Goal: Transaction & Acquisition: Book appointment/travel/reservation

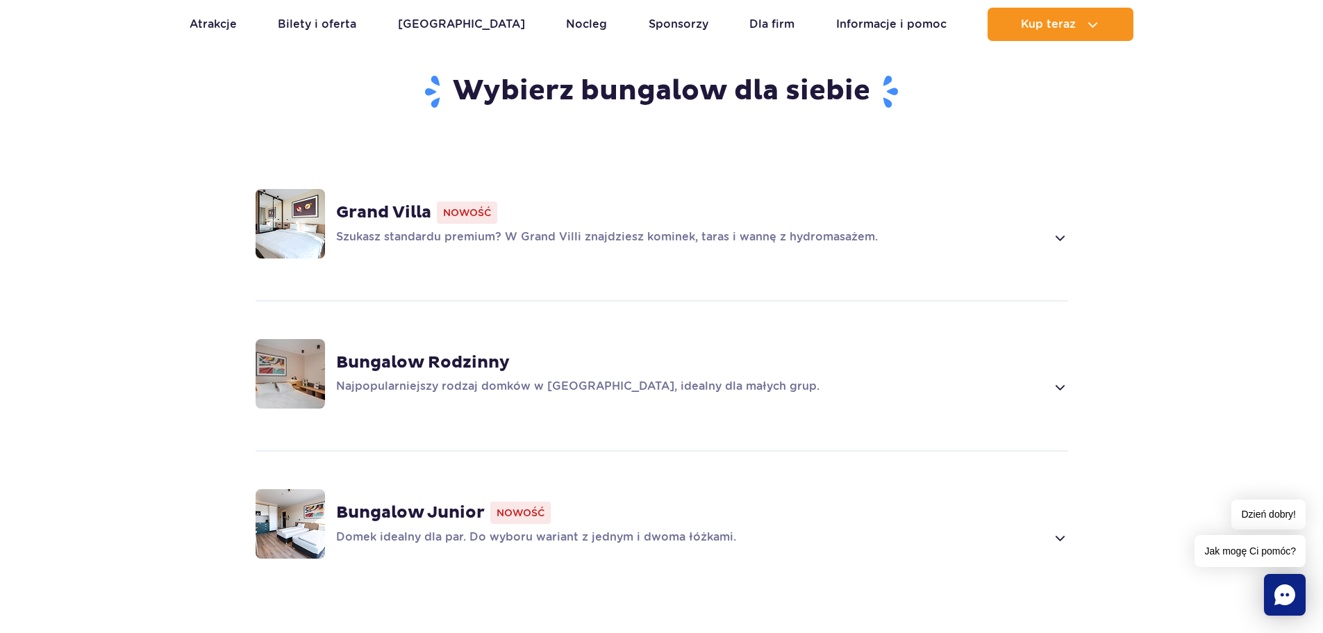
scroll to position [1042, 0]
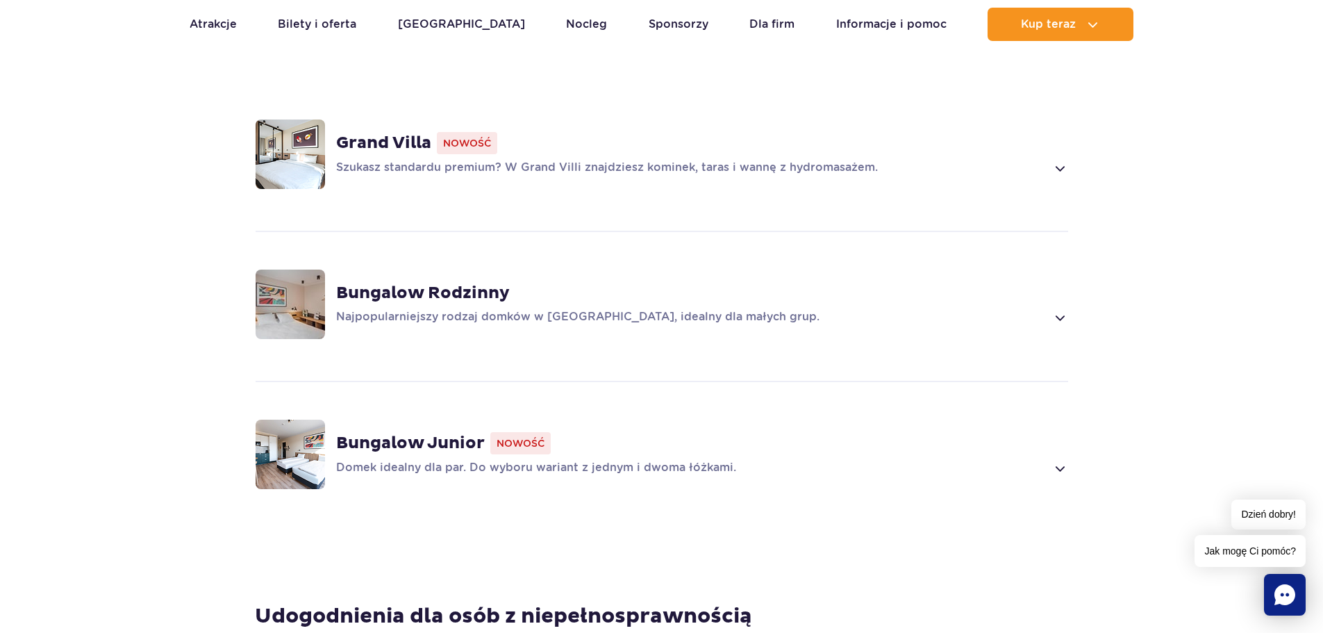
click at [1072, 144] on div "Grand Villa Nowość Szukasz standardu premium? W Grand Villi znajdziesz kominek,…" at bounding box center [662, 154] width 890 height 147
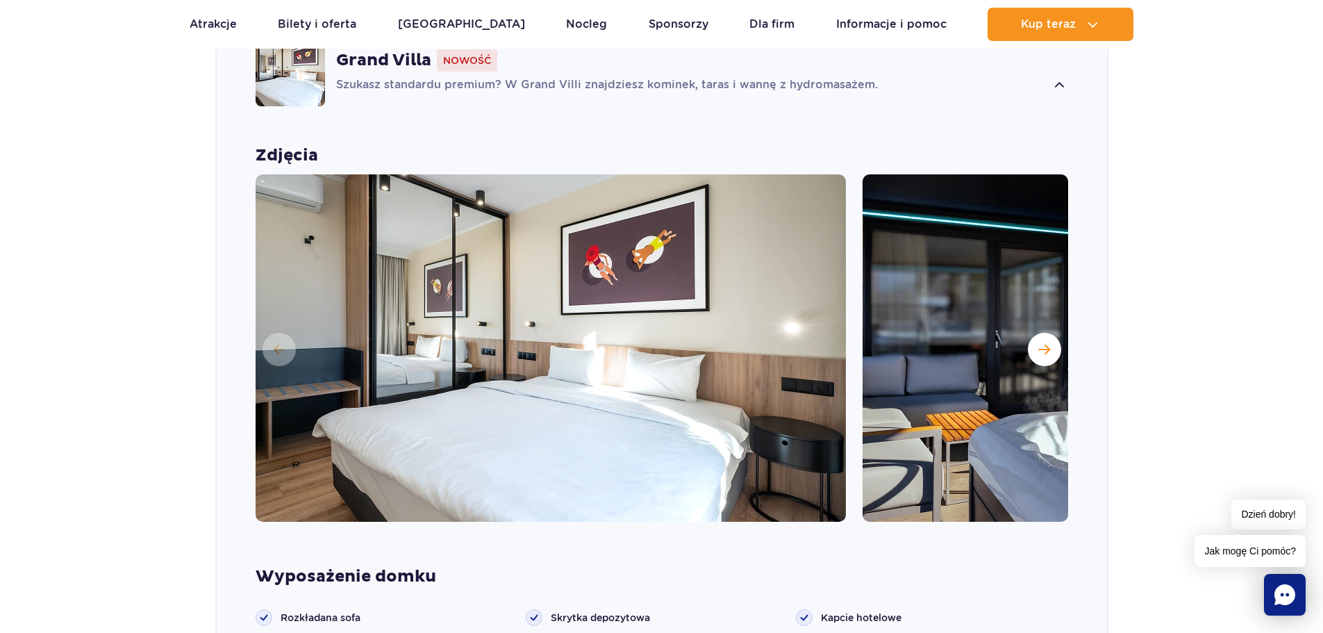
scroll to position [1245, 0]
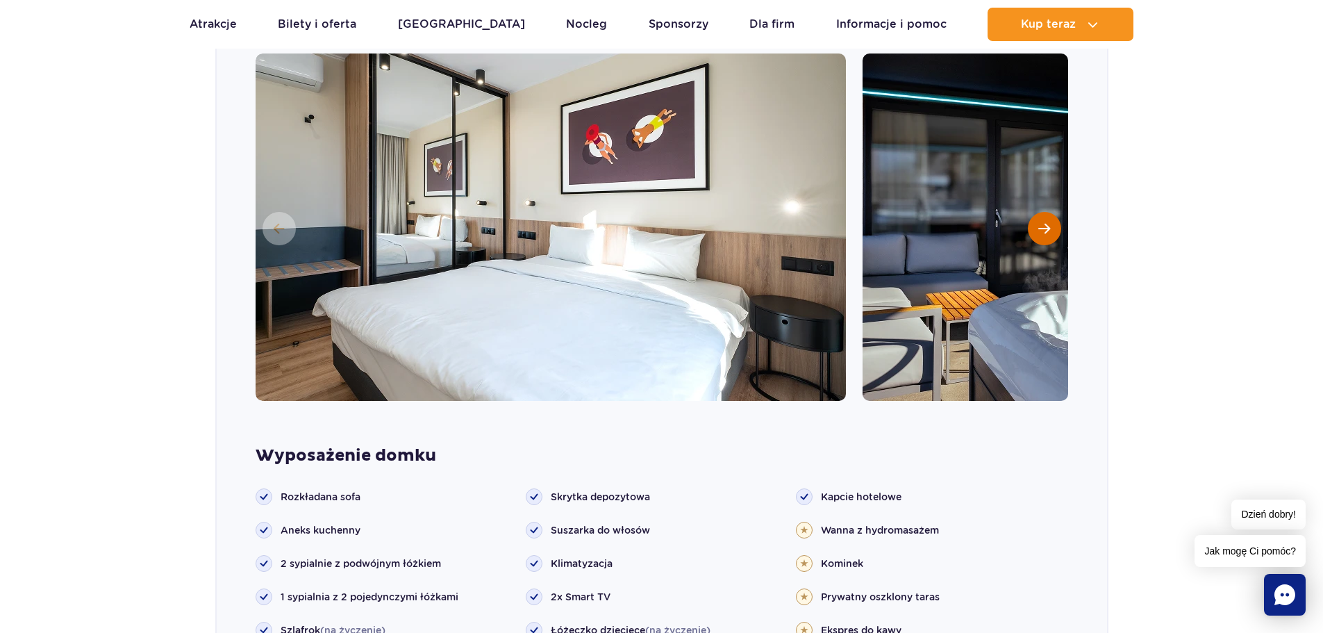
click at [1038, 217] on button "Następny slajd" at bounding box center [1044, 228] width 33 height 33
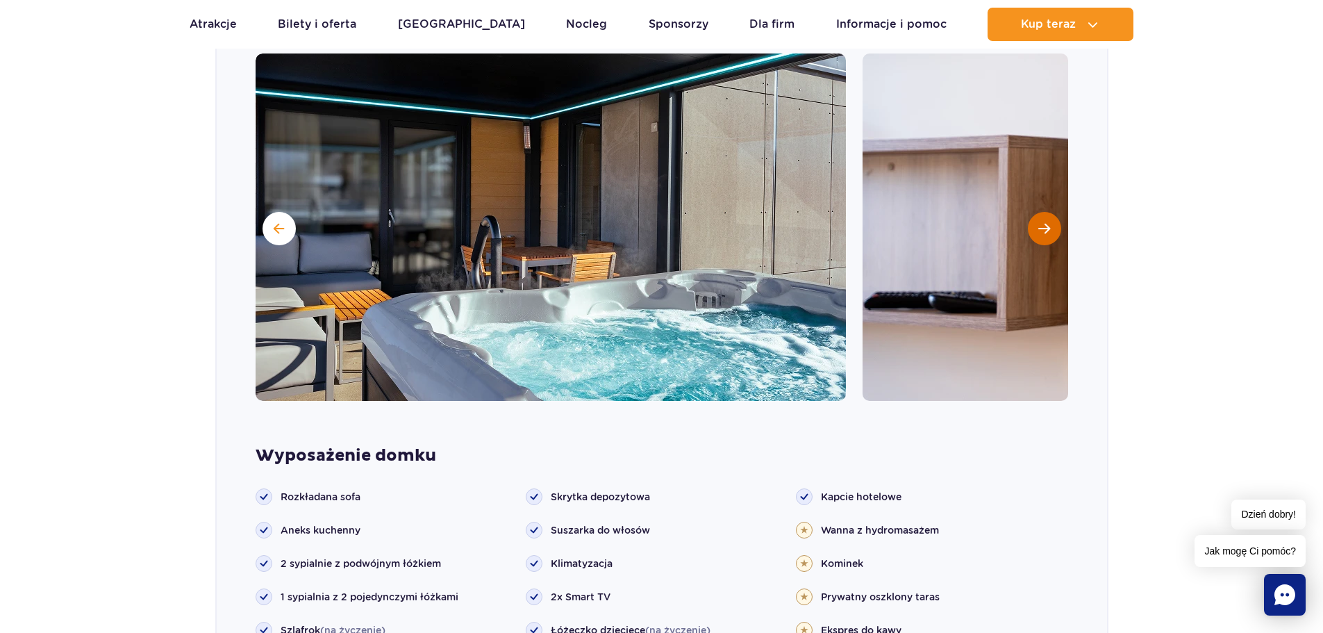
click at [1038, 217] on button "Następny slajd" at bounding box center [1044, 228] width 33 height 33
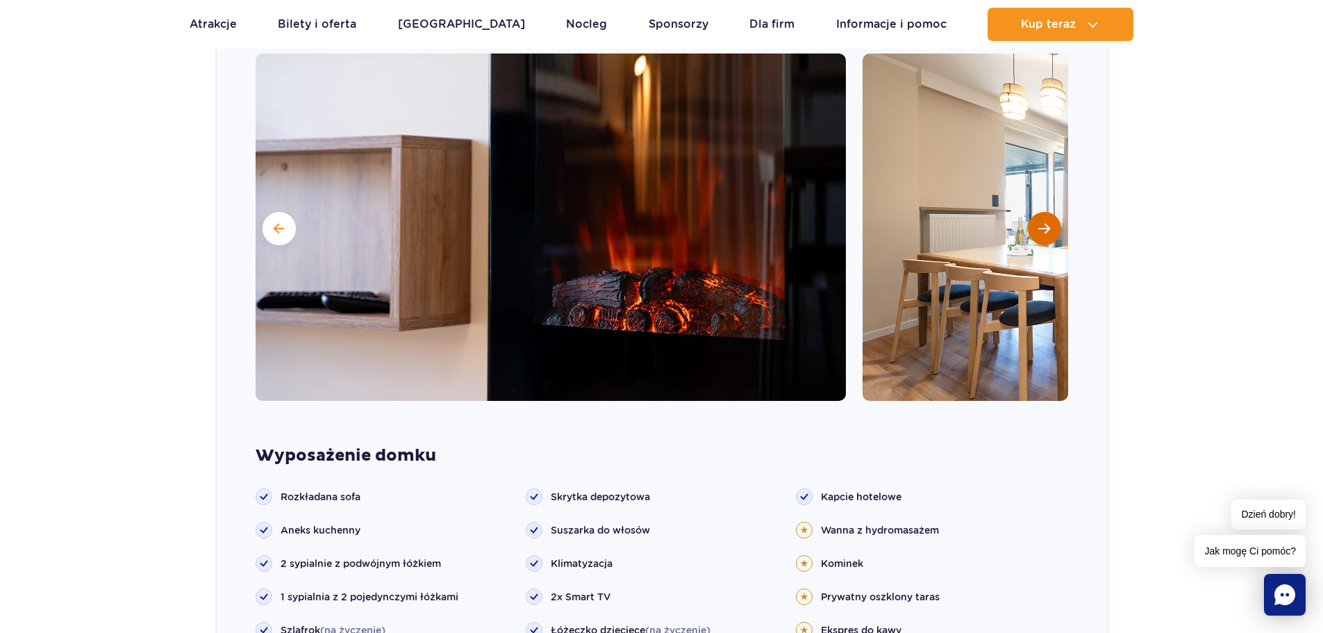
click at [1038, 217] on button "Następny slajd" at bounding box center [1044, 228] width 33 height 33
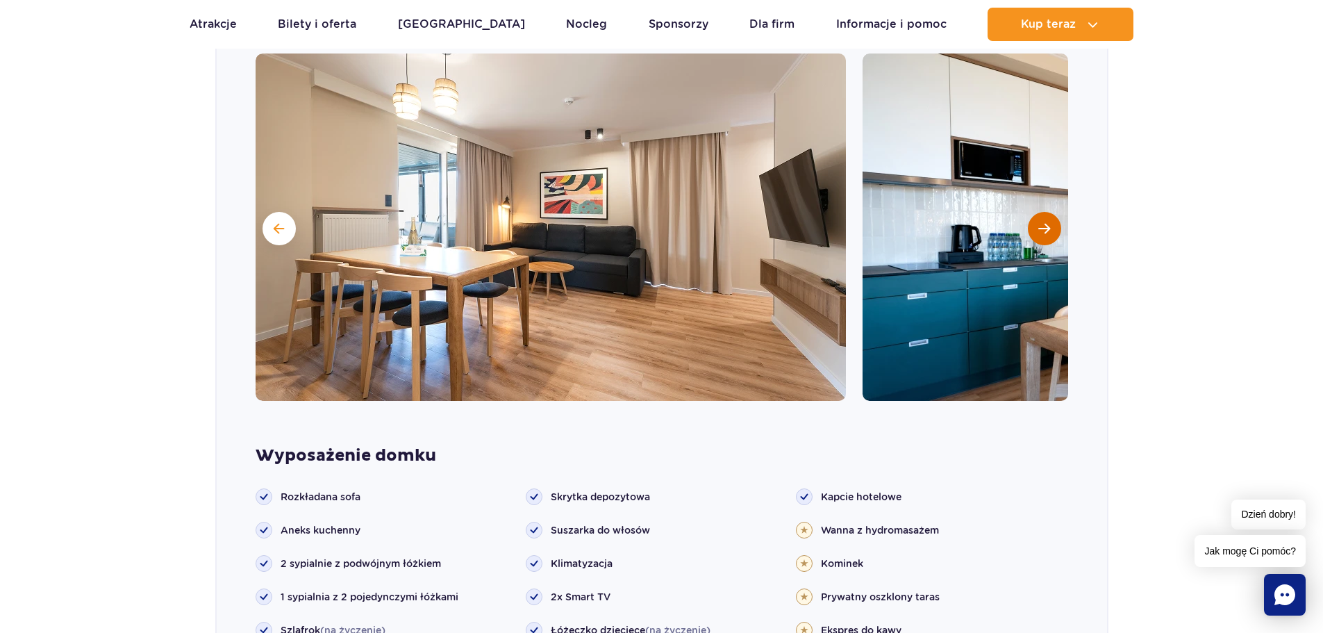
click at [1038, 217] on button "Następny slajd" at bounding box center [1044, 228] width 33 height 33
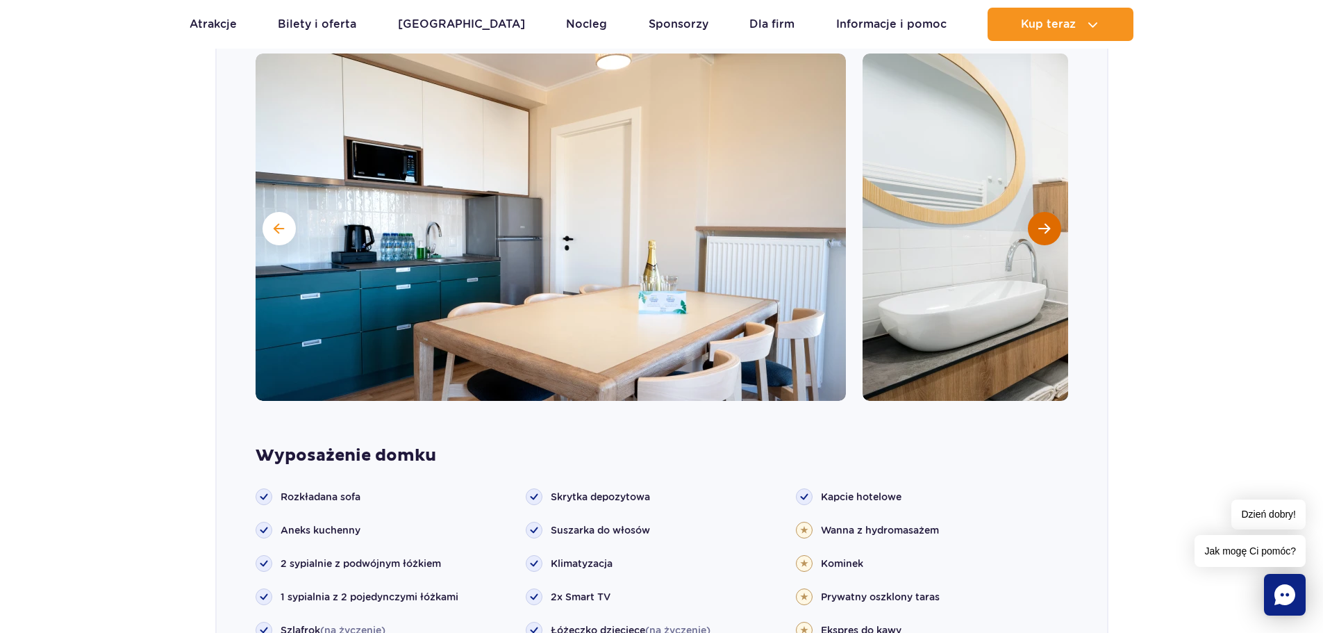
click at [1038, 217] on button "Następny slajd" at bounding box center [1044, 228] width 33 height 33
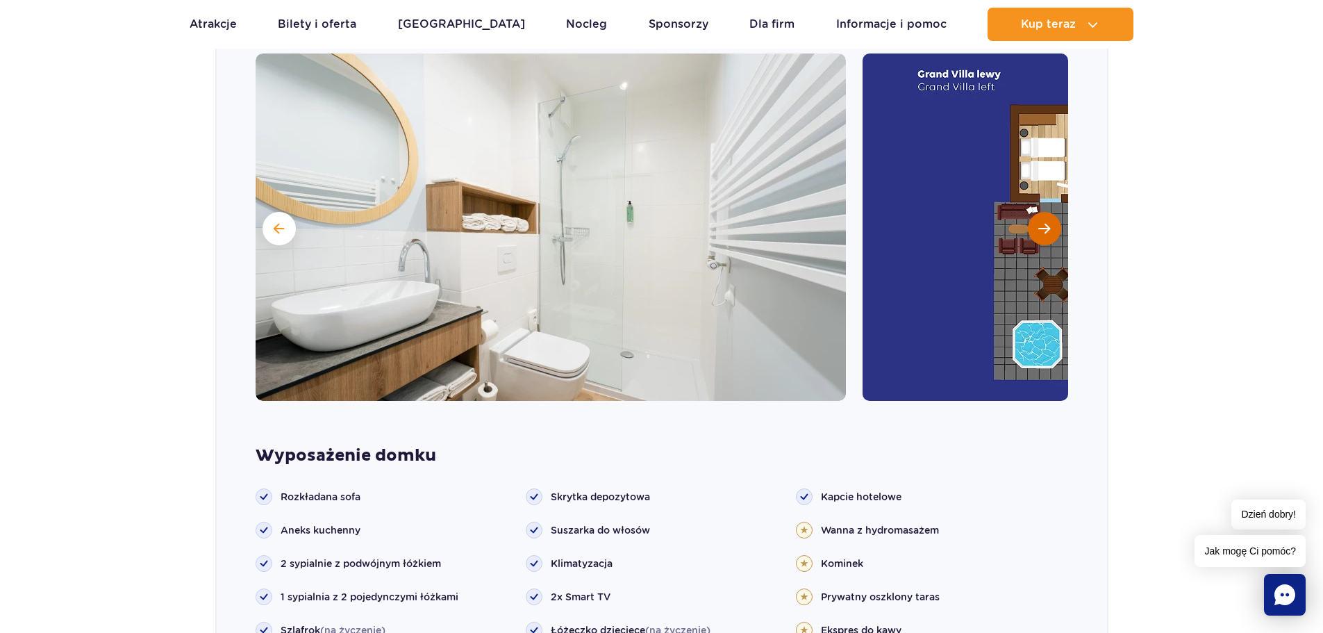
click at [1038, 217] on button "Następny slajd" at bounding box center [1044, 228] width 33 height 33
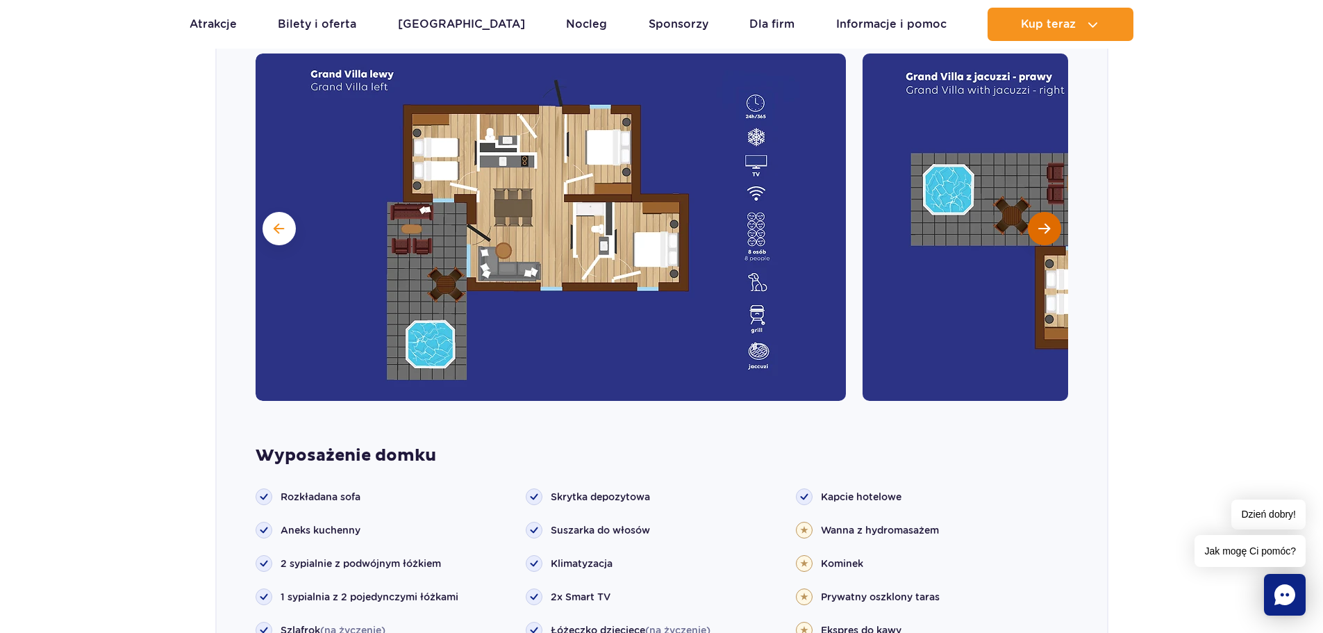
click at [1038, 217] on button "Następny slajd" at bounding box center [1044, 228] width 33 height 33
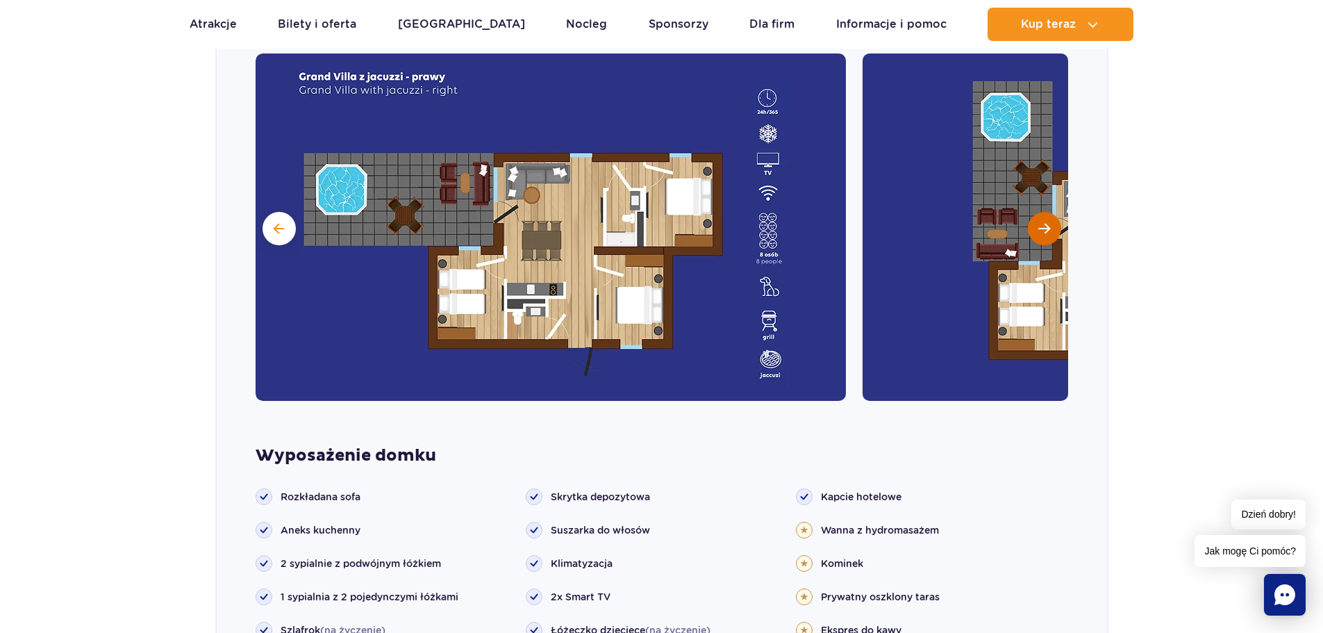
click at [1038, 217] on button "Następny slajd" at bounding box center [1044, 228] width 33 height 33
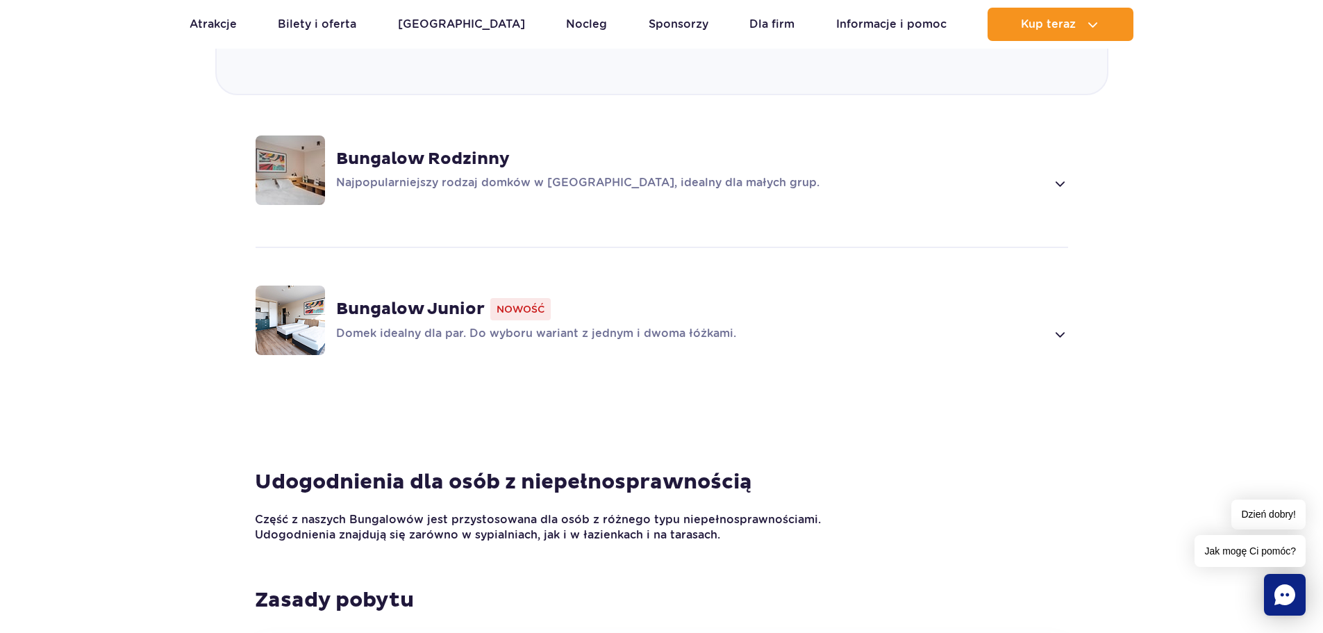
scroll to position [2009, 0]
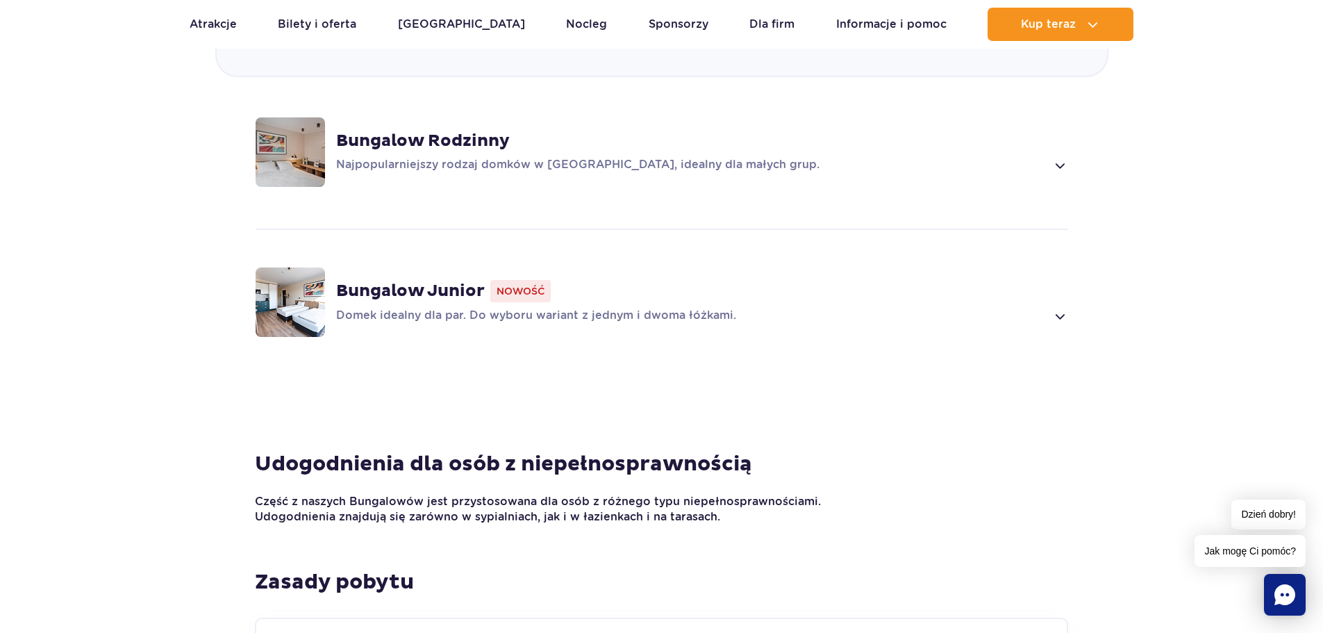
click at [1059, 308] on span at bounding box center [1059, 316] width 16 height 17
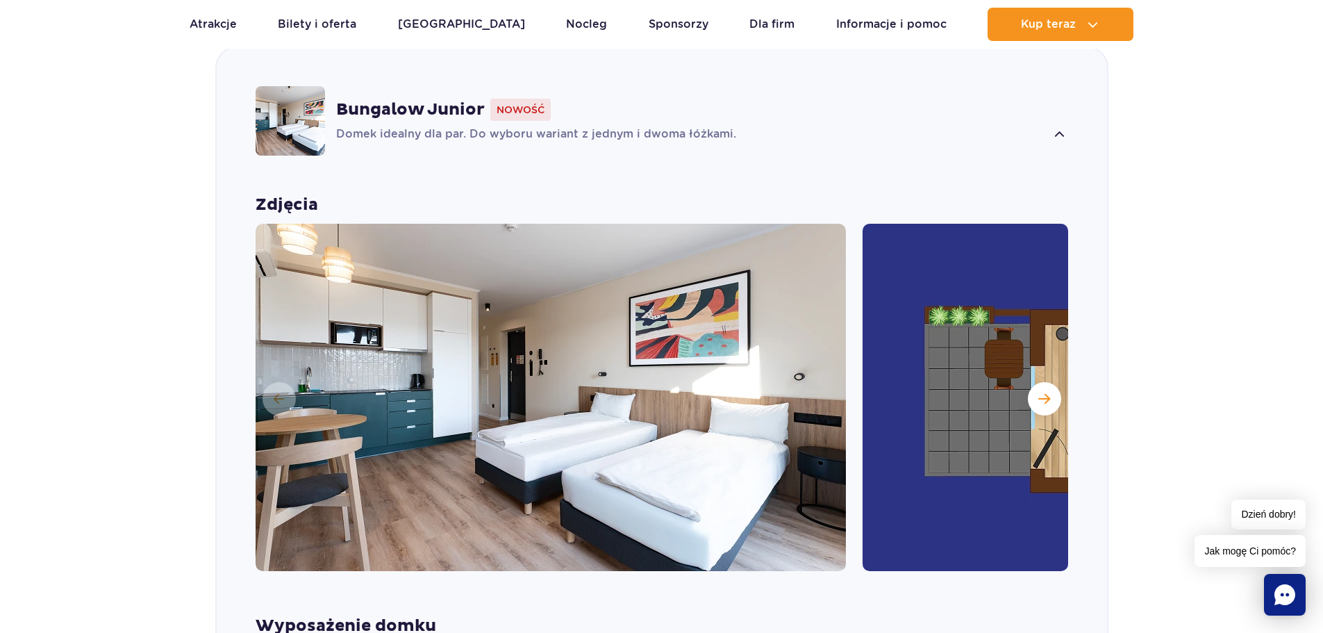
scroll to position [1406, 0]
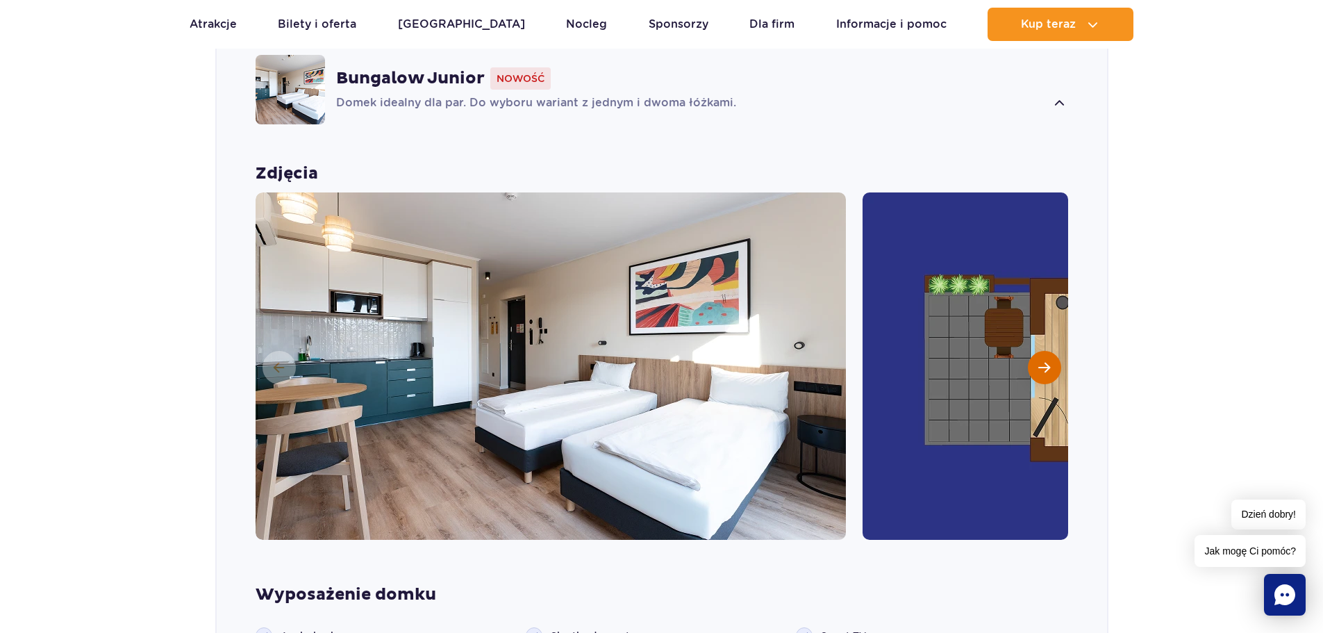
click at [1039, 361] on span "Następny slajd" at bounding box center [1044, 367] width 12 height 13
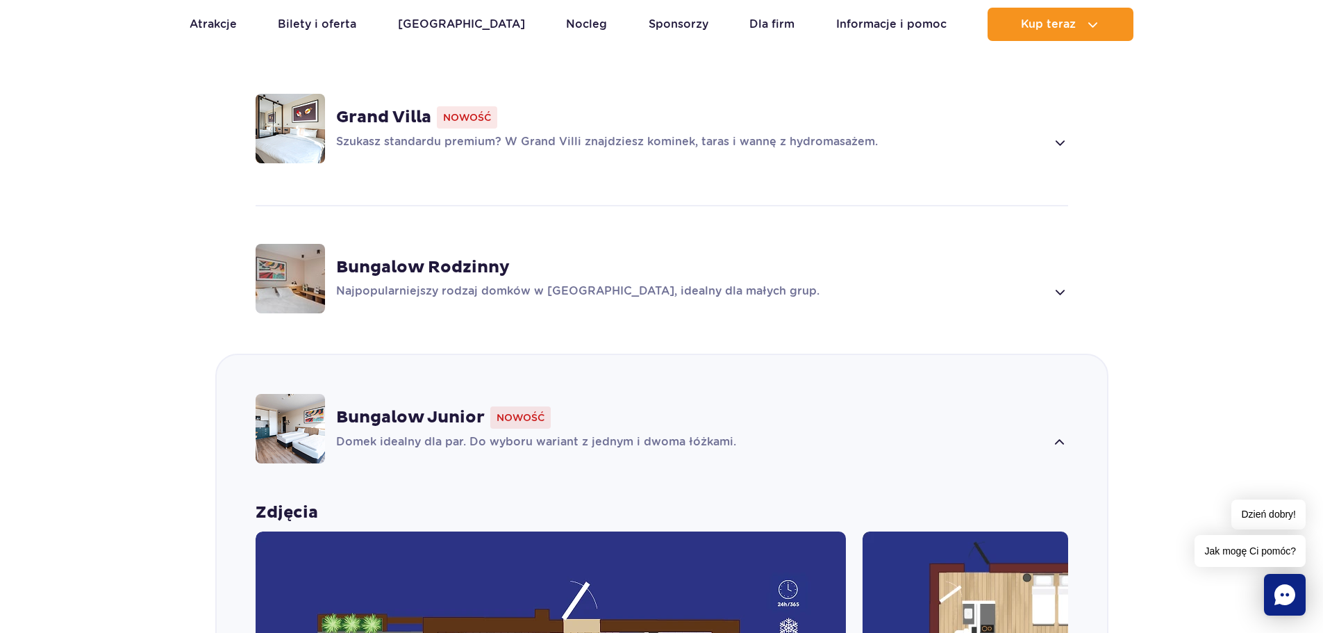
scroll to position [990, 0]
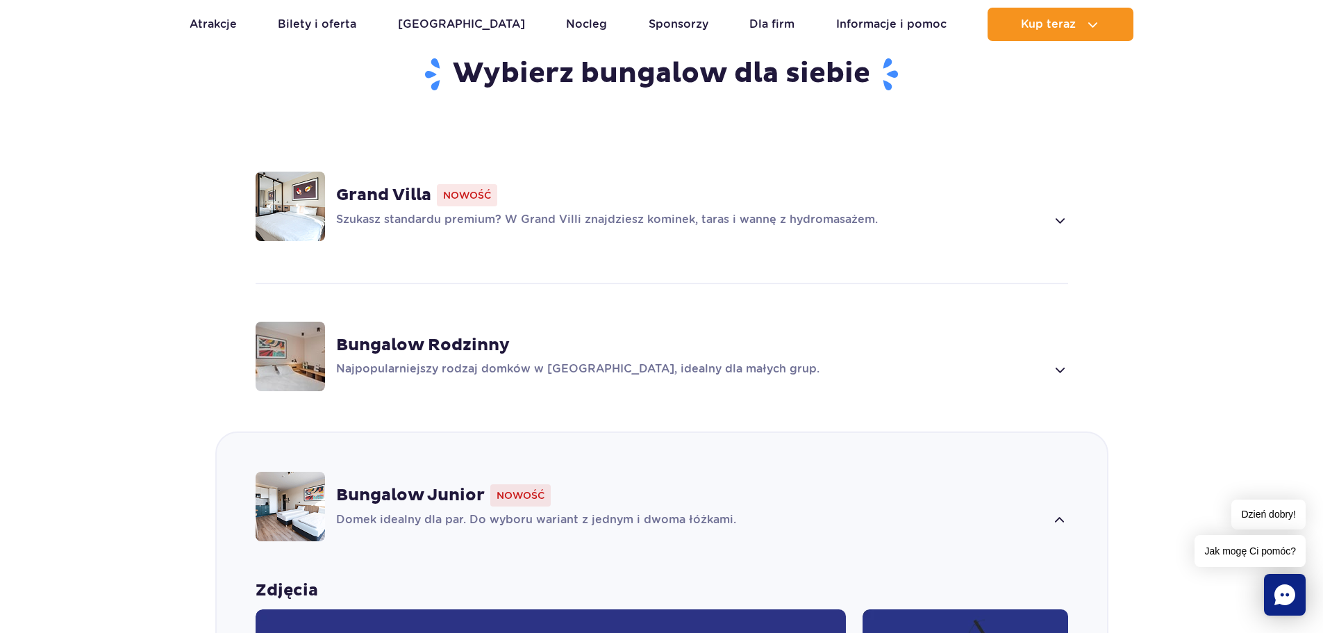
click at [1064, 361] on span at bounding box center [1059, 369] width 16 height 17
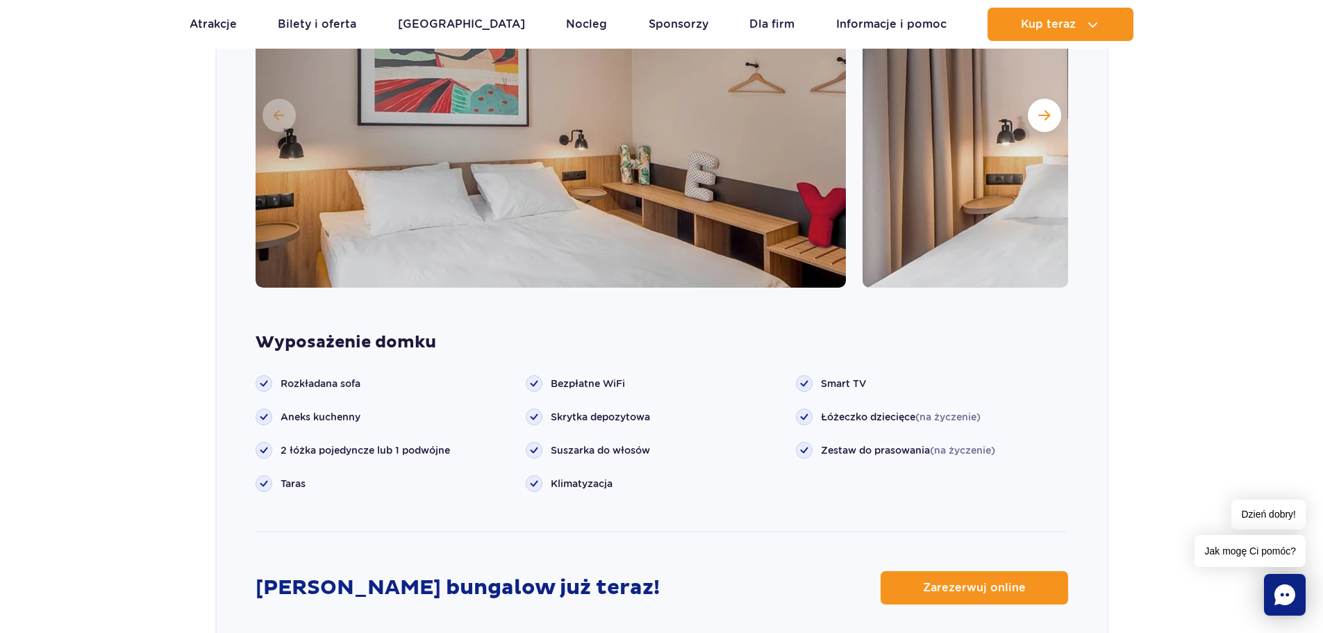
scroll to position [1588, 0]
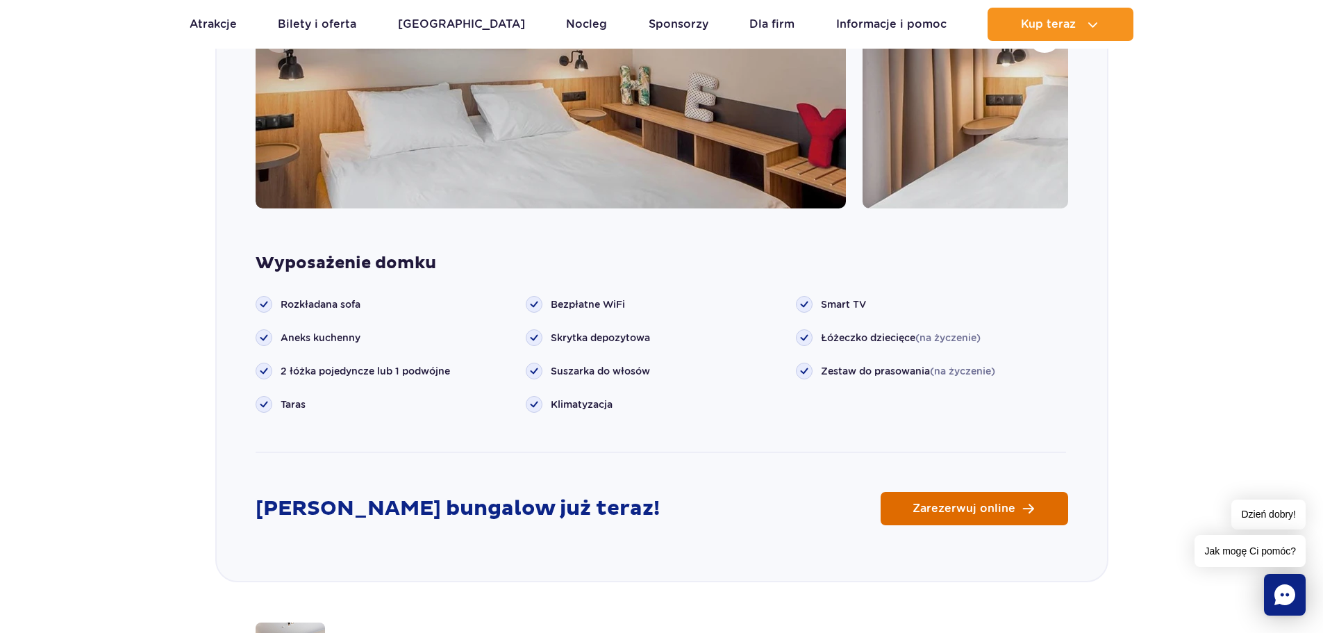
click at [1018, 492] on link "Zarezerwuj online" at bounding box center [975, 508] width 188 height 33
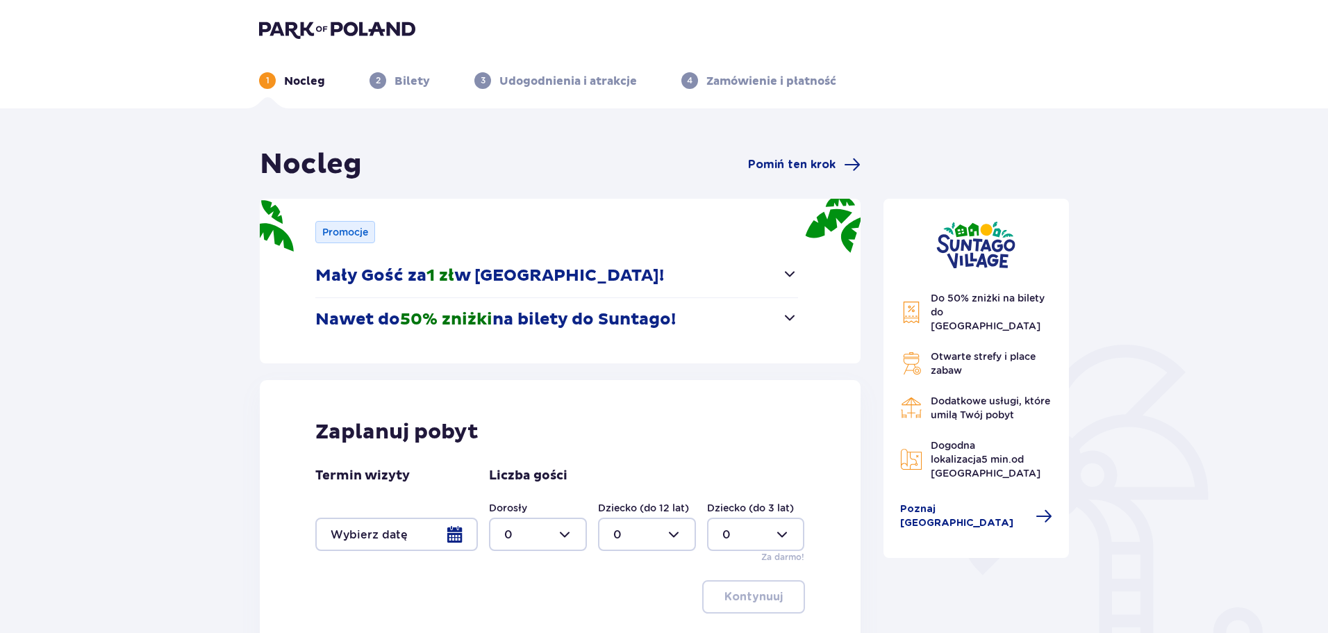
click at [785, 278] on span "button" at bounding box center [789, 273] width 17 height 17
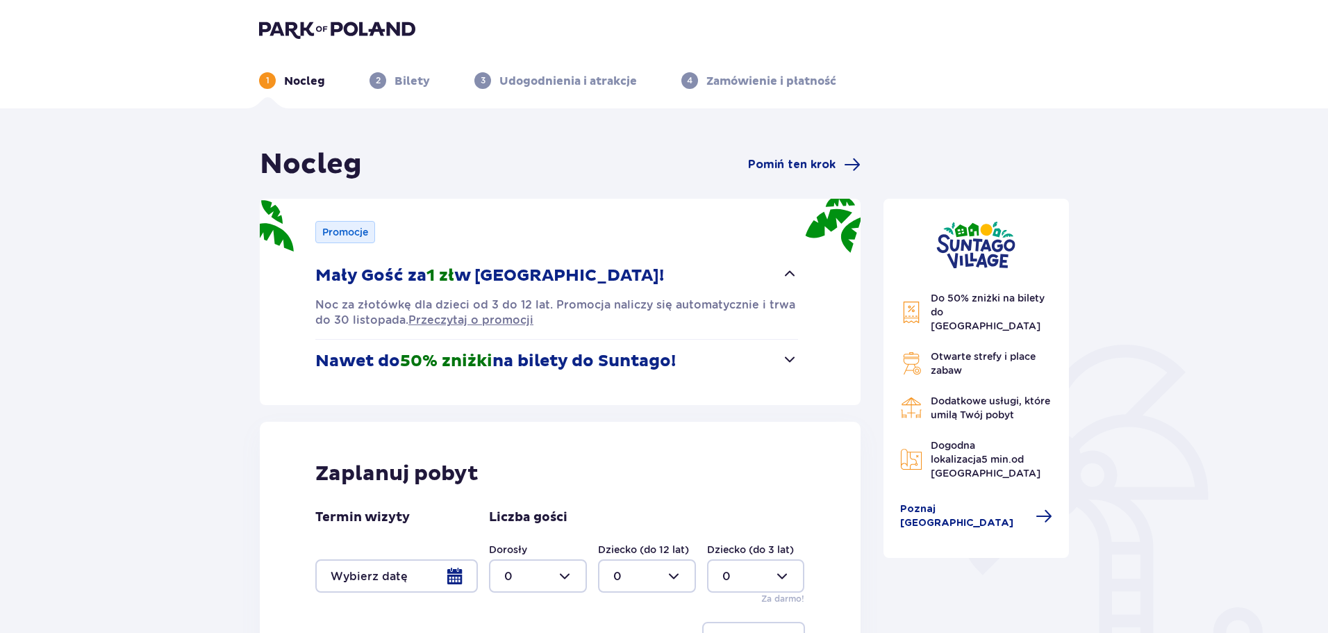
click at [772, 351] on button "Nawet do 50% zniżki na bilety do [GEOGRAPHIC_DATA]!" at bounding box center [556, 361] width 483 height 43
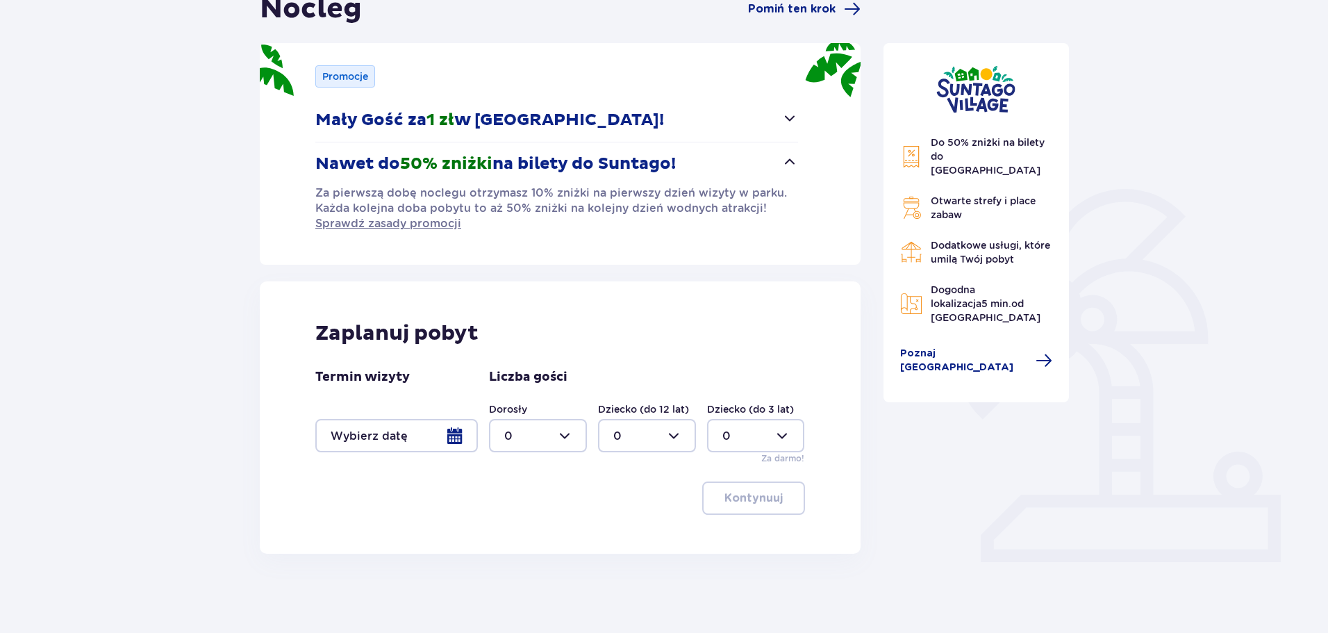
scroll to position [160, 0]
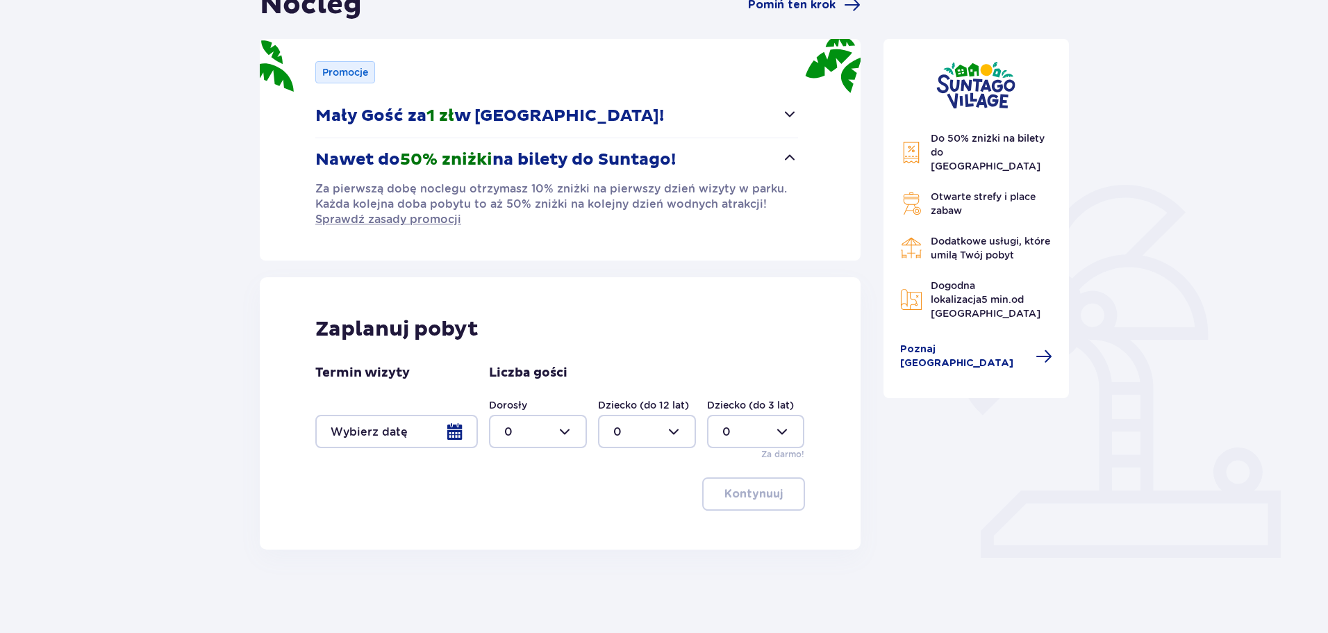
click at [451, 433] on div at bounding box center [396, 431] width 163 height 33
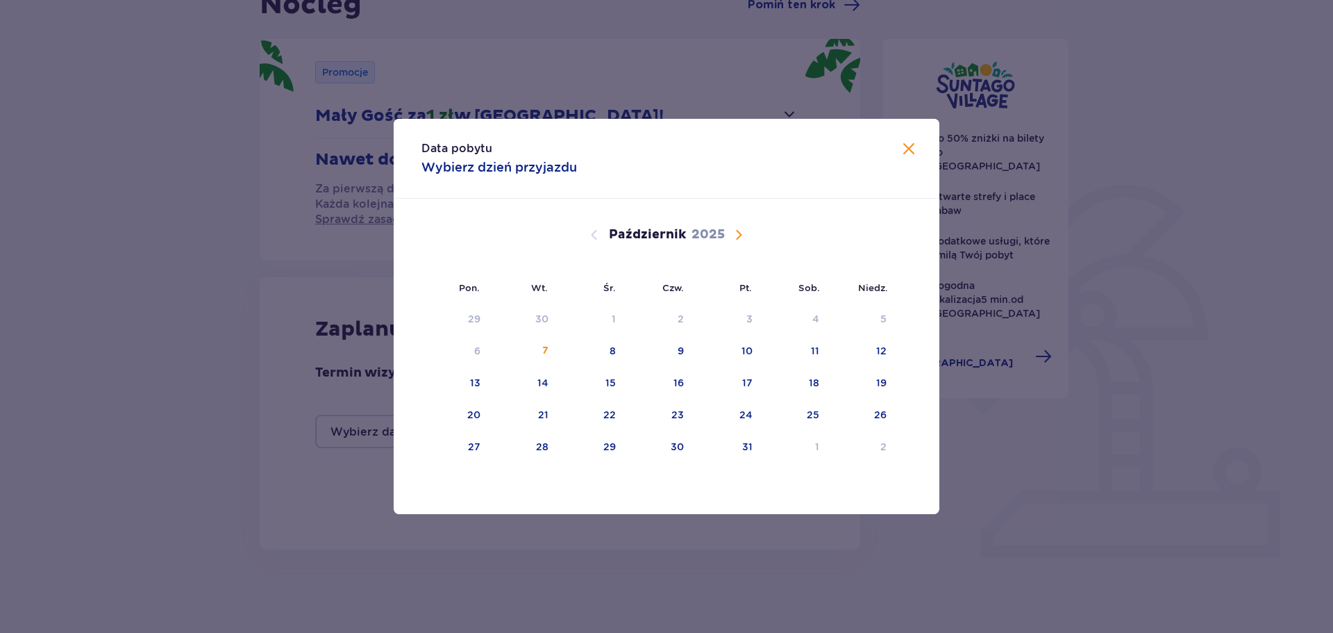
click at [738, 234] on span "Następny miesiąc" at bounding box center [739, 234] width 17 height 17
click at [685, 349] on div "8" at bounding box center [658, 351] width 67 height 31
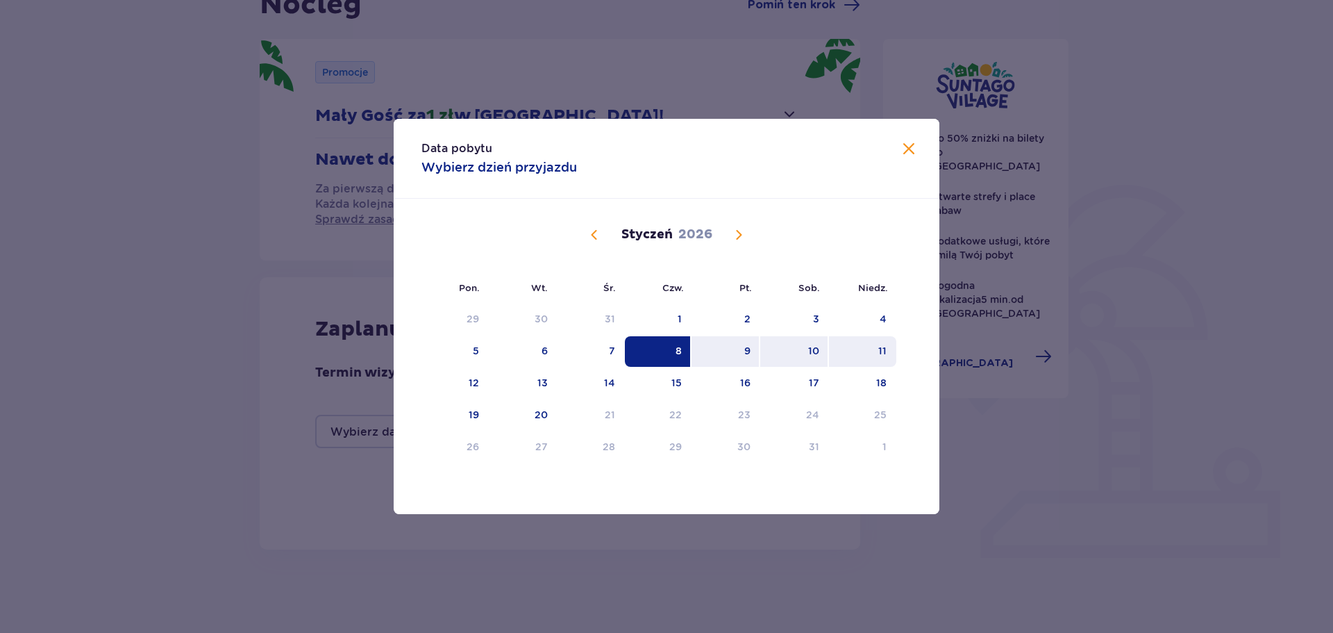
click at [856, 356] on div "11" at bounding box center [862, 351] width 67 height 31
type input "[DATE] - [DATE]"
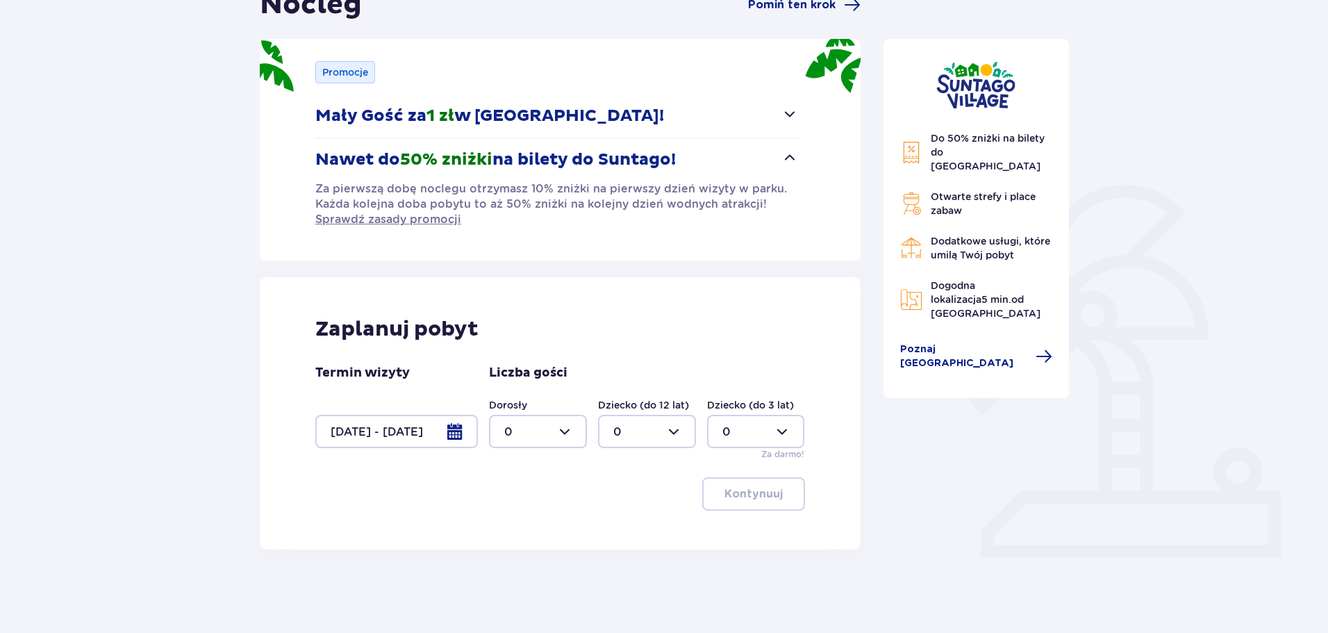
click at [534, 436] on div at bounding box center [538, 431] width 98 height 33
click at [547, 524] on div "2" at bounding box center [537, 531] width 67 height 15
type input "2"
click at [634, 425] on div at bounding box center [647, 431] width 98 height 33
click at [638, 498] on div "1" at bounding box center [646, 502] width 67 height 15
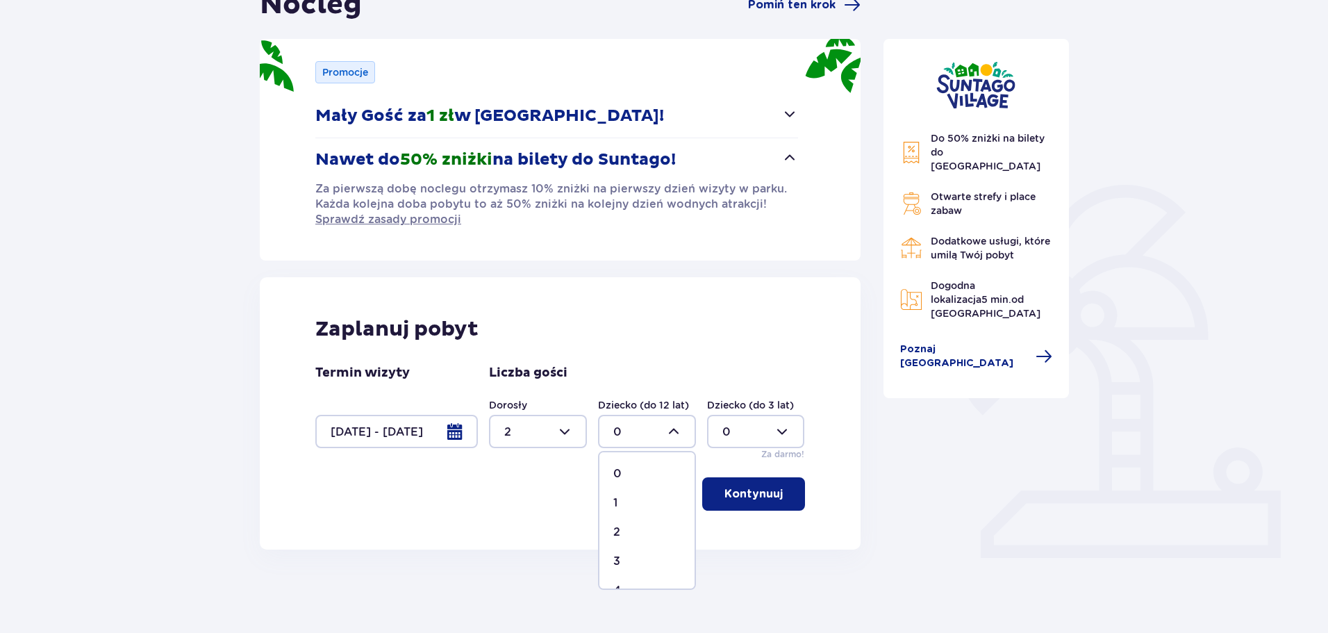
type input "1"
click at [724, 499] on p "Kontynuuj" at bounding box center [753, 493] width 58 height 15
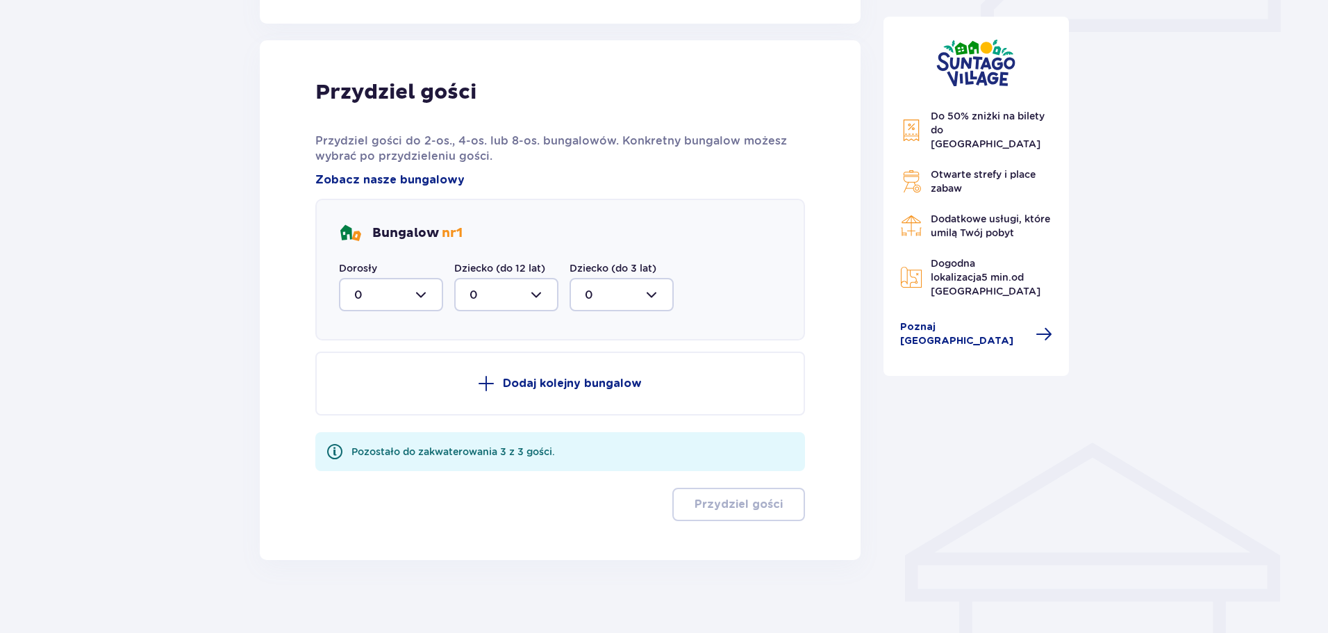
scroll to position [696, 0]
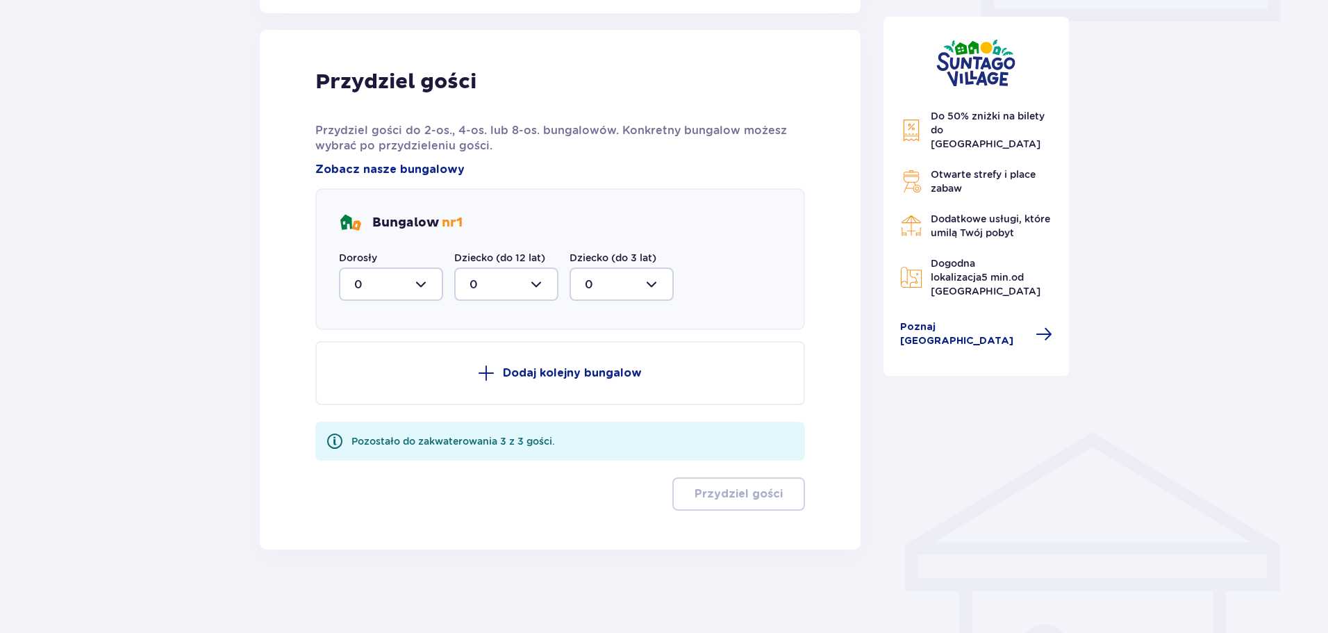
click at [407, 276] on div at bounding box center [391, 283] width 104 height 33
click at [396, 376] on span "2" at bounding box center [390, 384] width 101 height 29
type input "2"
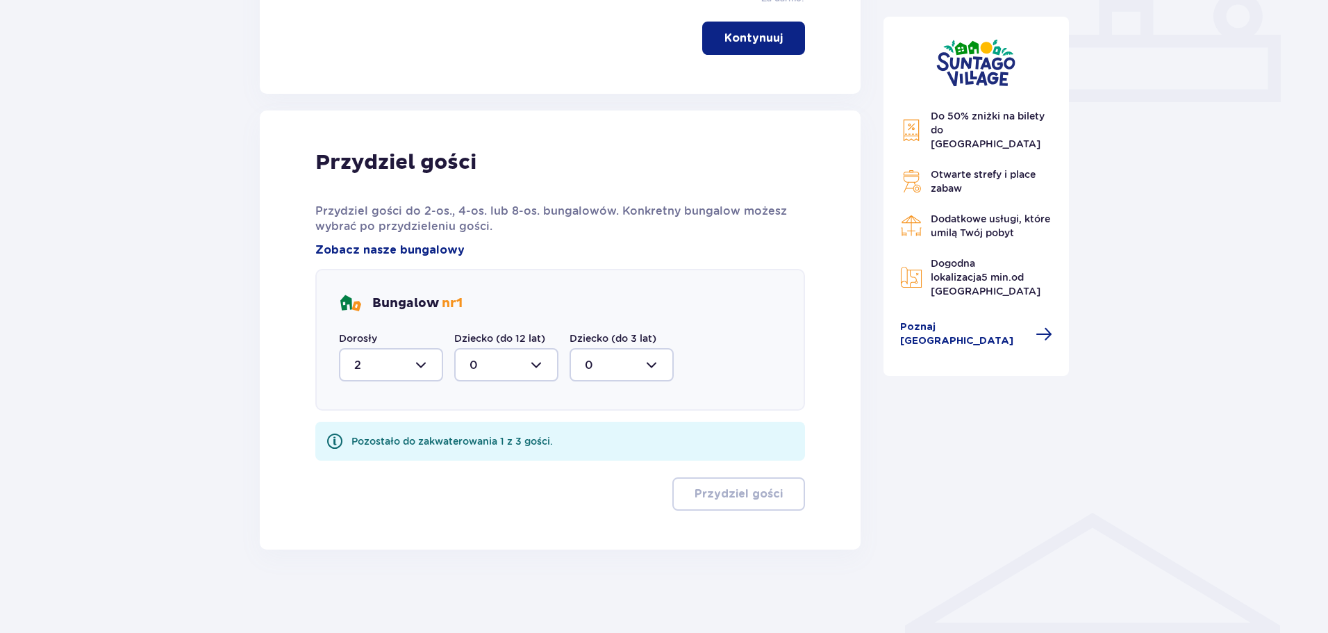
click at [492, 369] on div at bounding box center [506, 364] width 104 height 33
click at [482, 440] on div "1" at bounding box center [506, 435] width 74 height 15
type input "1"
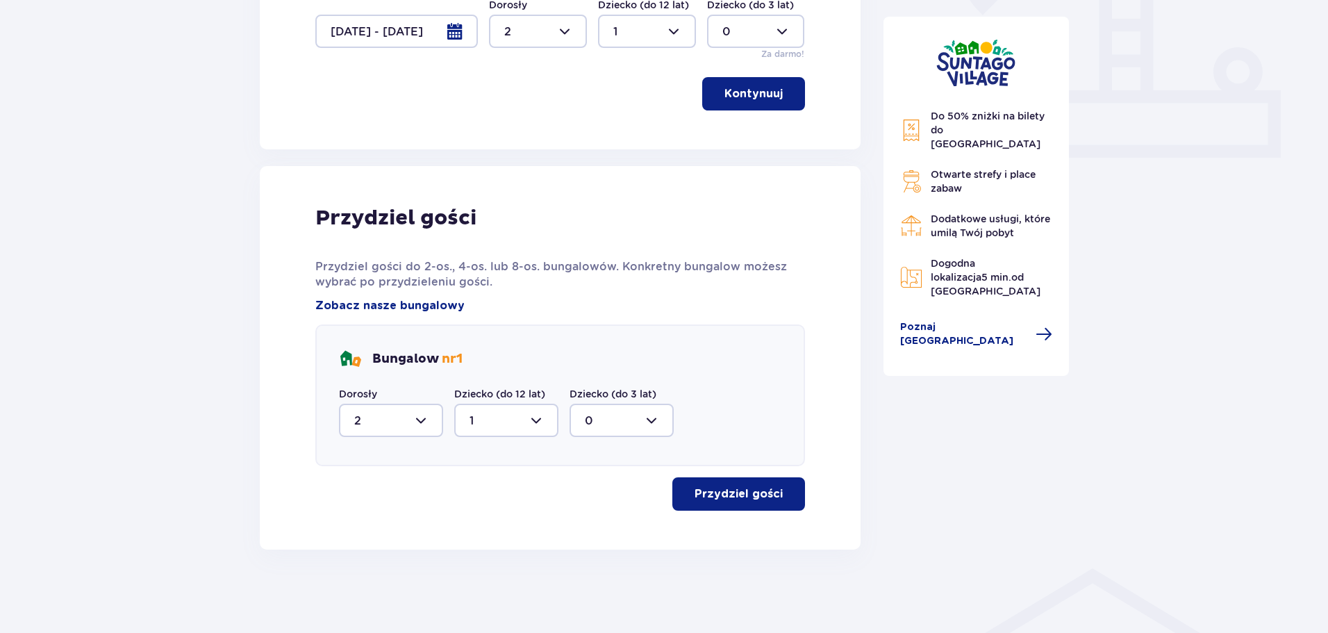
click at [761, 490] on p "Przydziel gości" at bounding box center [738, 493] width 88 height 15
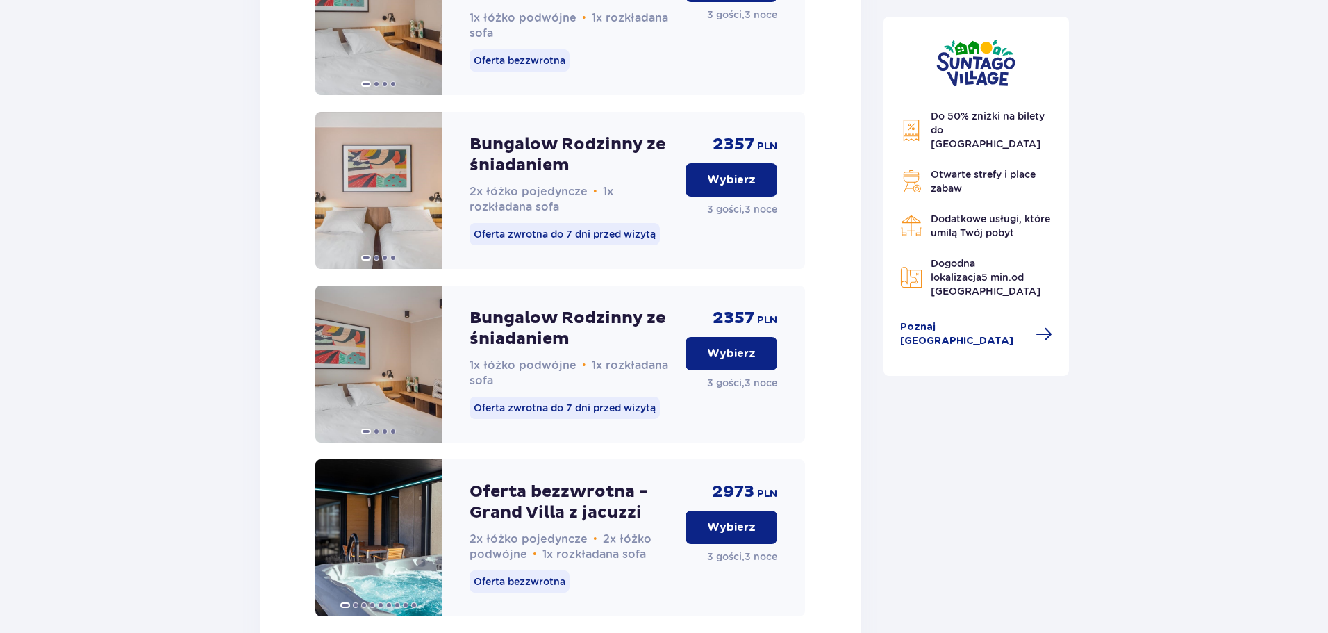
scroll to position [2220, 0]
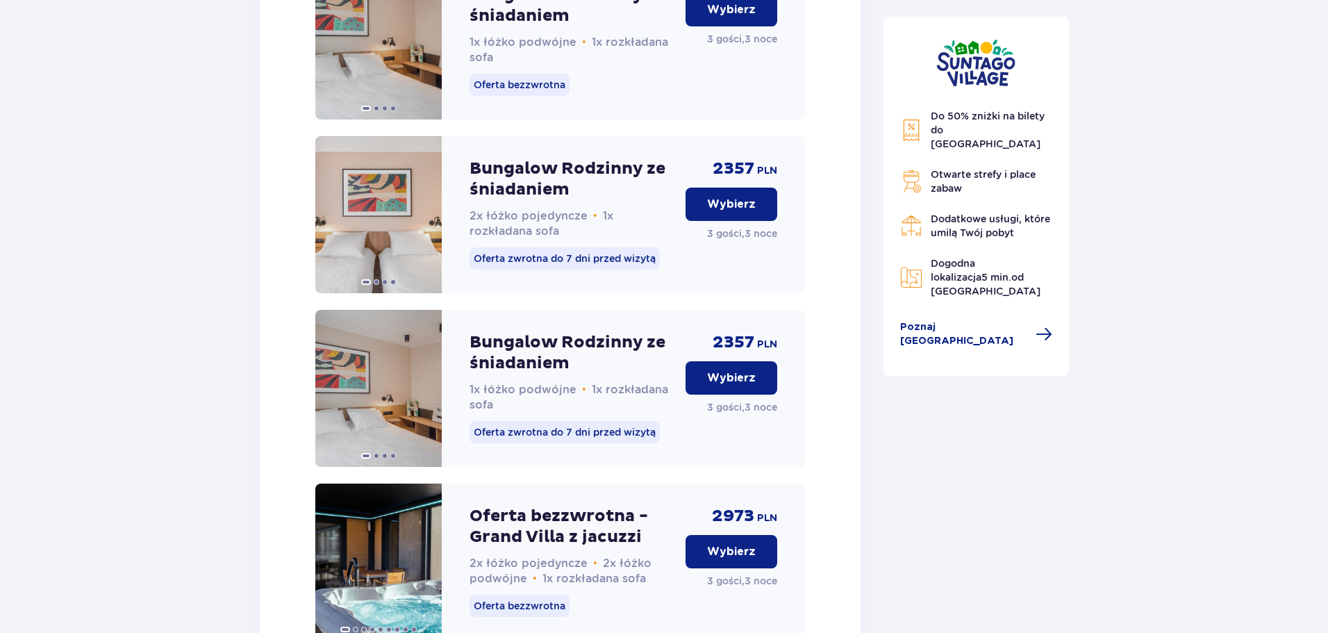
click at [738, 385] on p "Wybierz" at bounding box center [731, 377] width 49 height 15
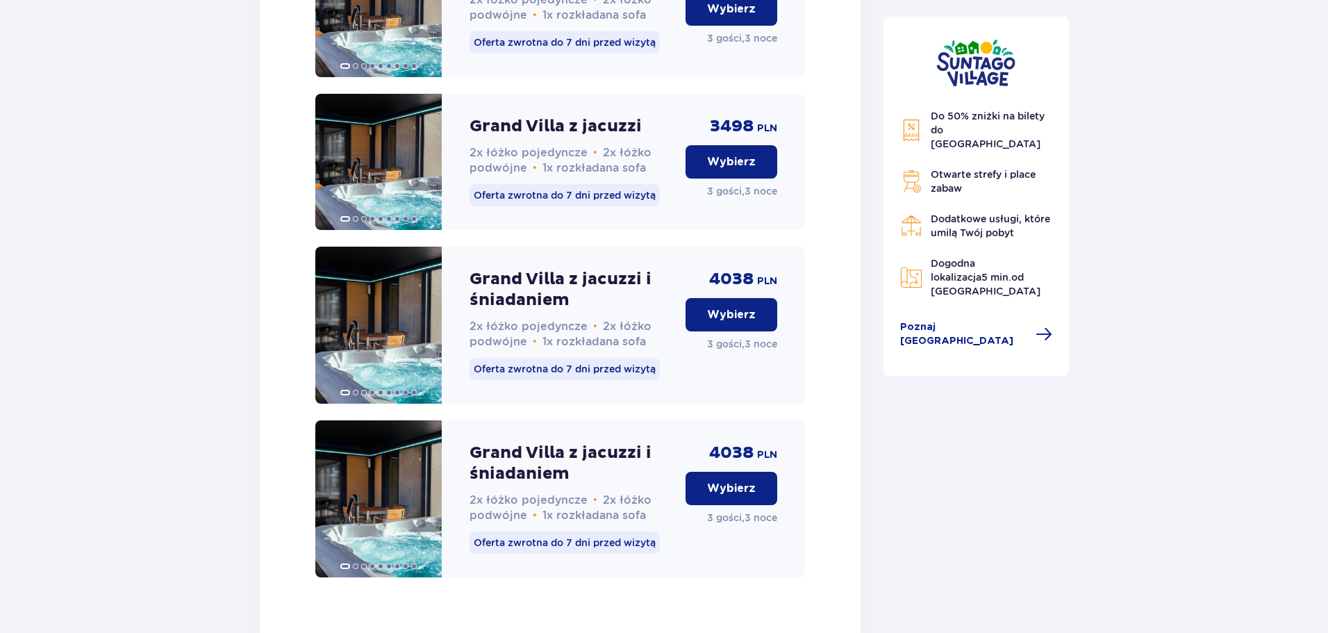
scroll to position [3657, 0]
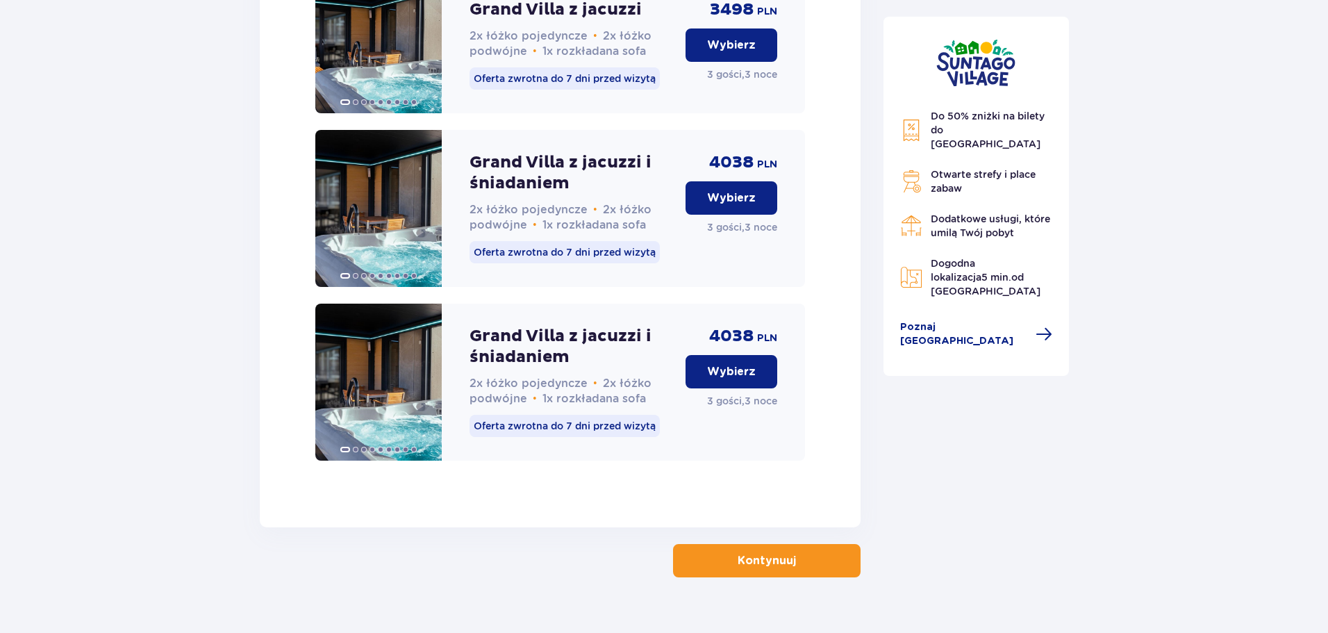
click at [776, 553] on p "Kontynuuj" at bounding box center [767, 560] width 58 height 15
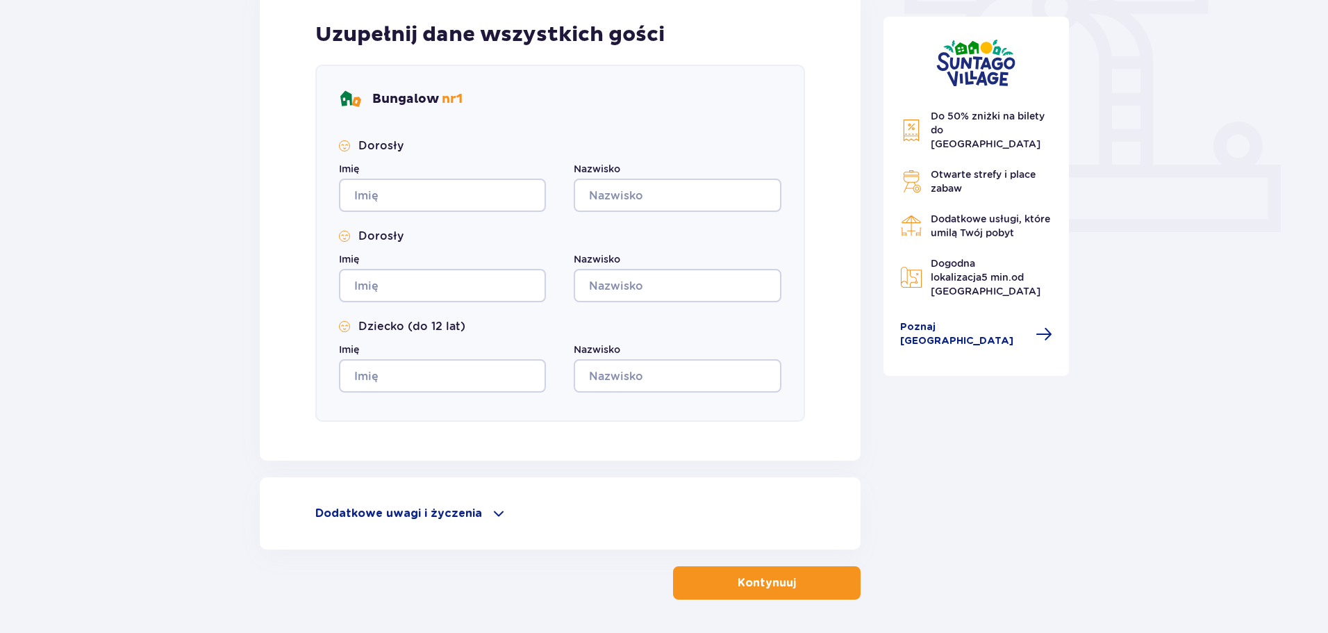
scroll to position [535, 0]
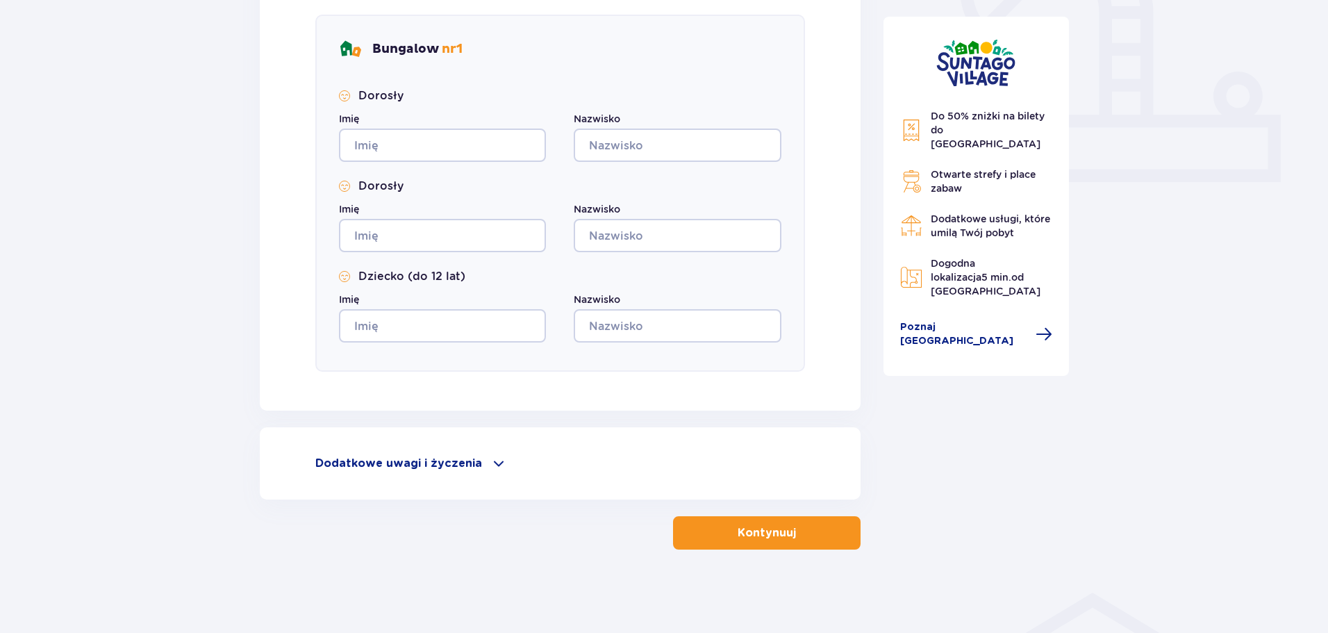
click at [492, 461] on span at bounding box center [498, 463] width 17 height 17
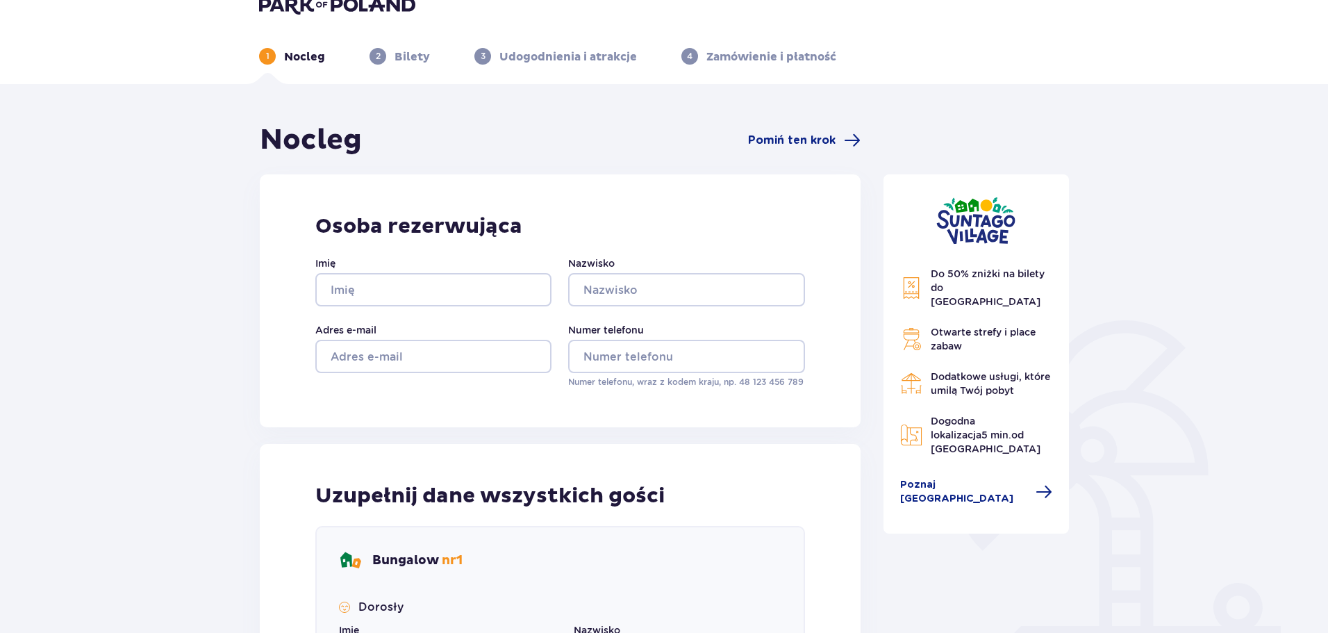
scroll to position [0, 0]
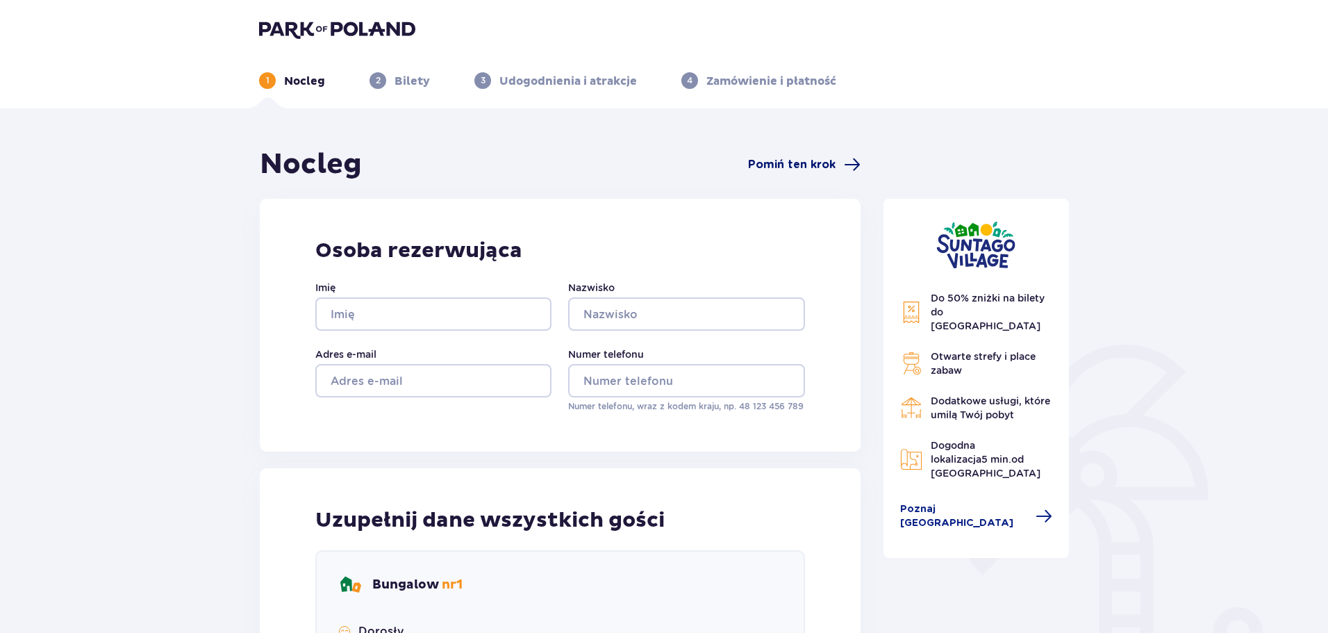
click at [780, 159] on span "Pomiń ten krok" at bounding box center [792, 164] width 88 height 15
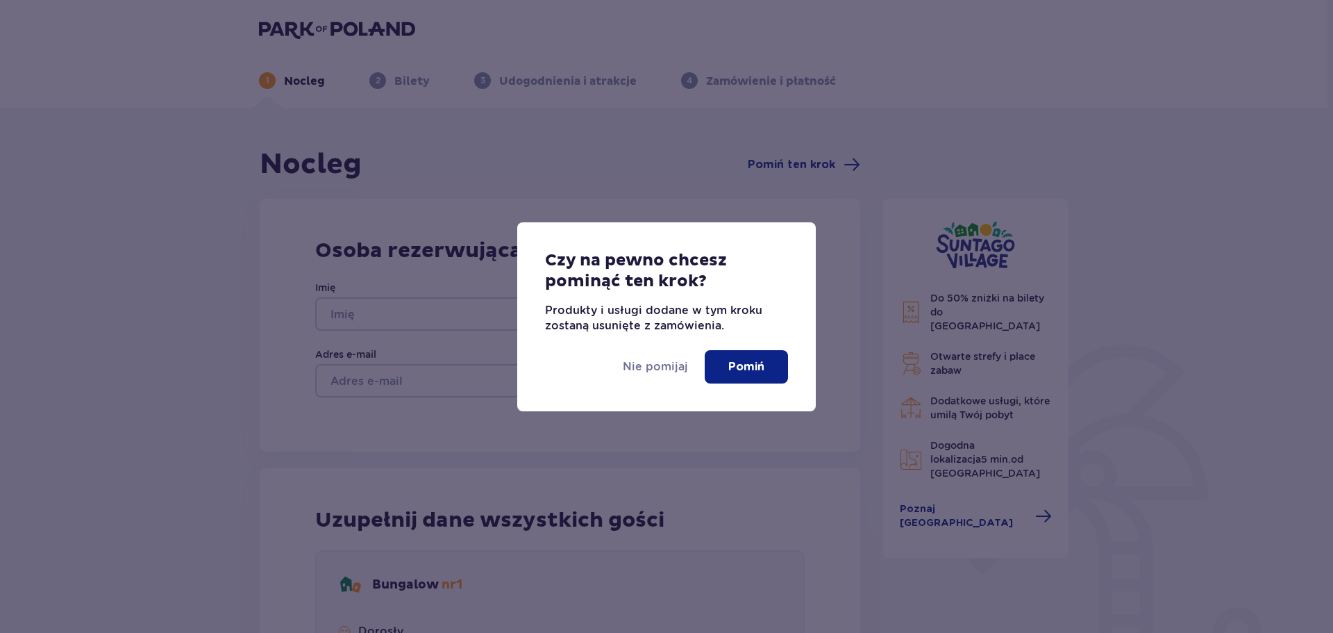
click at [751, 369] on p "Pomiń" at bounding box center [746, 366] width 36 height 15
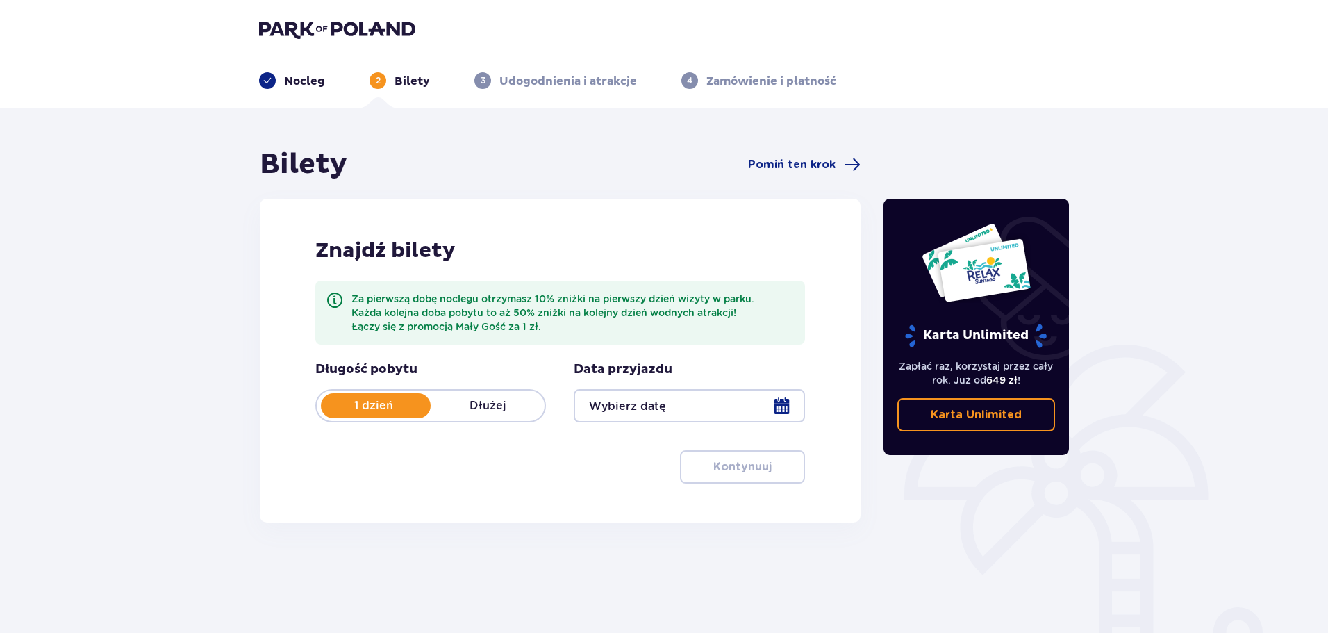
click at [476, 410] on p "Dłużej" at bounding box center [488, 405] width 114 height 15
click at [774, 405] on div at bounding box center [689, 405] width 231 height 33
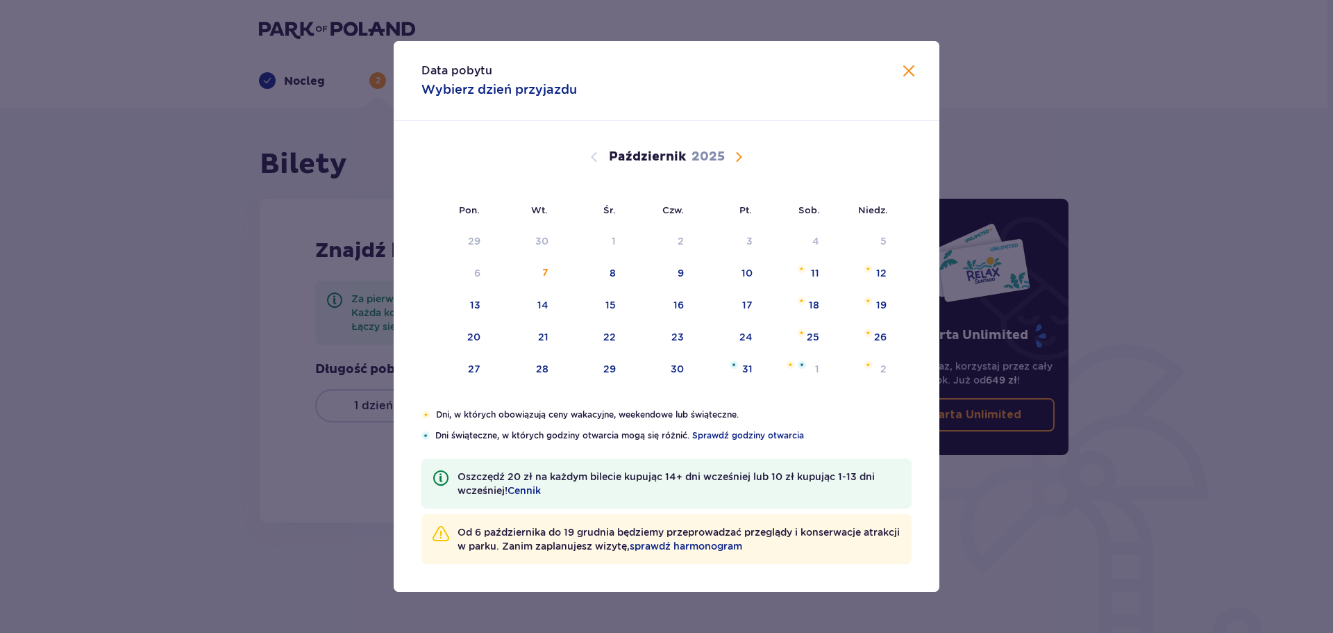
click at [738, 153] on span "Następny miesiąc" at bounding box center [739, 157] width 17 height 17
click at [740, 153] on span "Następny miesiąc" at bounding box center [739, 157] width 17 height 17
click at [741, 156] on span "Następny miesiąc" at bounding box center [739, 157] width 17 height 17
click at [744, 153] on span "Następny miesiąc" at bounding box center [739, 157] width 17 height 17
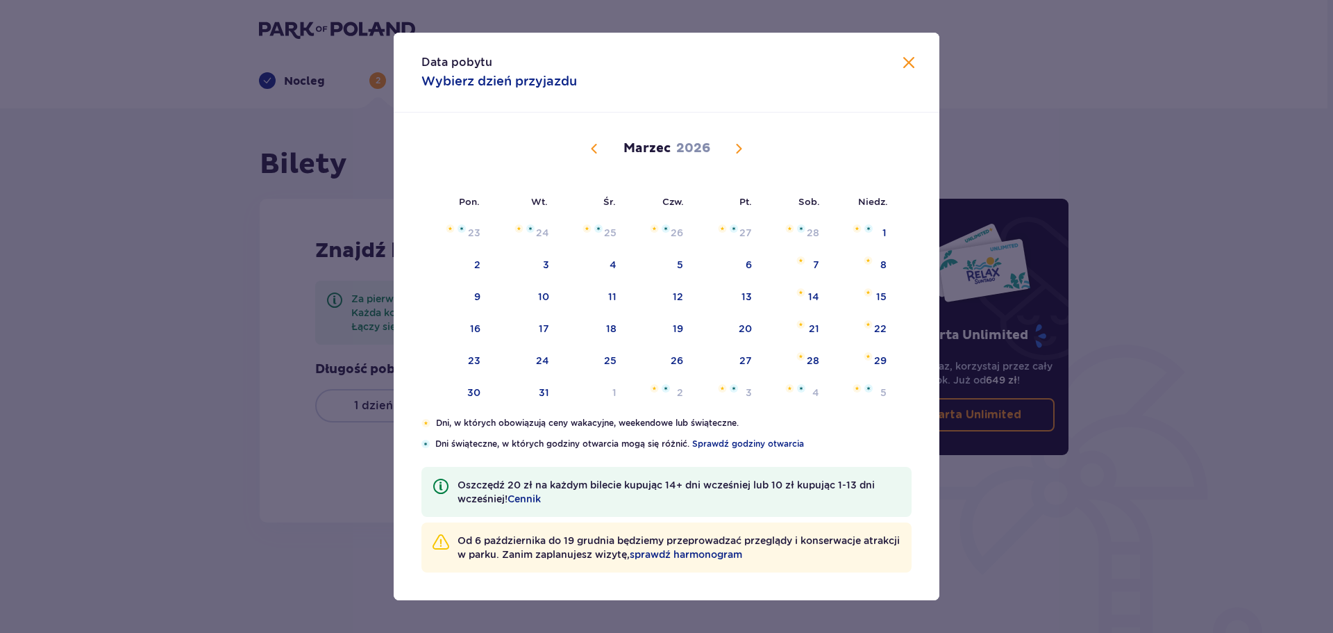
click at [597, 151] on span "Poprzedni miesiąc" at bounding box center [594, 148] width 17 height 17
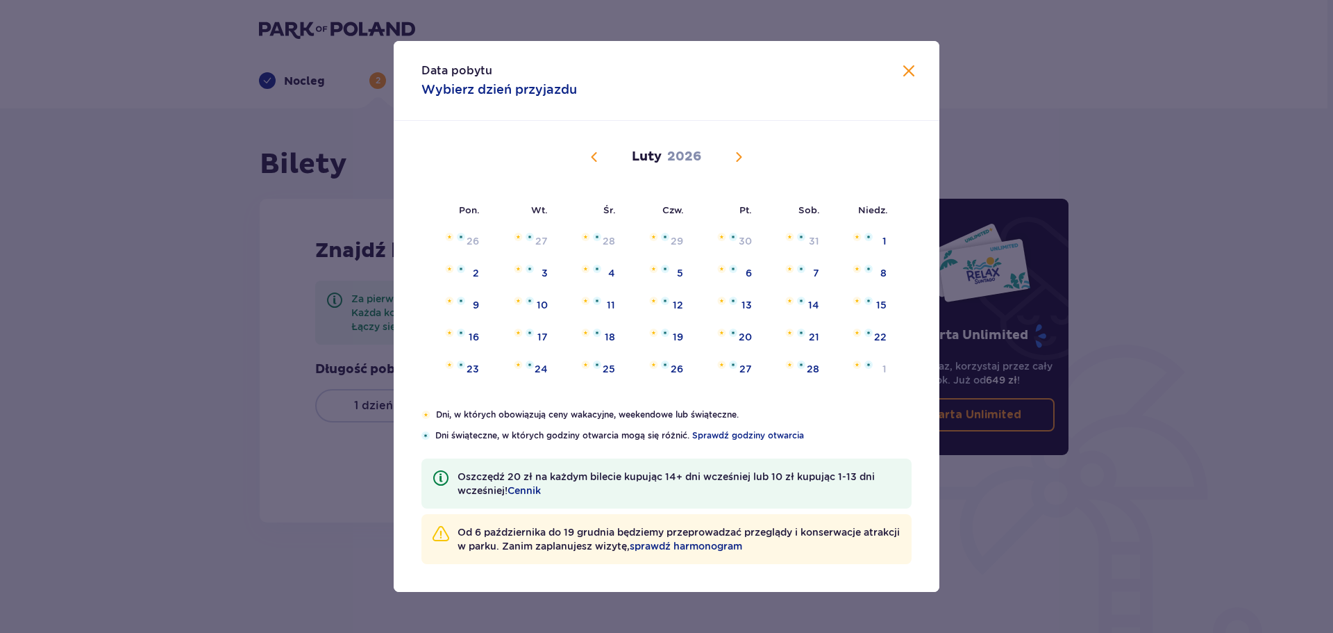
click at [597, 150] on span "Poprzedni miesiąc" at bounding box center [594, 157] width 17 height 17
click at [684, 272] on div "8" at bounding box center [658, 273] width 67 height 31
click at [710, 278] on div "9" at bounding box center [726, 273] width 69 height 31
type input "[DATE] - [DATE]"
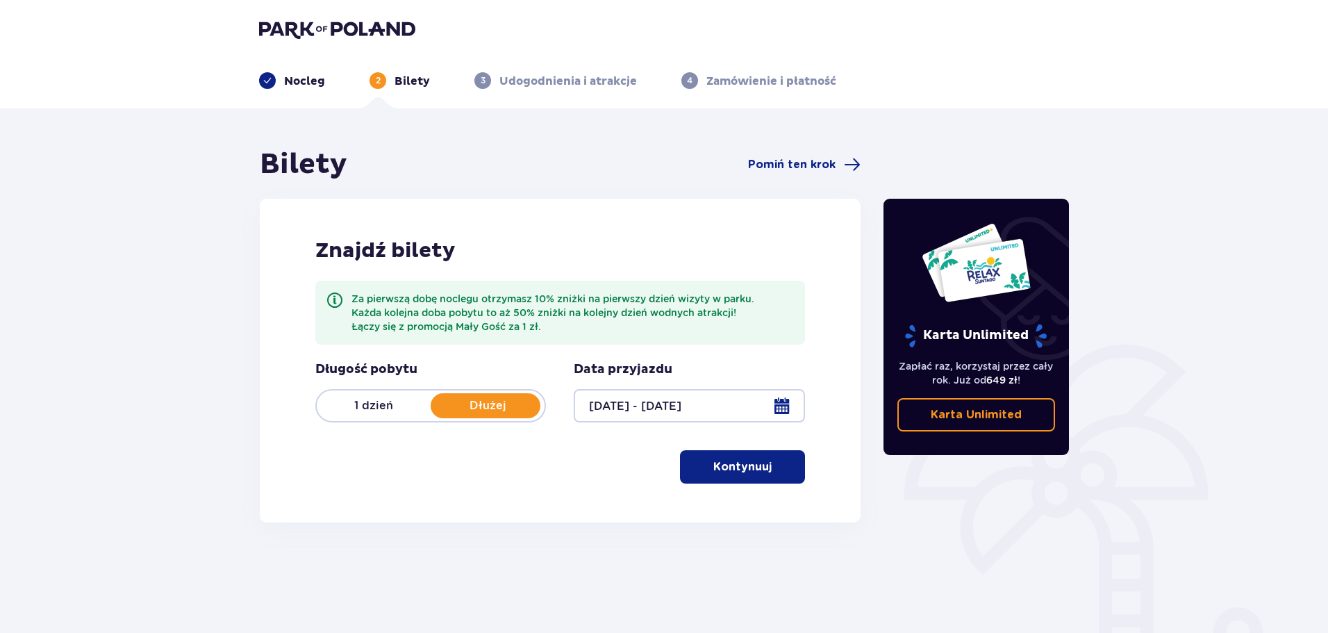
click at [774, 465] on span "button" at bounding box center [774, 466] width 17 height 17
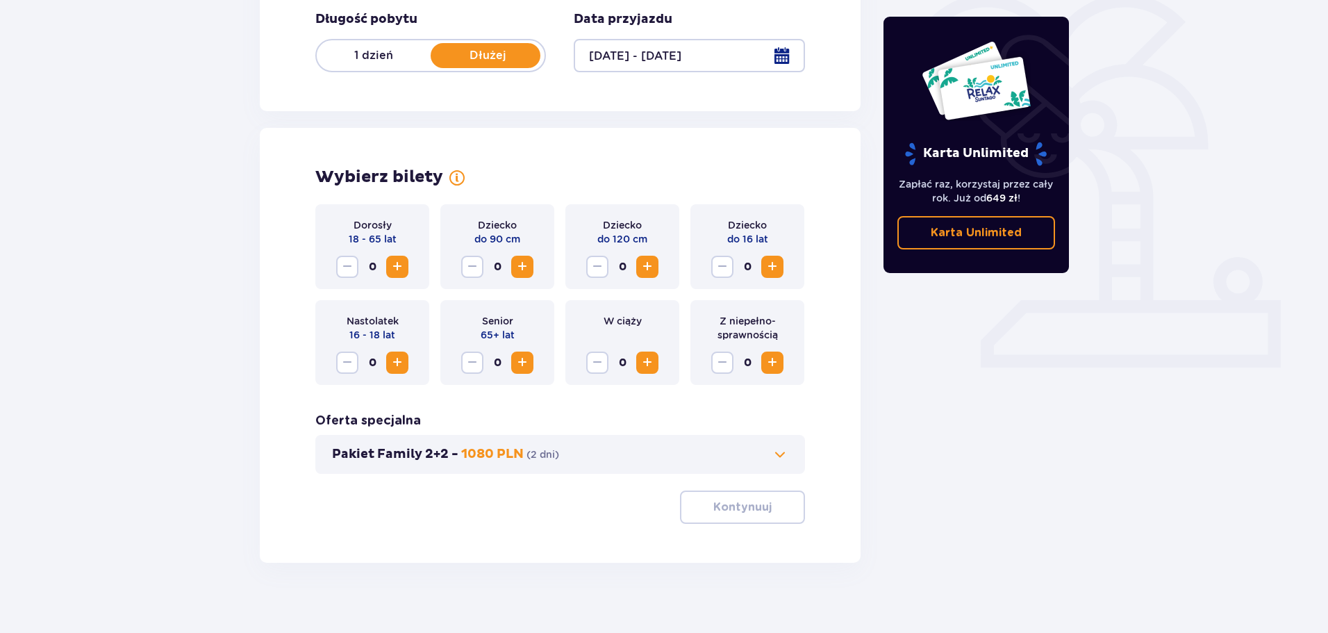
scroll to position [363, 0]
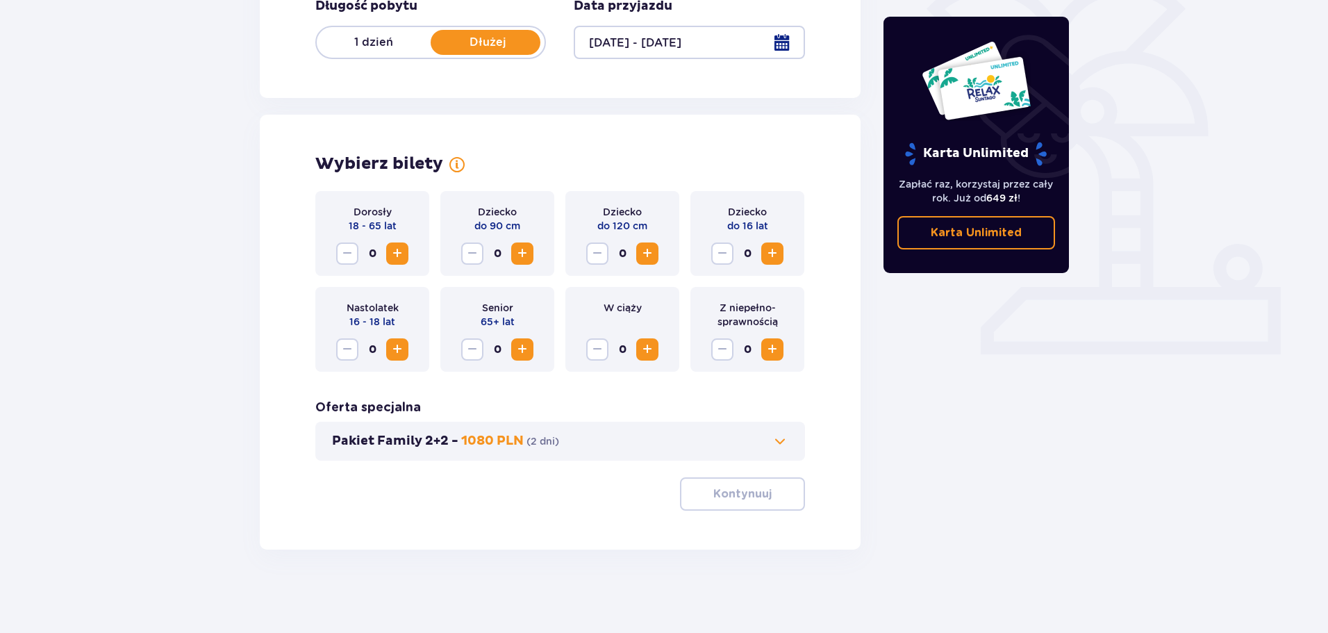
click at [393, 254] on span "Zwiększ" at bounding box center [397, 253] width 17 height 17
click at [767, 256] on span "Zwiększ" at bounding box center [772, 253] width 17 height 17
click at [779, 506] on button "Kontynuuj" at bounding box center [742, 493] width 125 height 33
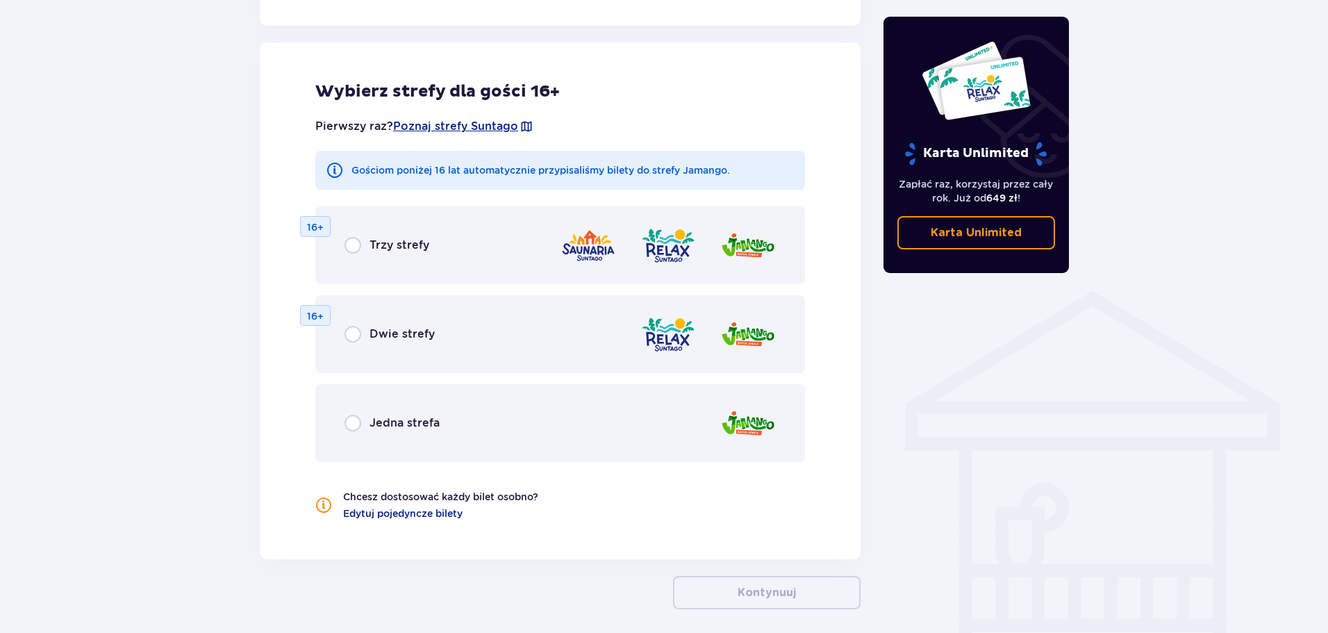
scroll to position [846, 0]
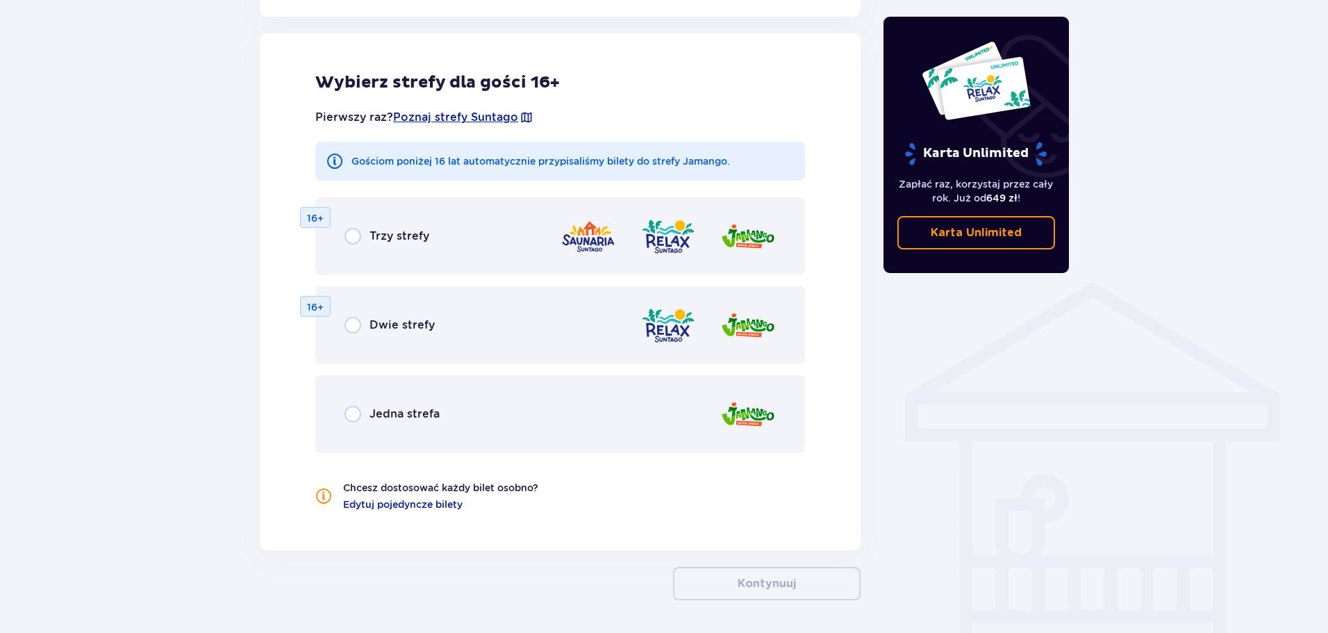
click at [365, 240] on div "Trzy strefy" at bounding box center [386, 236] width 85 height 17
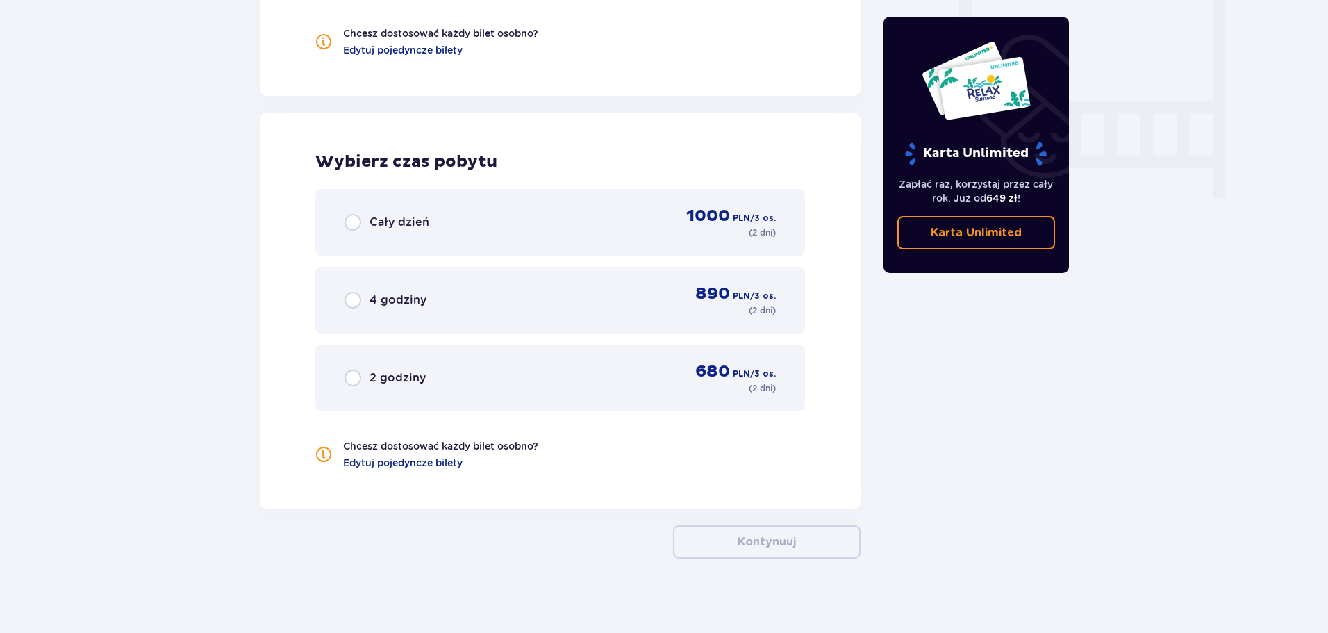
scroll to position [1309, 0]
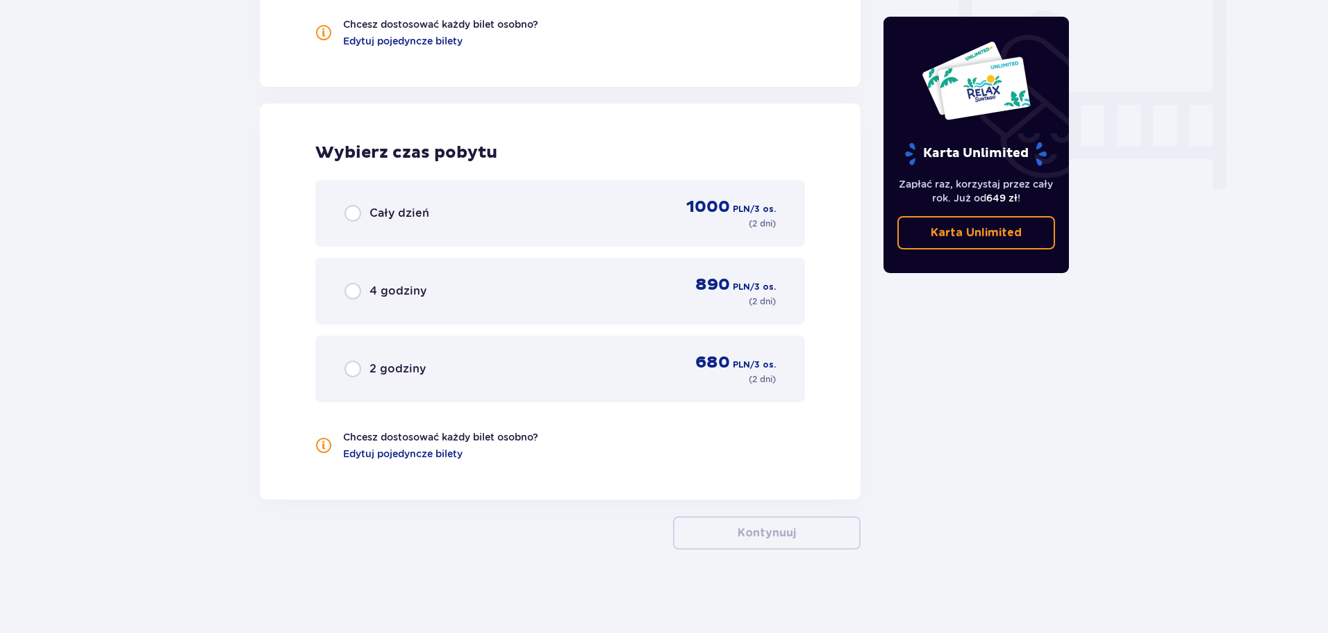
click at [463, 199] on div "Cały dzień 1000 PLN / 3 os. ( 2 dni )" at bounding box center [559, 213] width 431 height 33
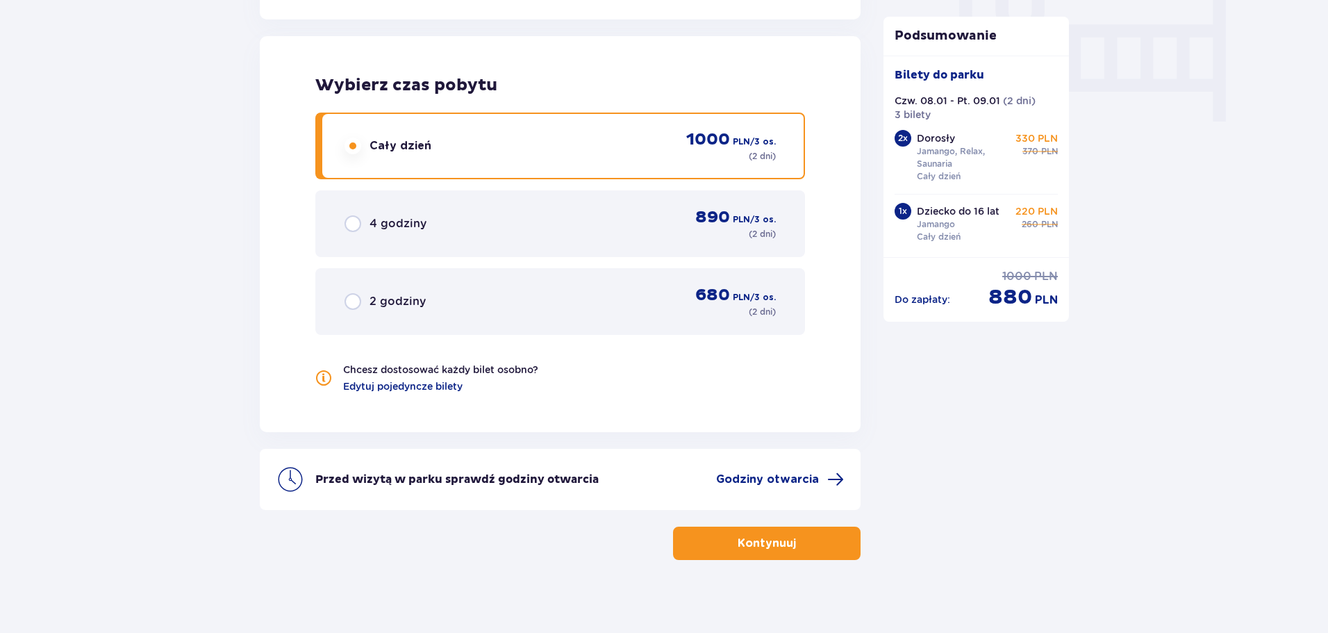
scroll to position [1387, 0]
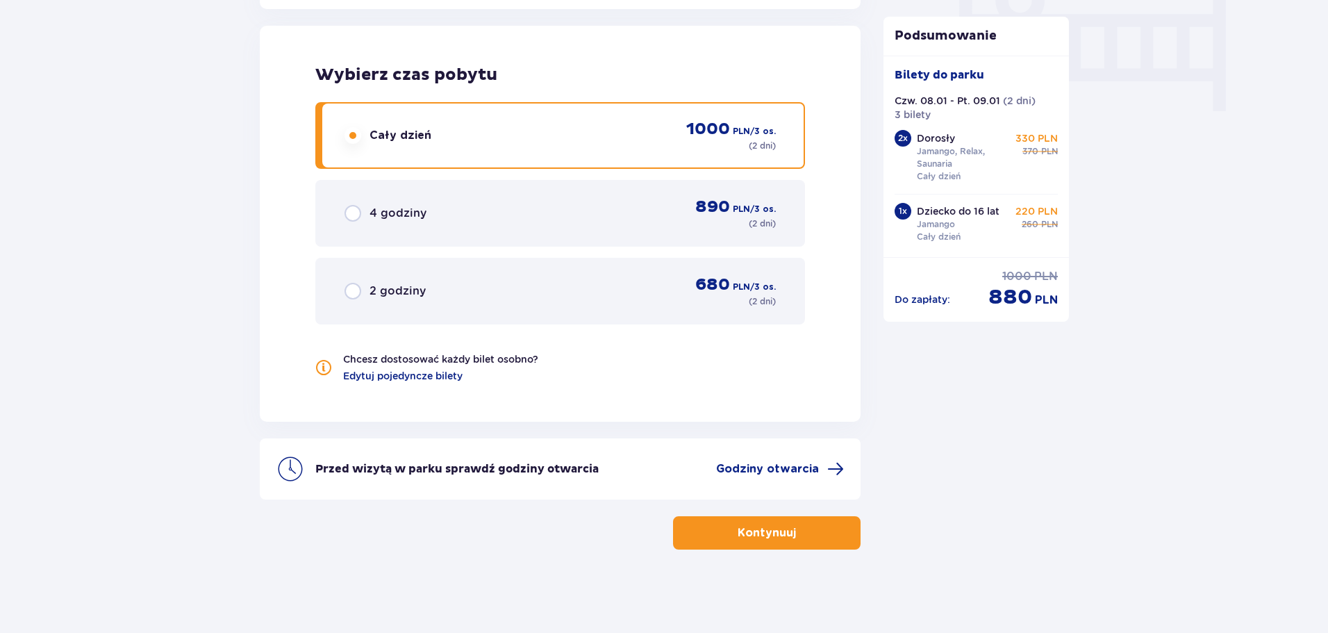
click at [828, 538] on button "Kontynuuj" at bounding box center [767, 532] width 188 height 33
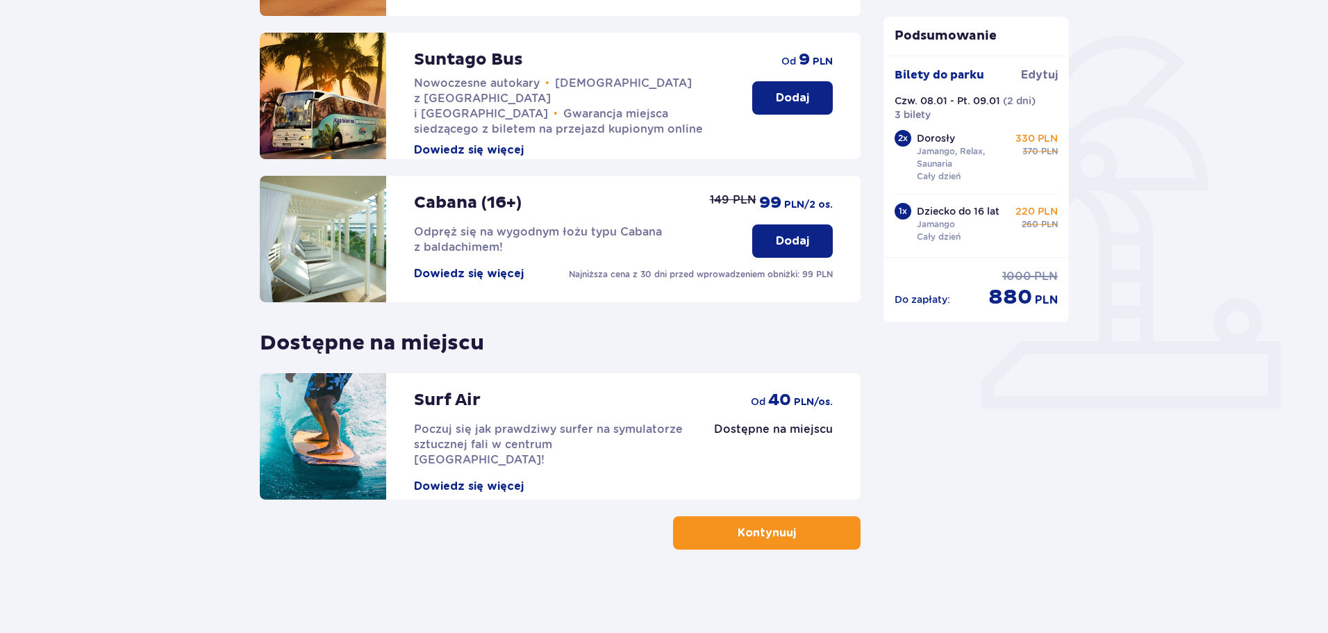
click at [817, 535] on button "Kontynuuj" at bounding box center [767, 532] width 188 height 33
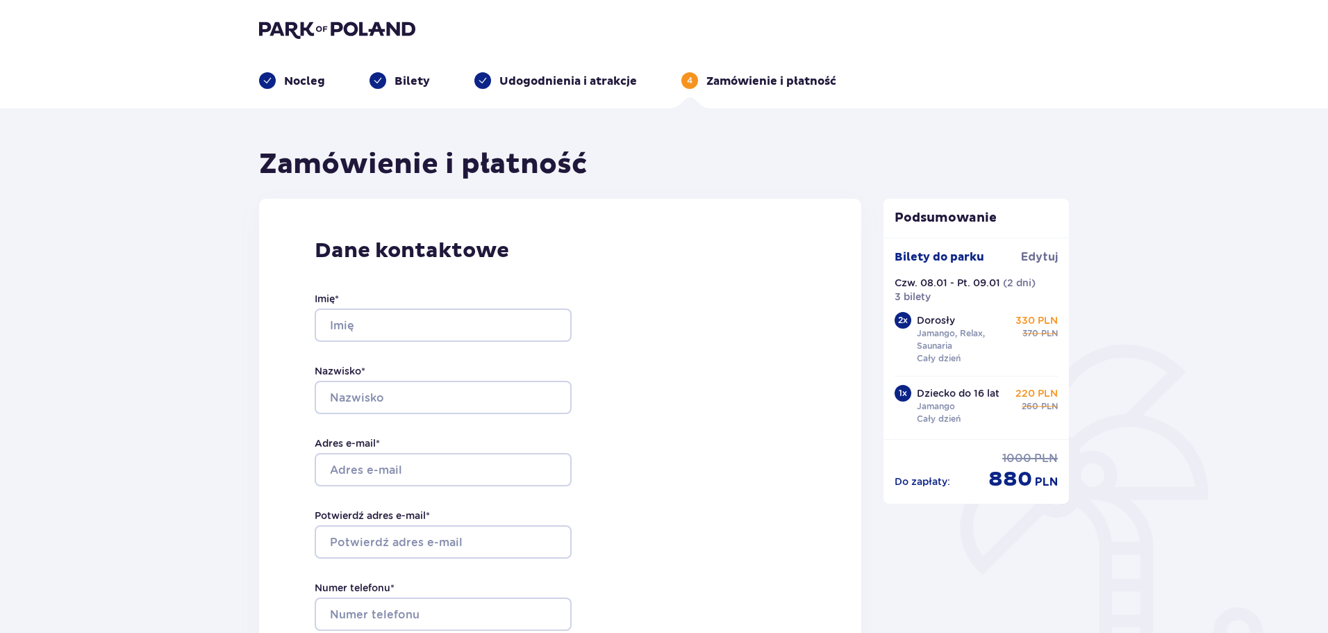
click at [317, 79] on p "Nocleg" at bounding box center [304, 81] width 41 height 15
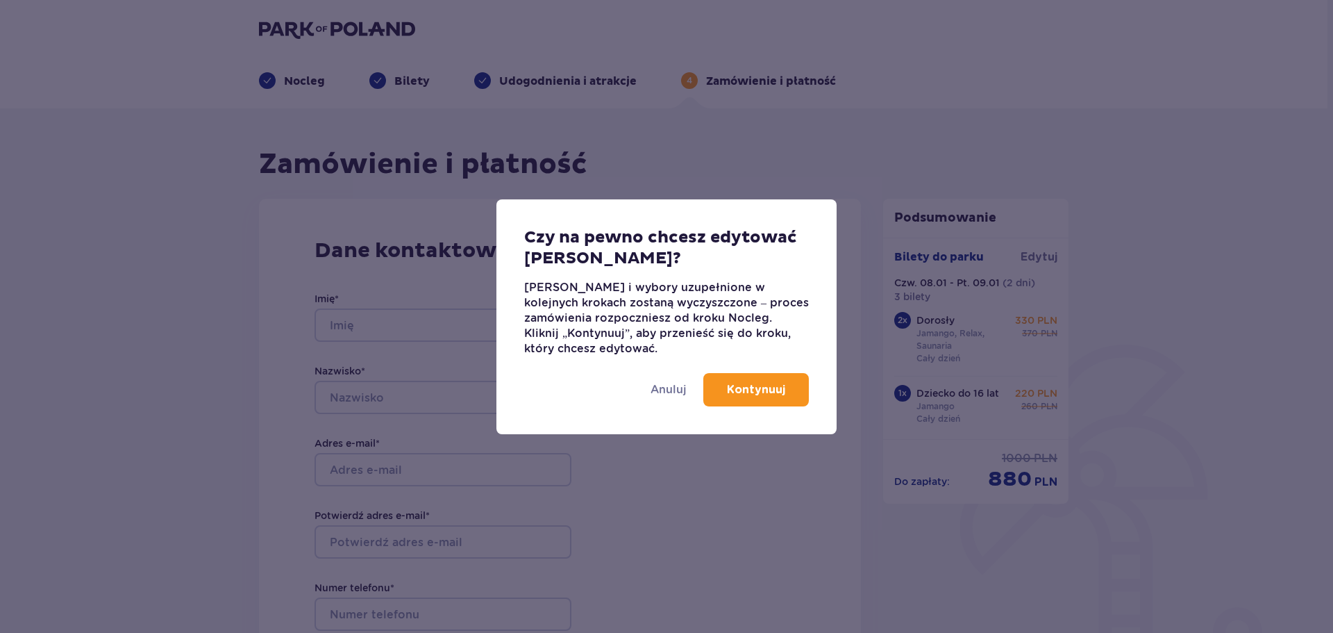
click at [764, 394] on p "Kontynuuj" at bounding box center [756, 389] width 58 height 15
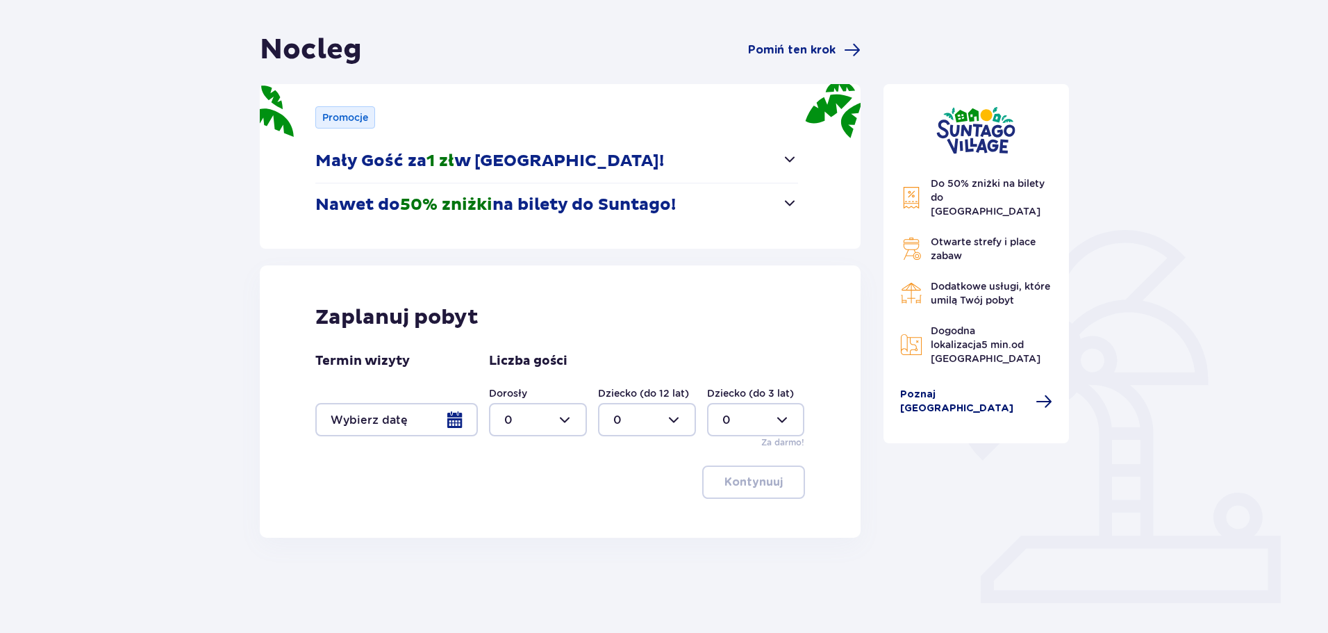
scroll to position [139, 0]
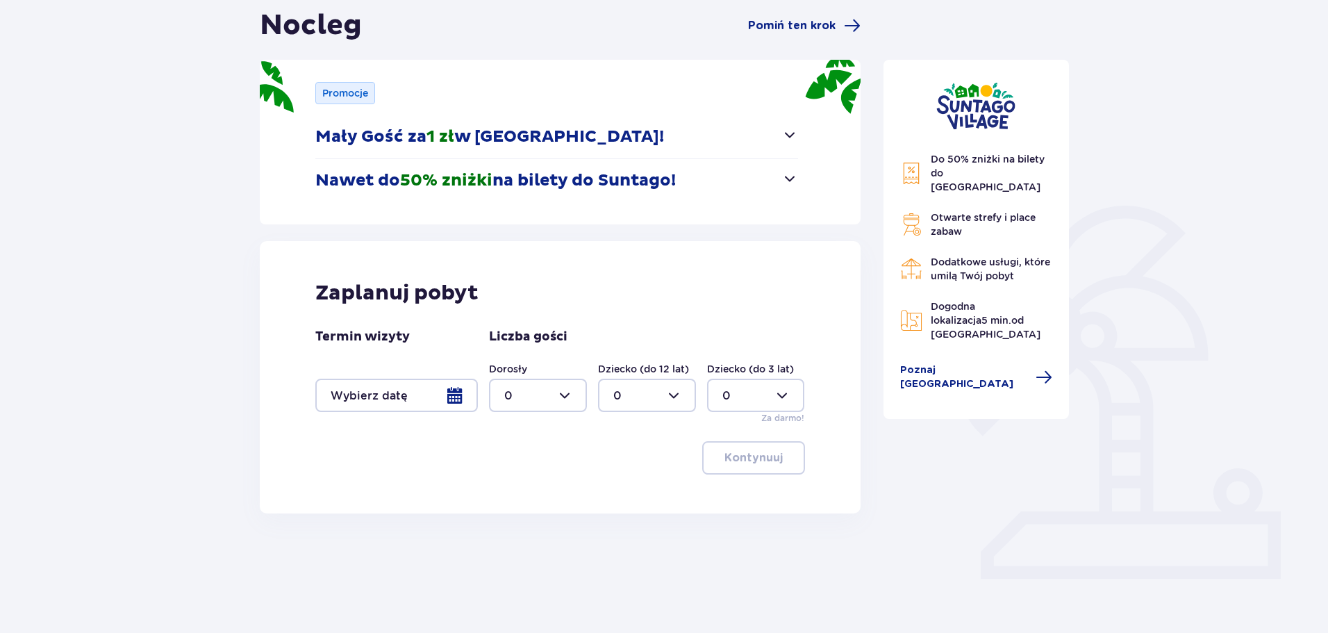
click at [438, 395] on div at bounding box center [396, 394] width 163 height 33
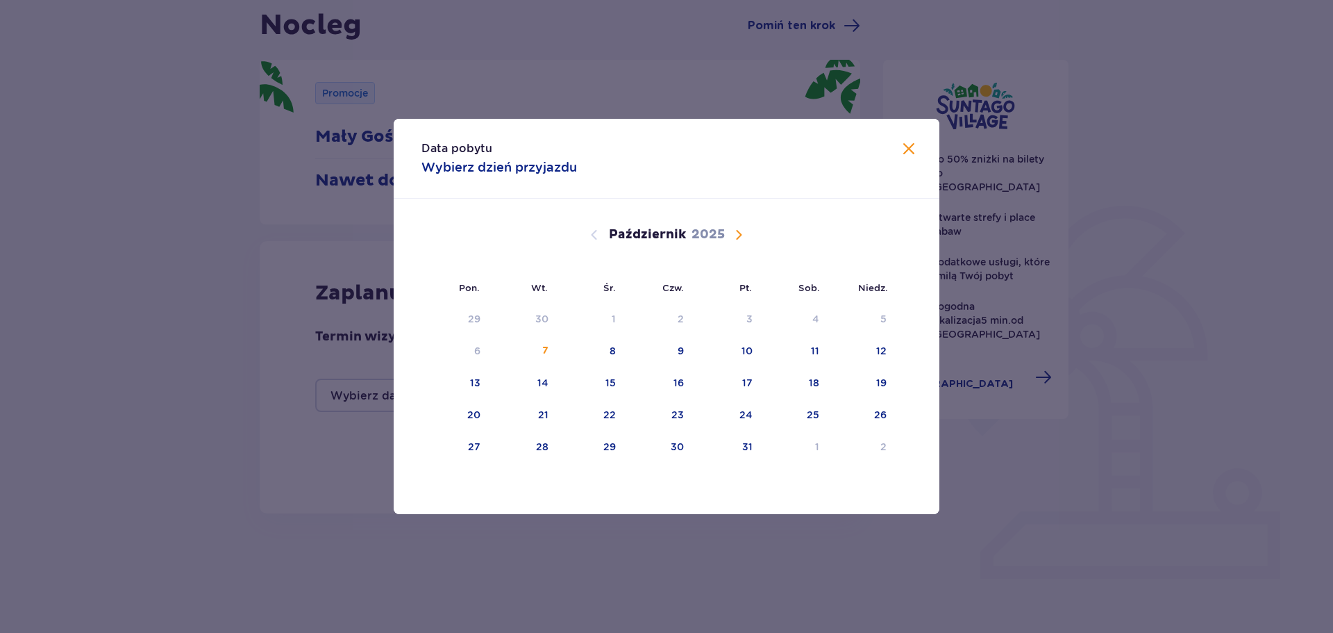
click at [737, 240] on span "Następny miesiąc" at bounding box center [739, 234] width 17 height 17
click at [735, 235] on span "Następny miesiąc" at bounding box center [739, 234] width 17 height 17
click at [696, 345] on div "9" at bounding box center [726, 351] width 69 height 31
click at [688, 343] on div "8" at bounding box center [658, 351] width 67 height 31
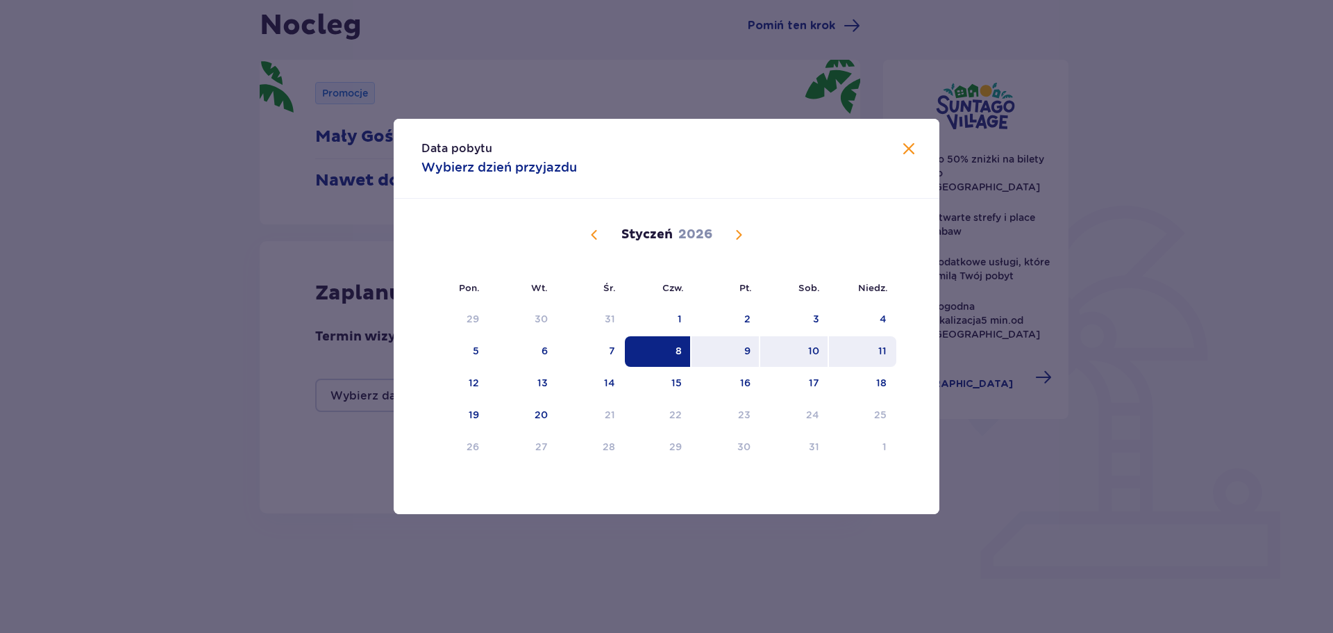
click at [858, 351] on div "11" at bounding box center [862, 351] width 67 height 31
type input "[DATE] - [DATE]"
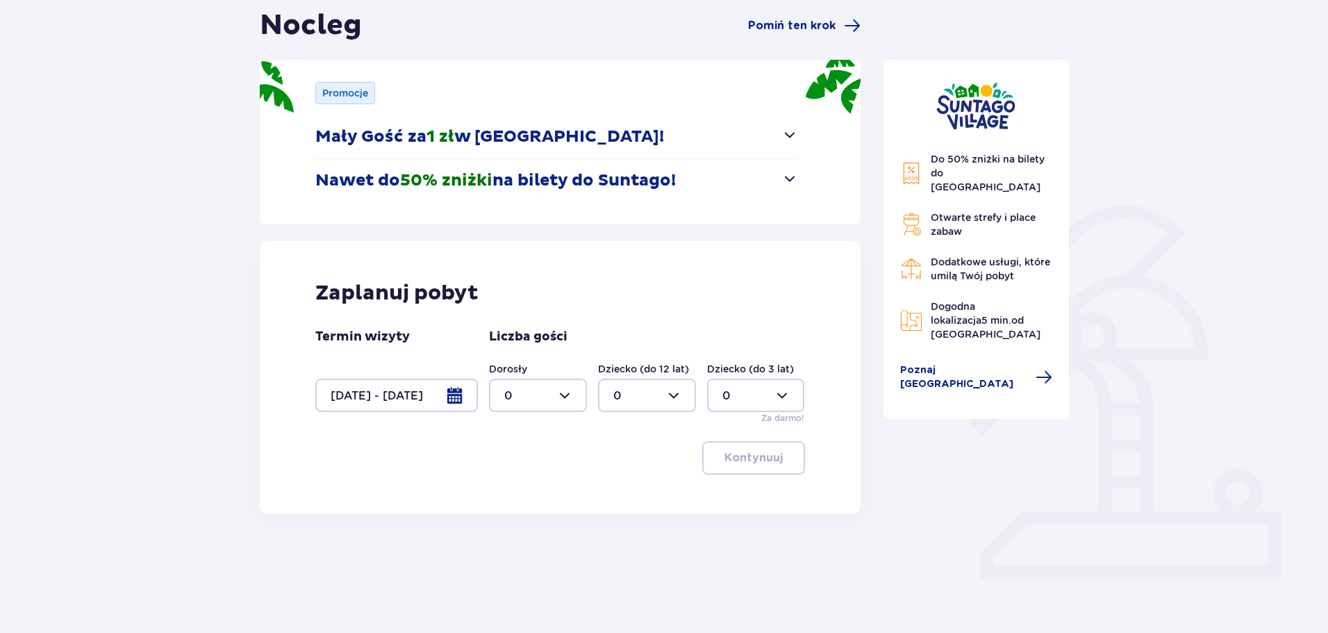
click at [567, 406] on div at bounding box center [538, 394] width 98 height 33
click at [524, 498] on div "2" at bounding box center [537, 495] width 67 height 15
type input "2"
click at [658, 407] on div at bounding box center [647, 394] width 98 height 33
click at [626, 467] on div "1" at bounding box center [646, 466] width 67 height 15
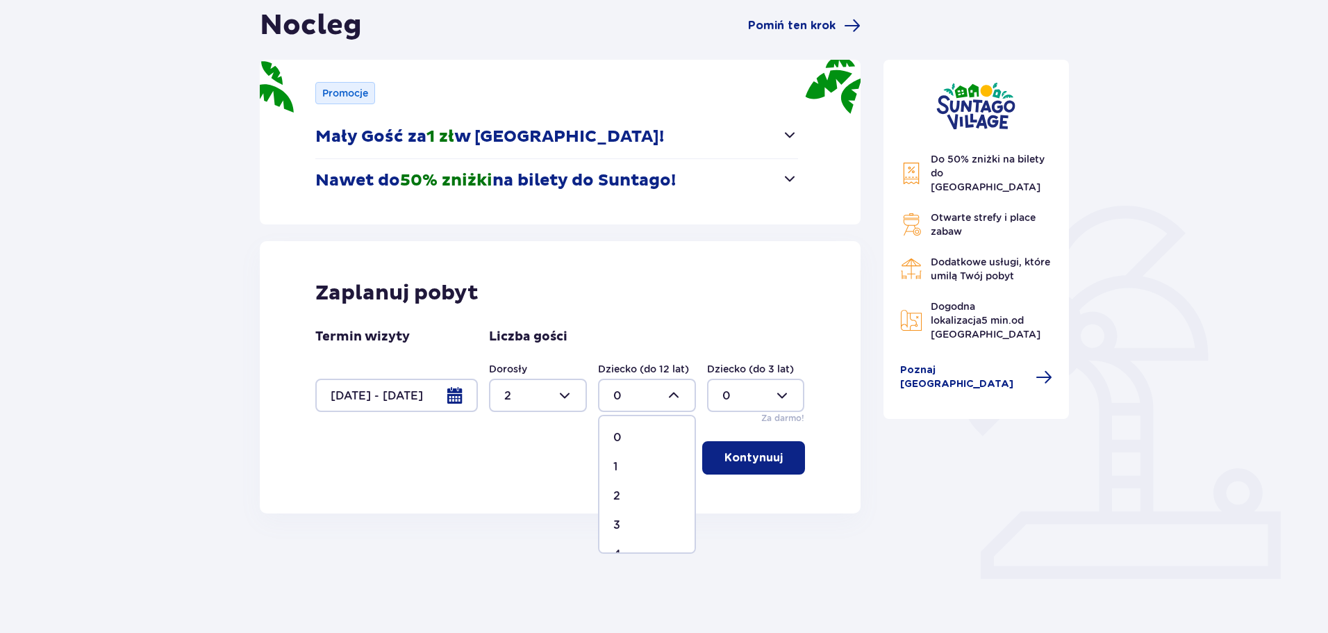
type input "1"
click at [744, 457] on p "Kontynuuj" at bounding box center [753, 457] width 58 height 15
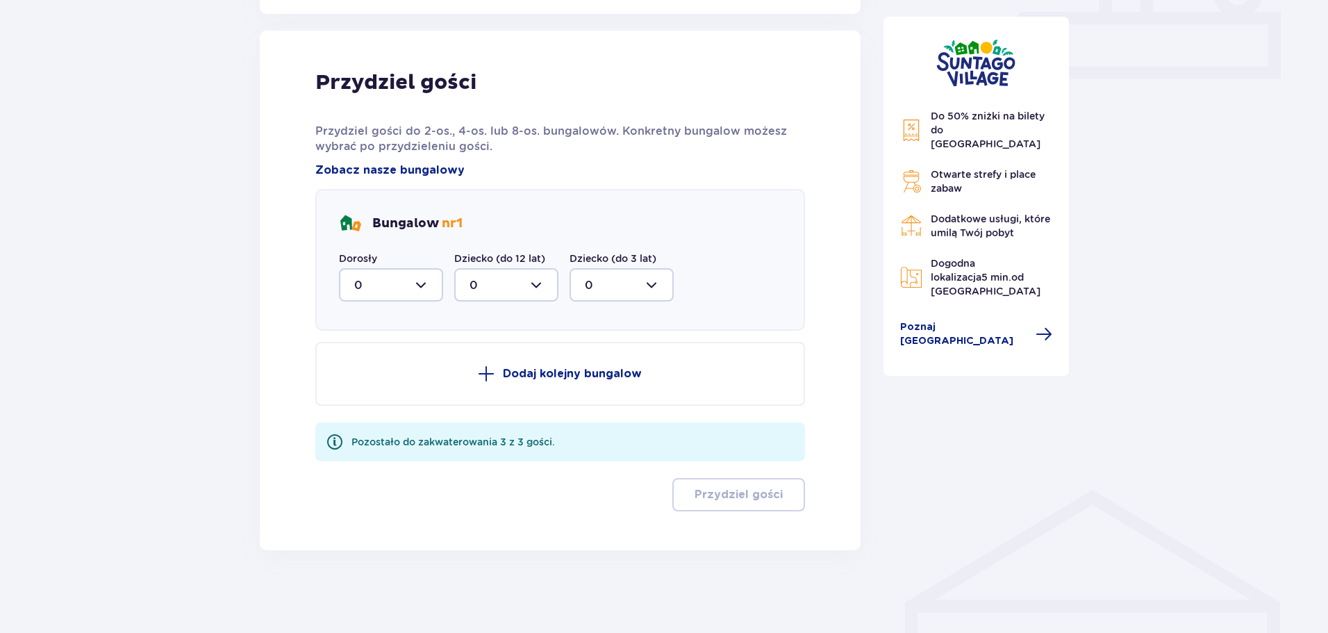
scroll to position [639, 0]
click at [422, 277] on div at bounding box center [391, 283] width 104 height 33
click at [385, 379] on div "2" at bounding box center [391, 384] width 74 height 15
type input "2"
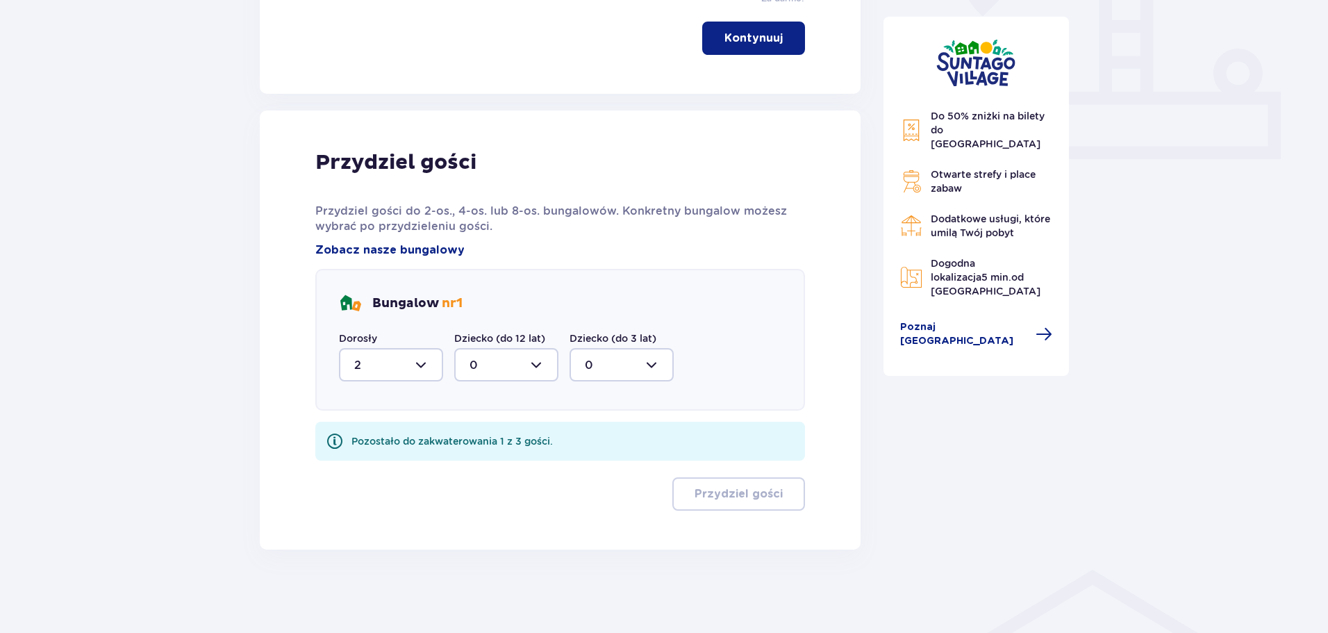
click at [485, 361] on div at bounding box center [506, 364] width 104 height 33
click at [489, 435] on div "1" at bounding box center [506, 435] width 74 height 15
type input "1"
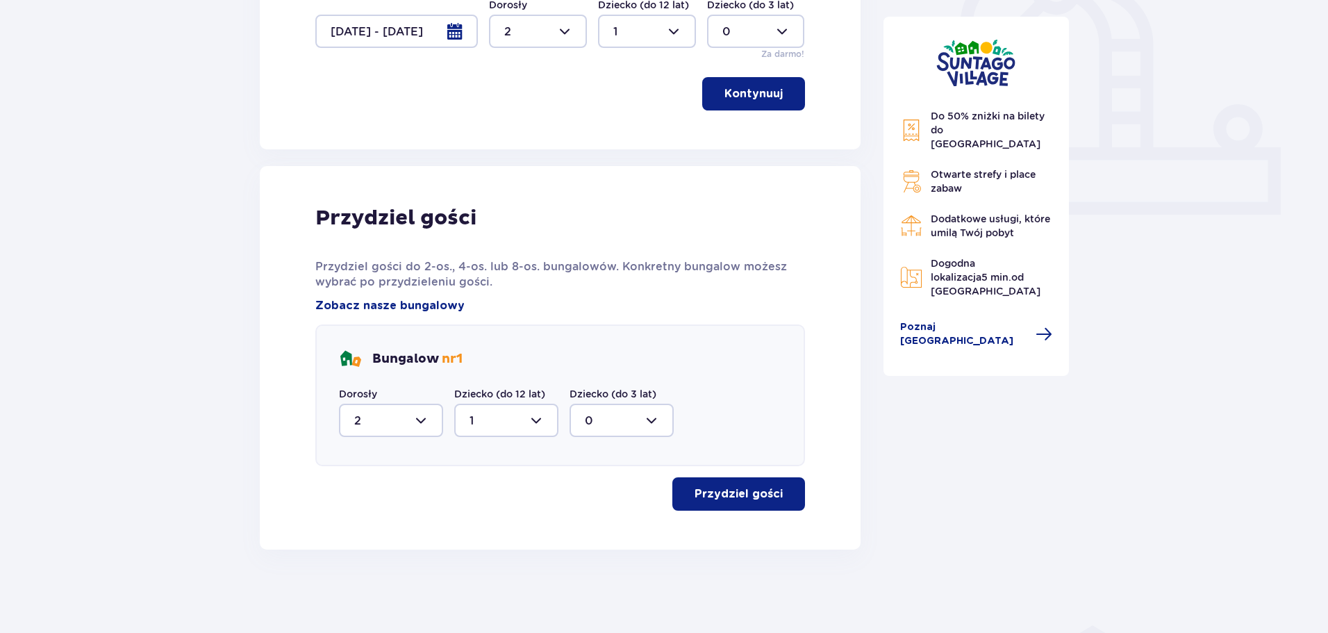
scroll to position [503, 0]
click at [749, 492] on p "Przydziel gości" at bounding box center [738, 493] width 88 height 15
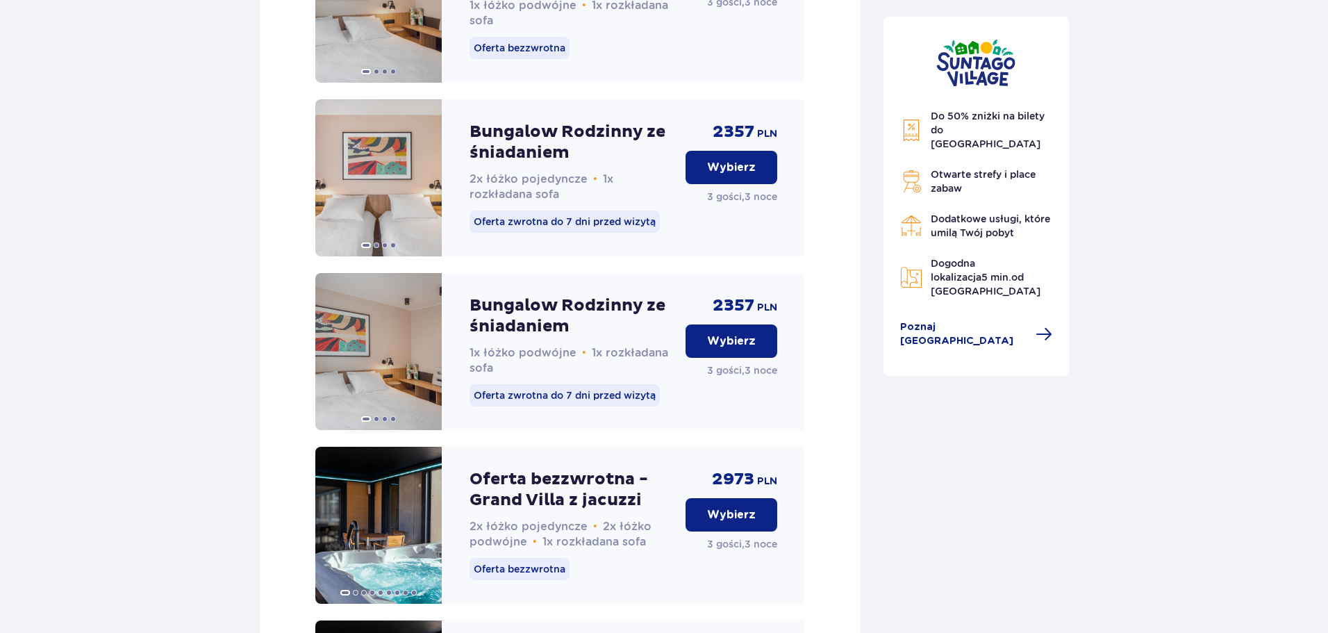
scroll to position [2233, 0]
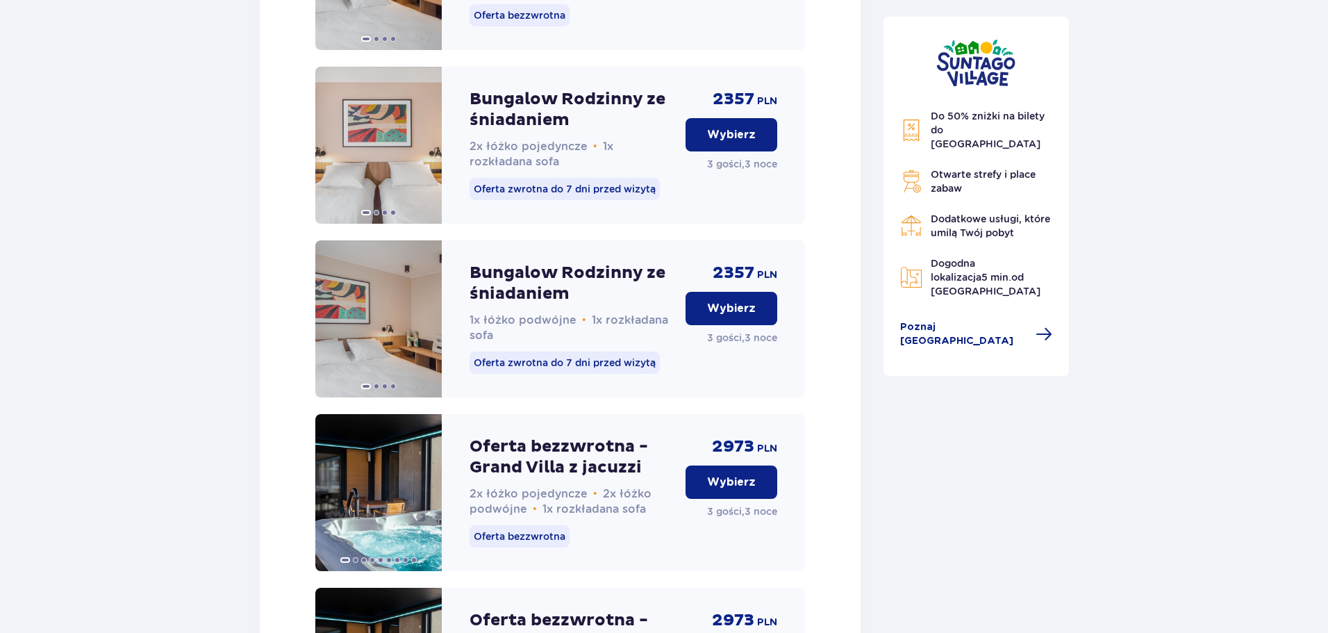
click at [731, 316] on p "Wybierz" at bounding box center [731, 308] width 49 height 15
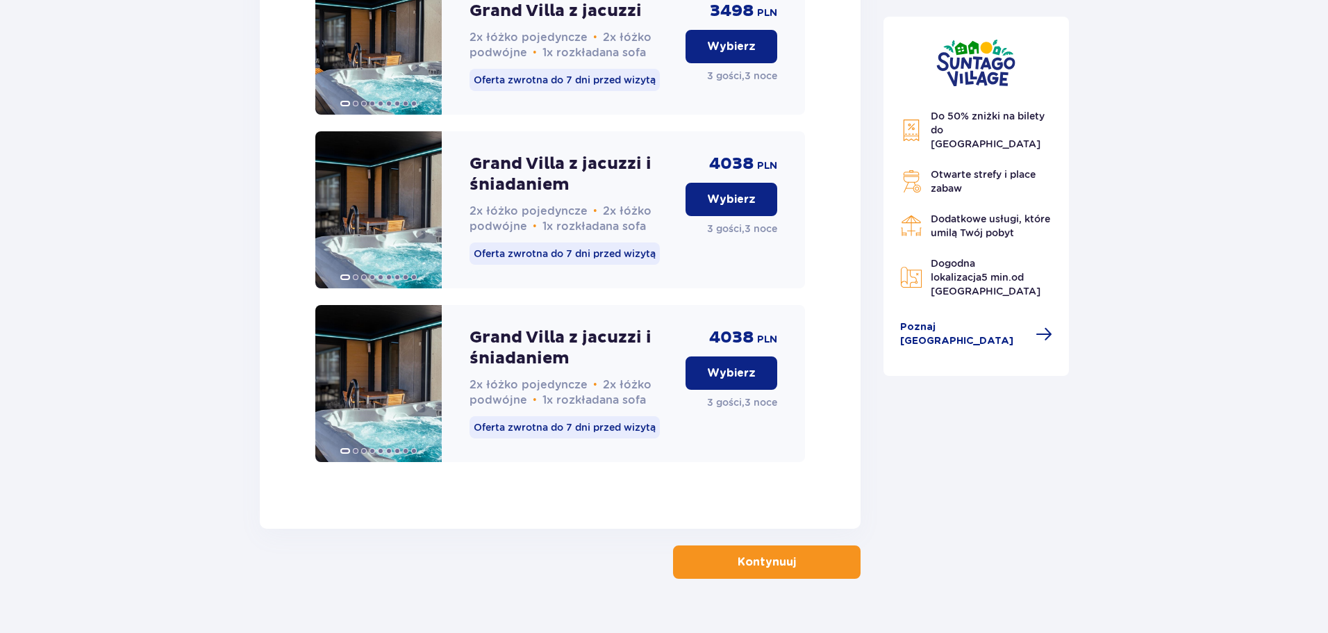
scroll to position [3600, 0]
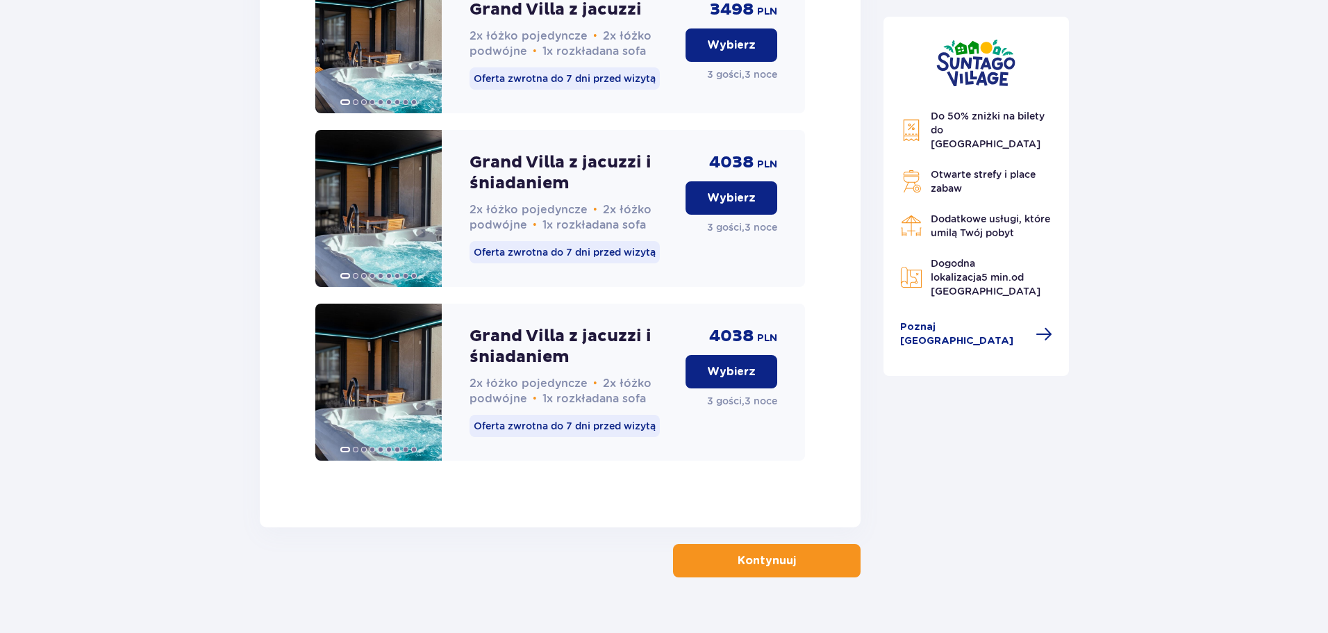
click at [764, 547] on button "Kontynuuj" at bounding box center [767, 560] width 188 height 33
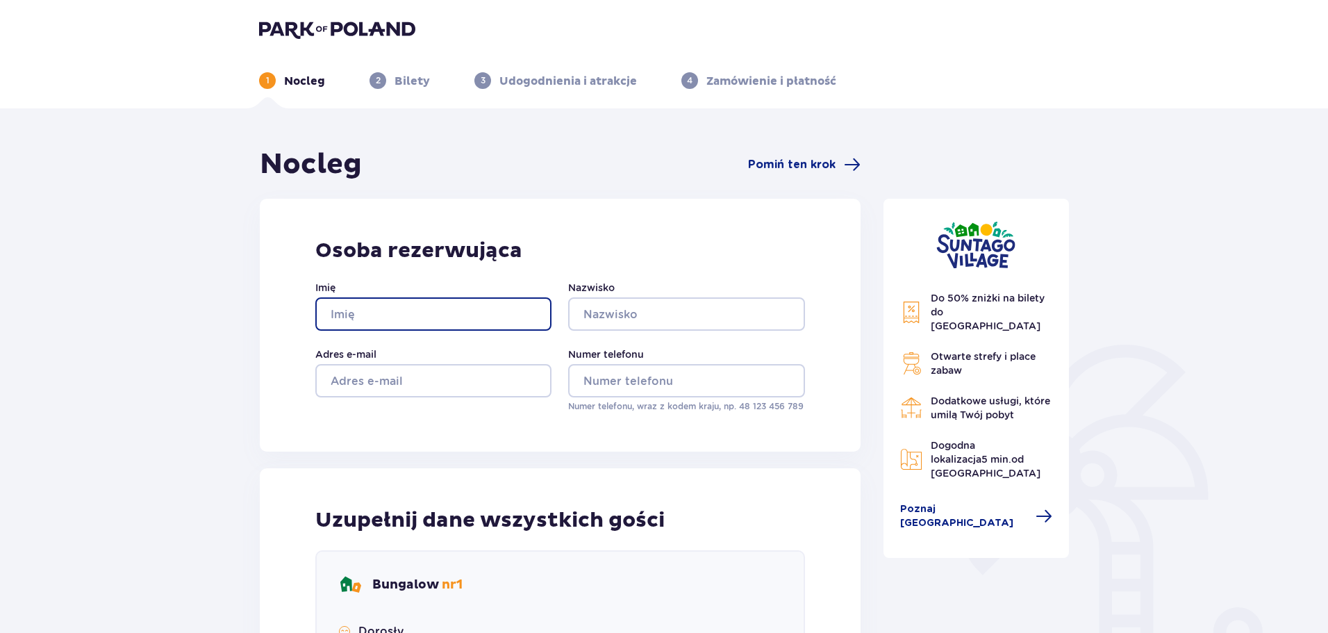
click at [413, 319] on input "Imię" at bounding box center [433, 313] width 236 height 33
type input "1"
type input "[PERSON_NAME]"
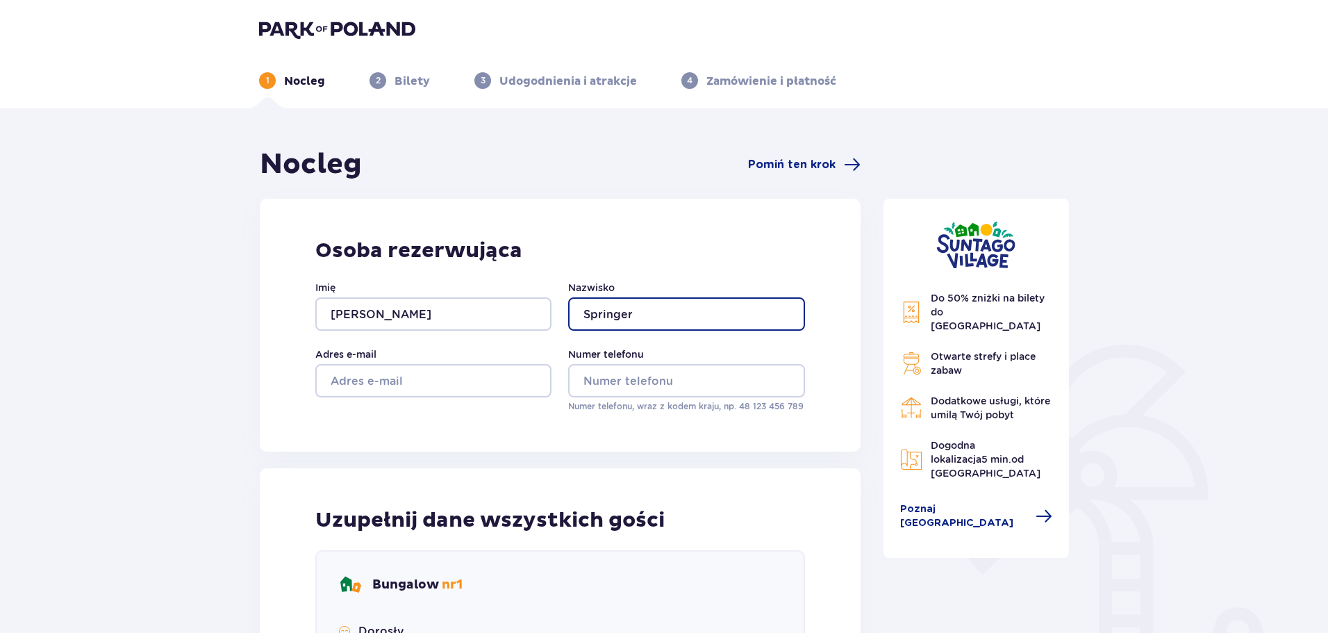
type input "Springer"
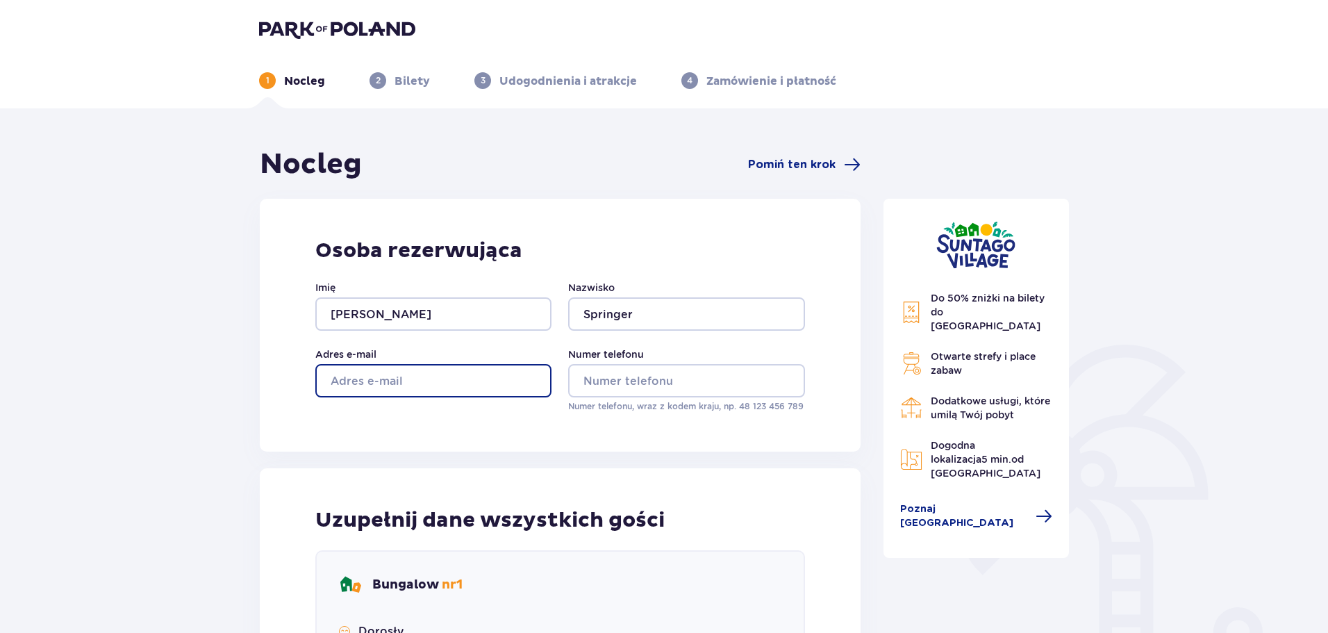
click at [388, 372] on input "Adres e-mail" at bounding box center [433, 380] width 236 height 33
type input "[EMAIL_ADDRESS][DOMAIN_NAME]"
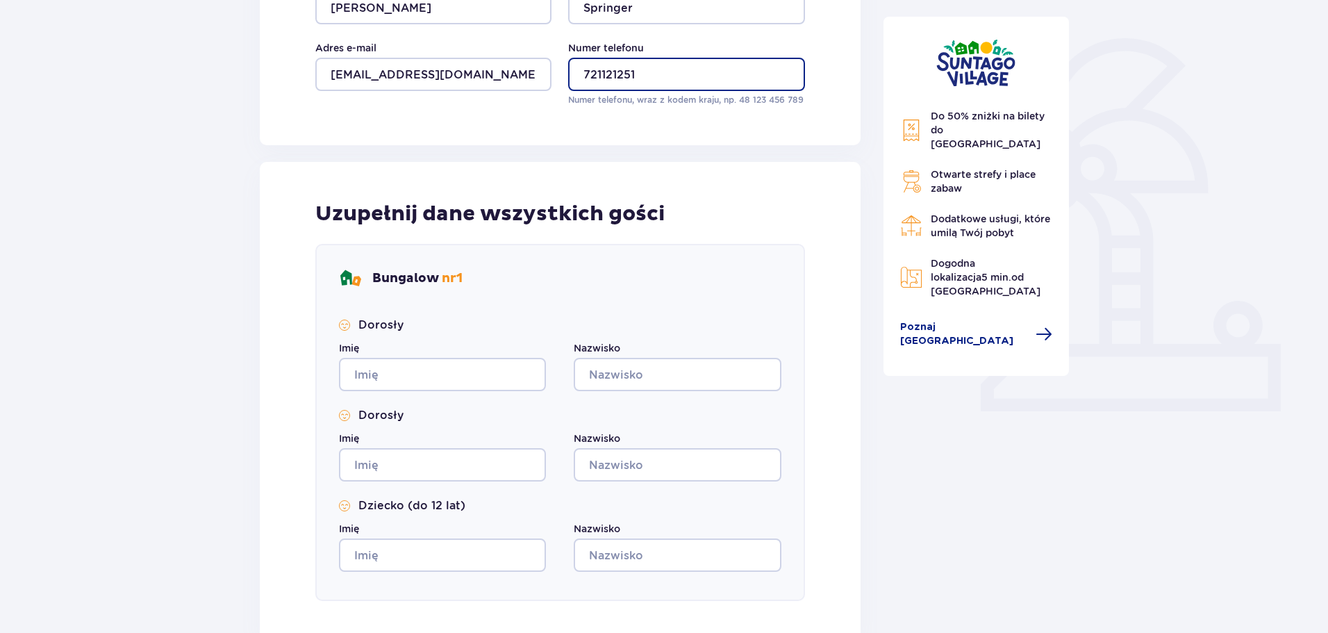
scroll to position [347, 0]
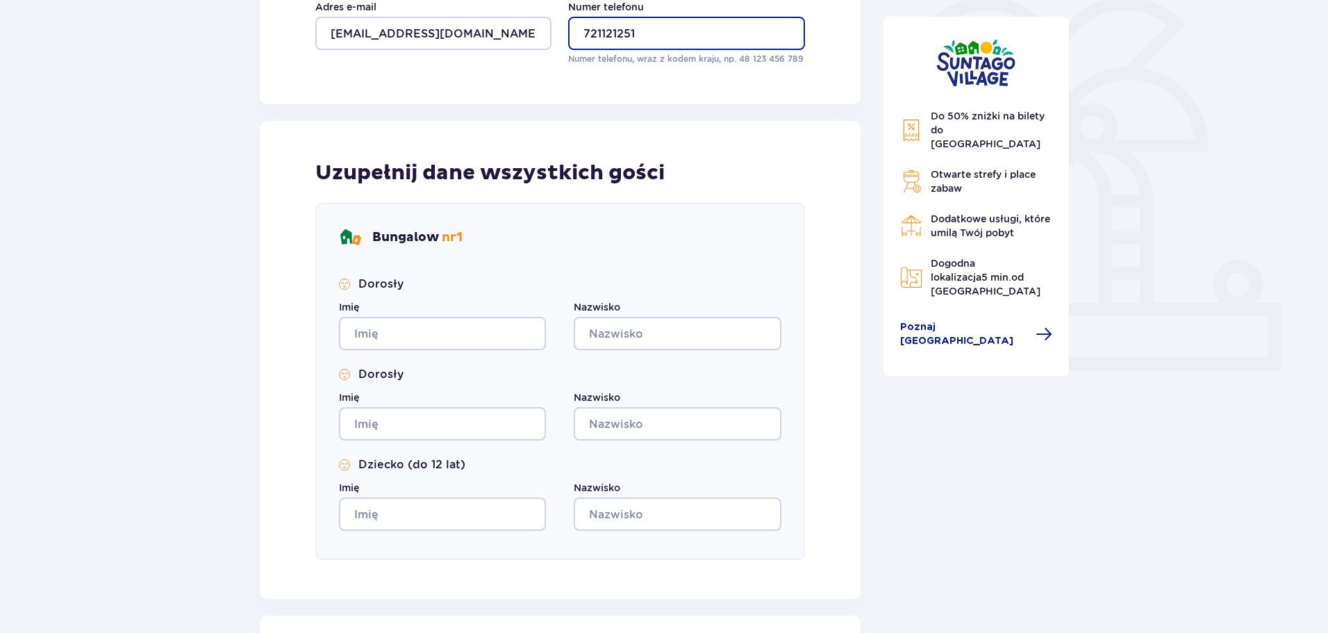
type input "721121251"
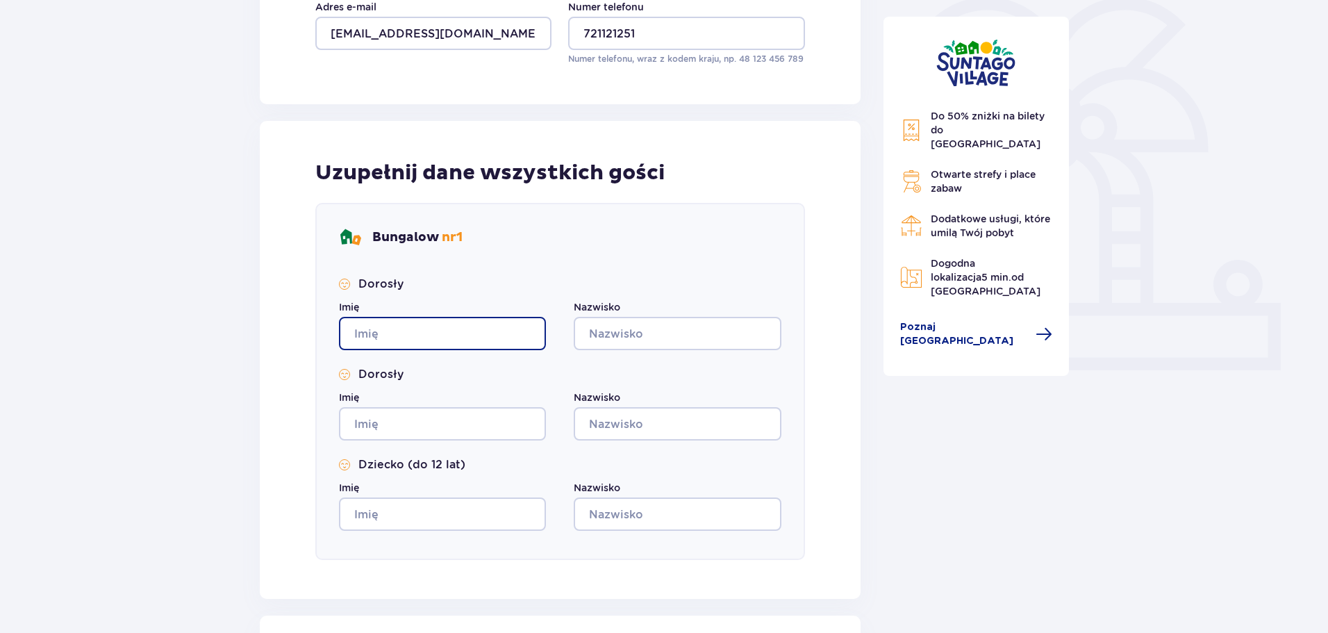
click at [491, 334] on input "Imię" at bounding box center [442, 333] width 207 height 33
type input "[PERSON_NAME]"
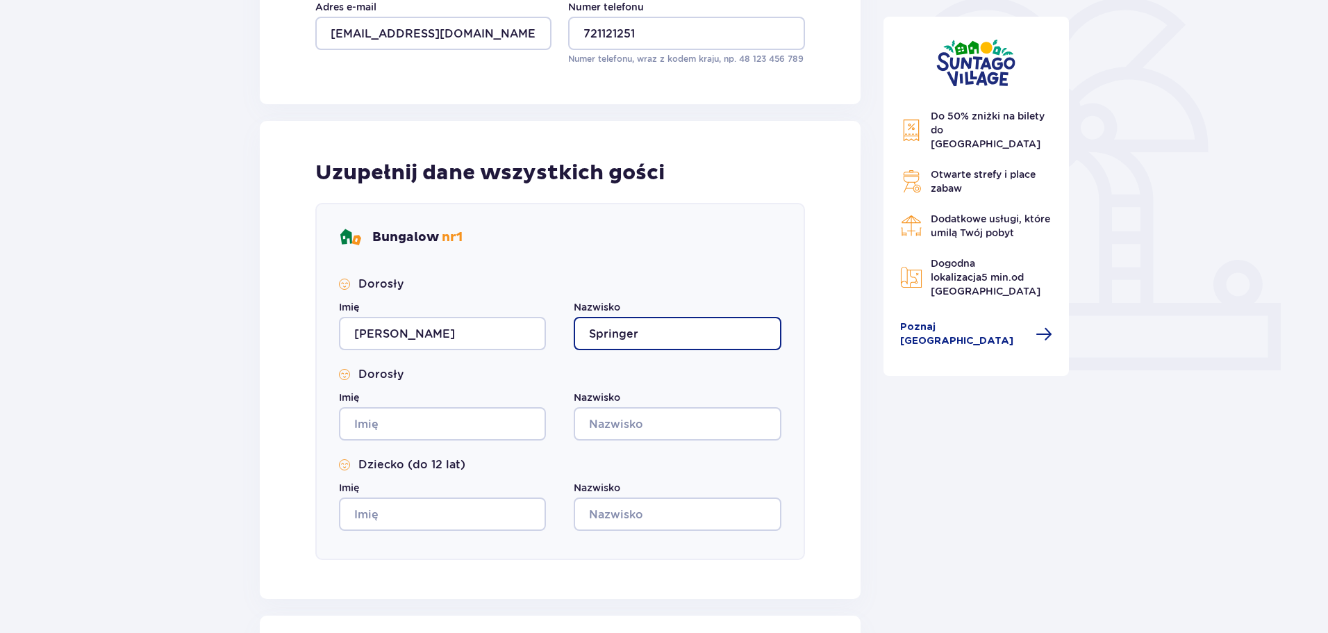
type input "Springer"
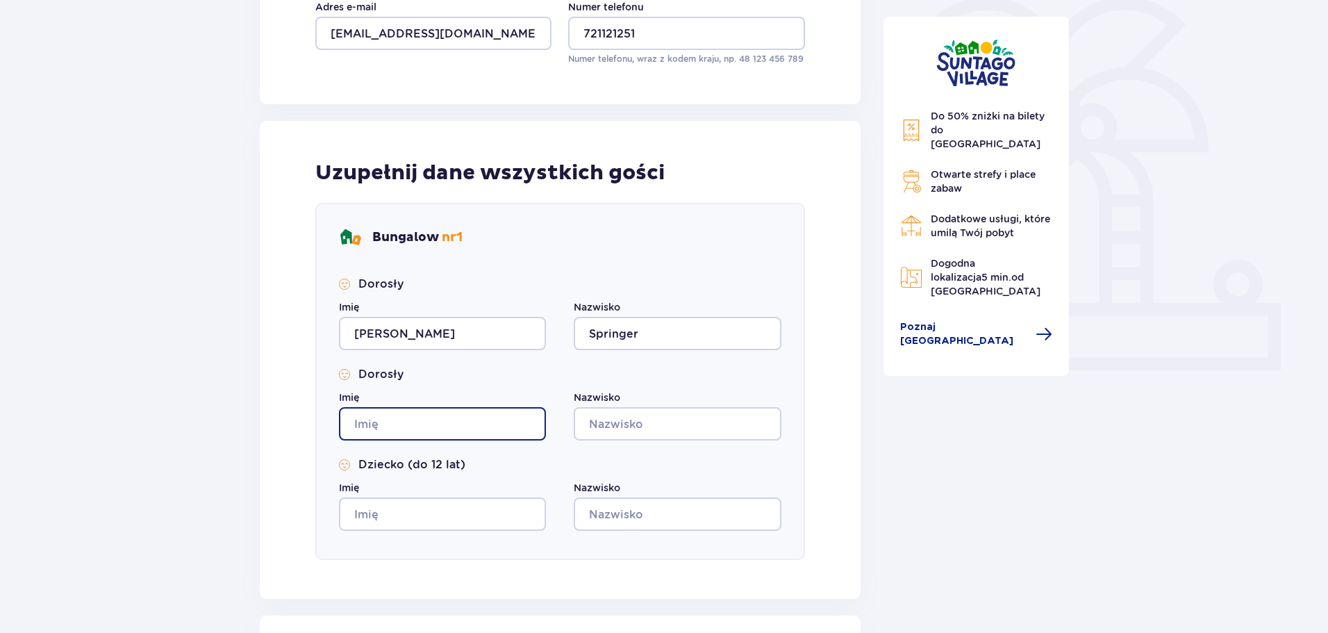
click at [404, 425] on input "Imię" at bounding box center [442, 423] width 207 height 33
type input "[PERSON_NAME]"
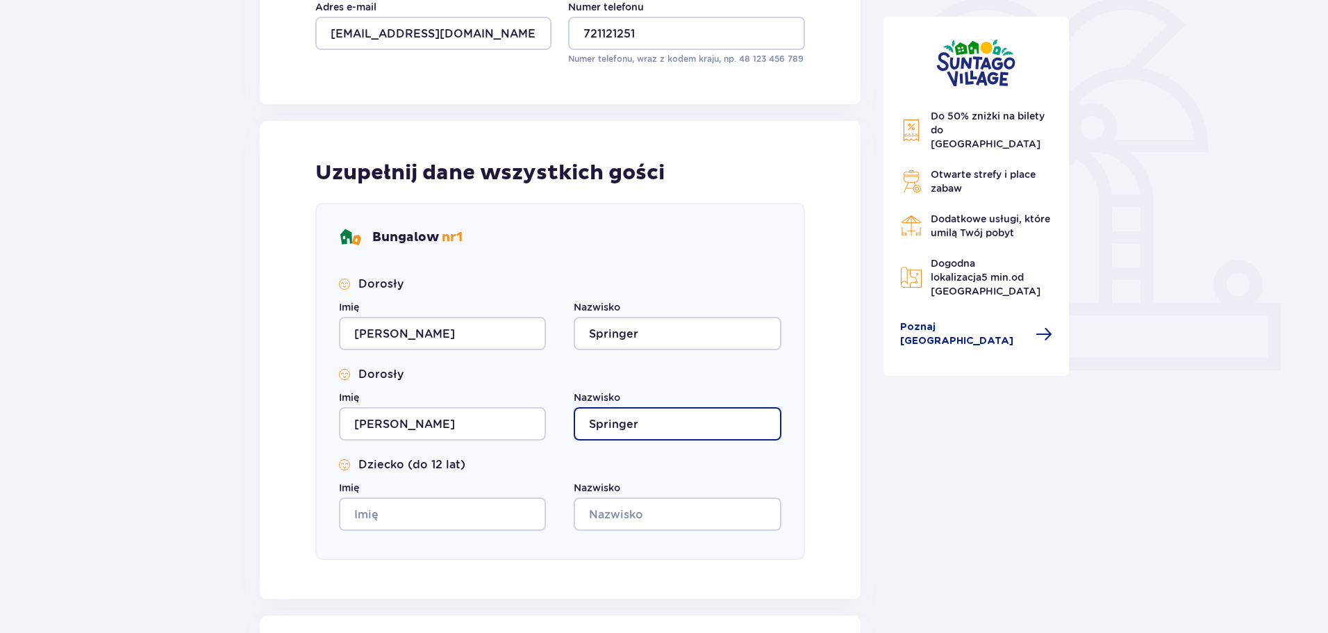
type input "Springer"
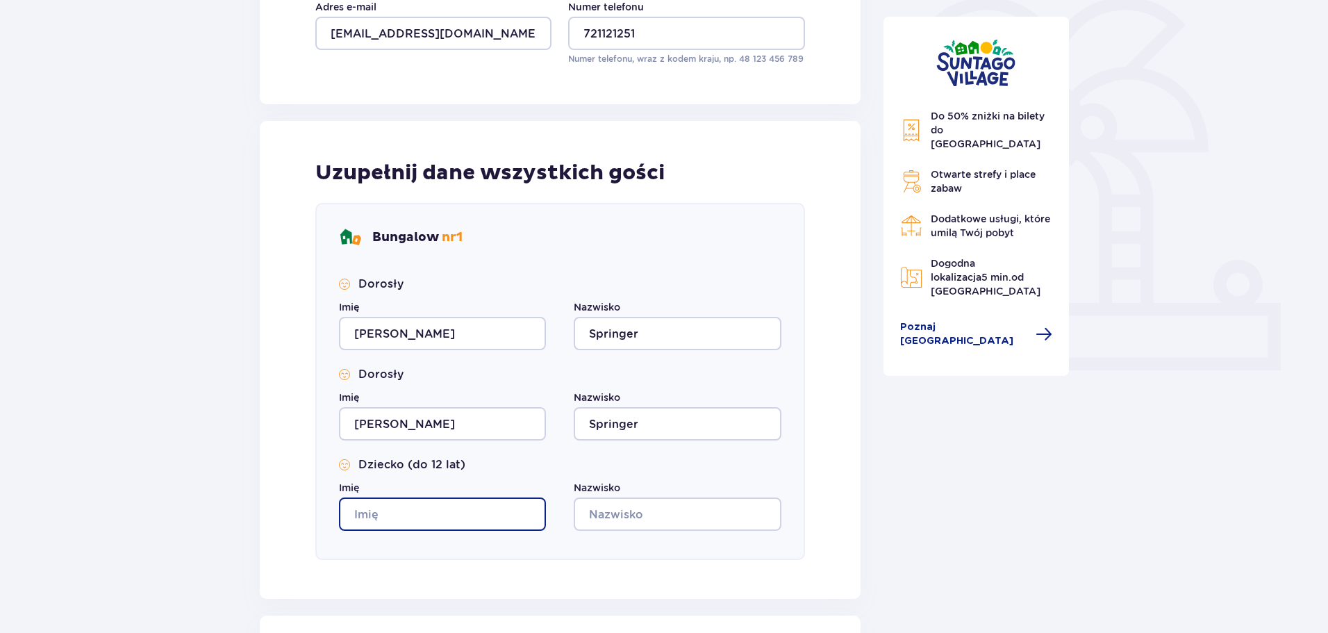
click at [386, 516] on input "Imię" at bounding box center [442, 513] width 207 height 33
click at [475, 522] on input "[PERSON_NAME]" at bounding box center [442, 513] width 207 height 33
type input "[PERSON_NAME]"
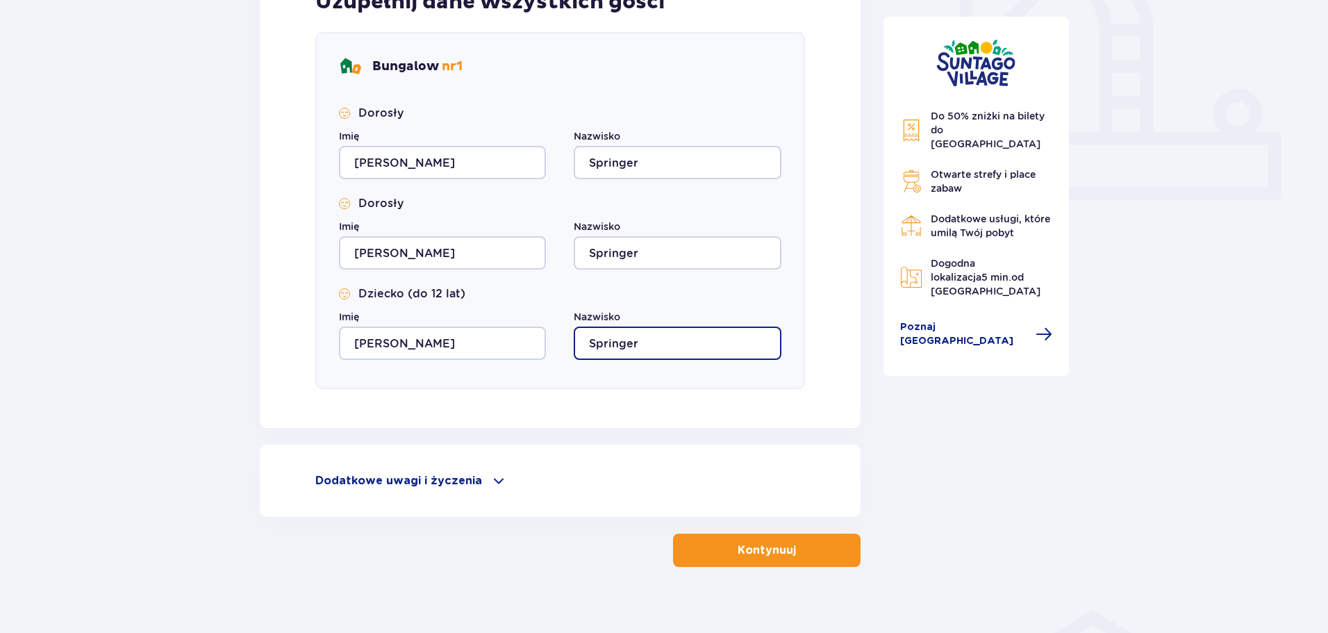
scroll to position [535, 0]
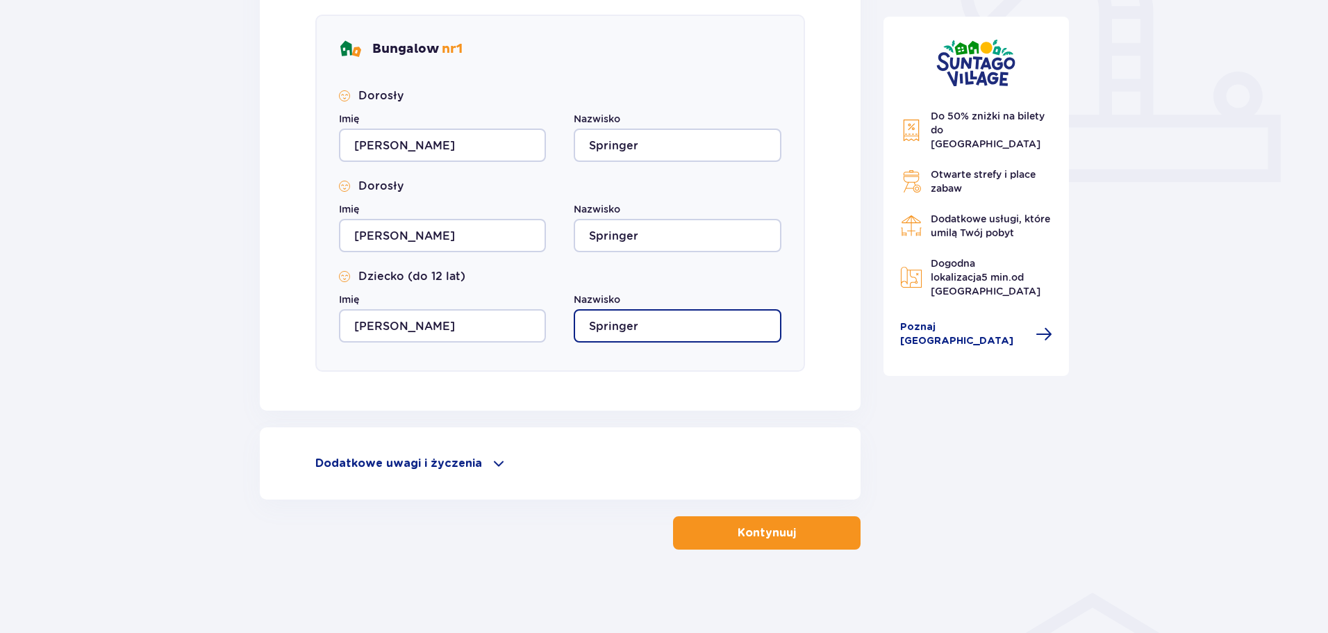
type input "Springer"
drag, startPoint x: 817, startPoint y: 533, endPoint x: 804, endPoint y: 515, distance: 22.0
click at [817, 534] on button "Kontynuuj" at bounding box center [767, 532] width 188 height 33
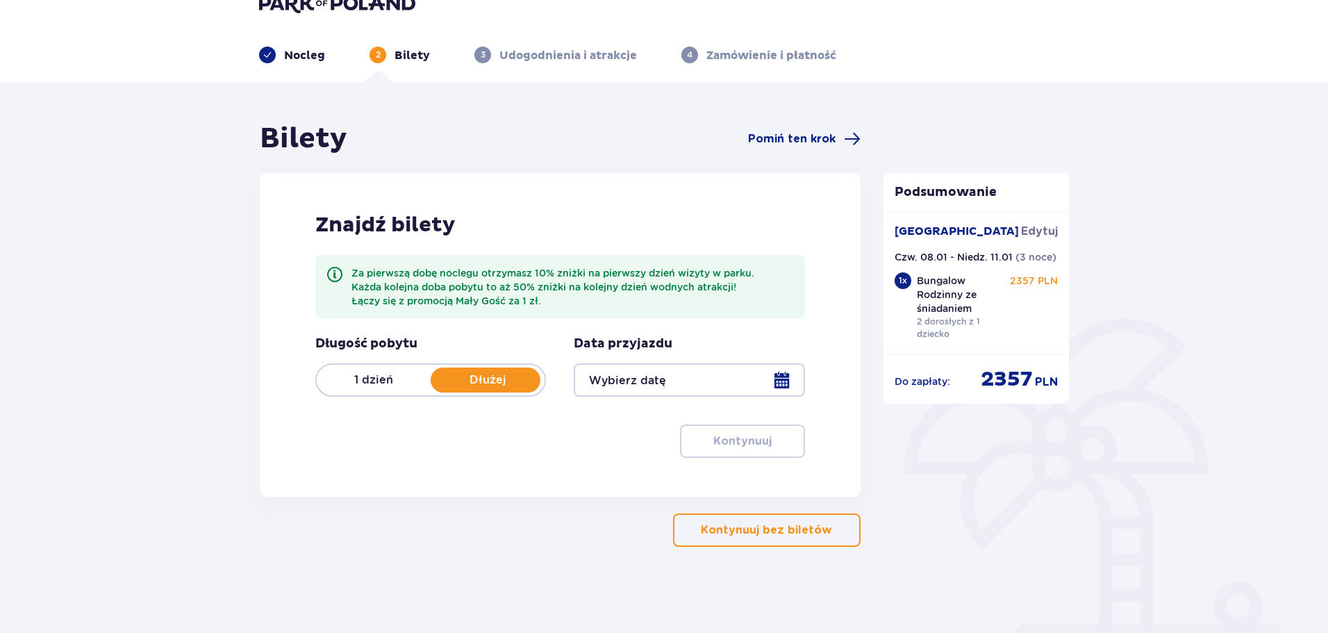
scroll to position [50, 0]
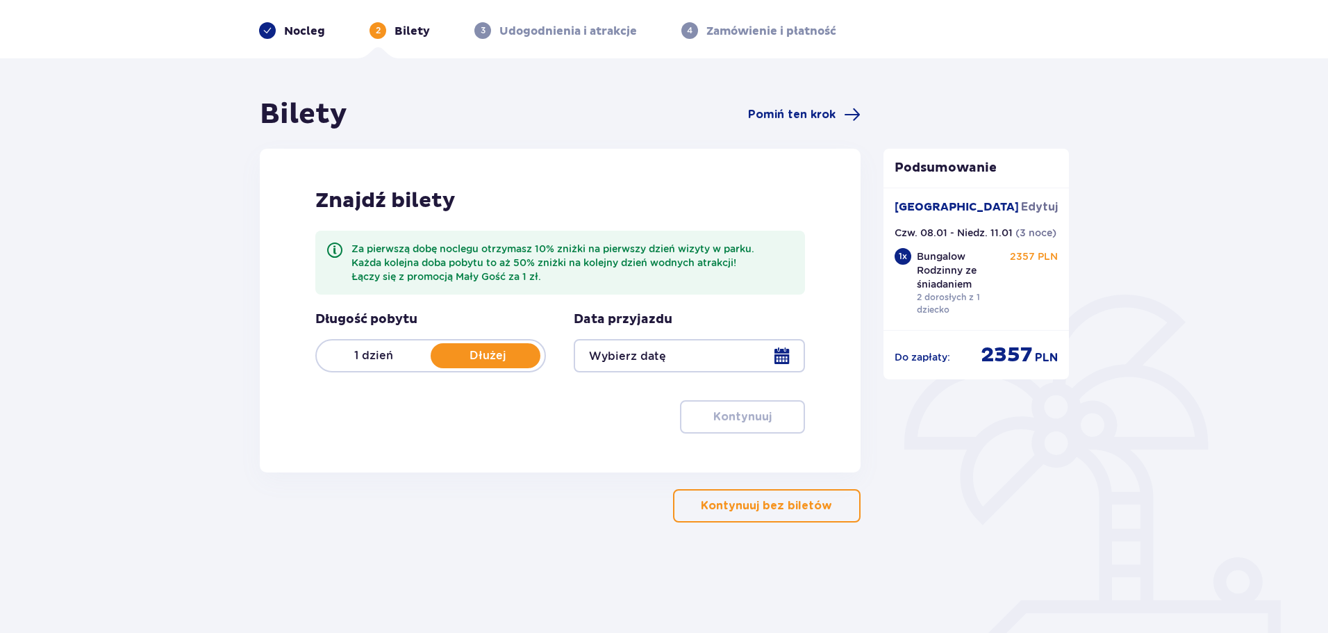
click at [727, 342] on div at bounding box center [689, 355] width 231 height 33
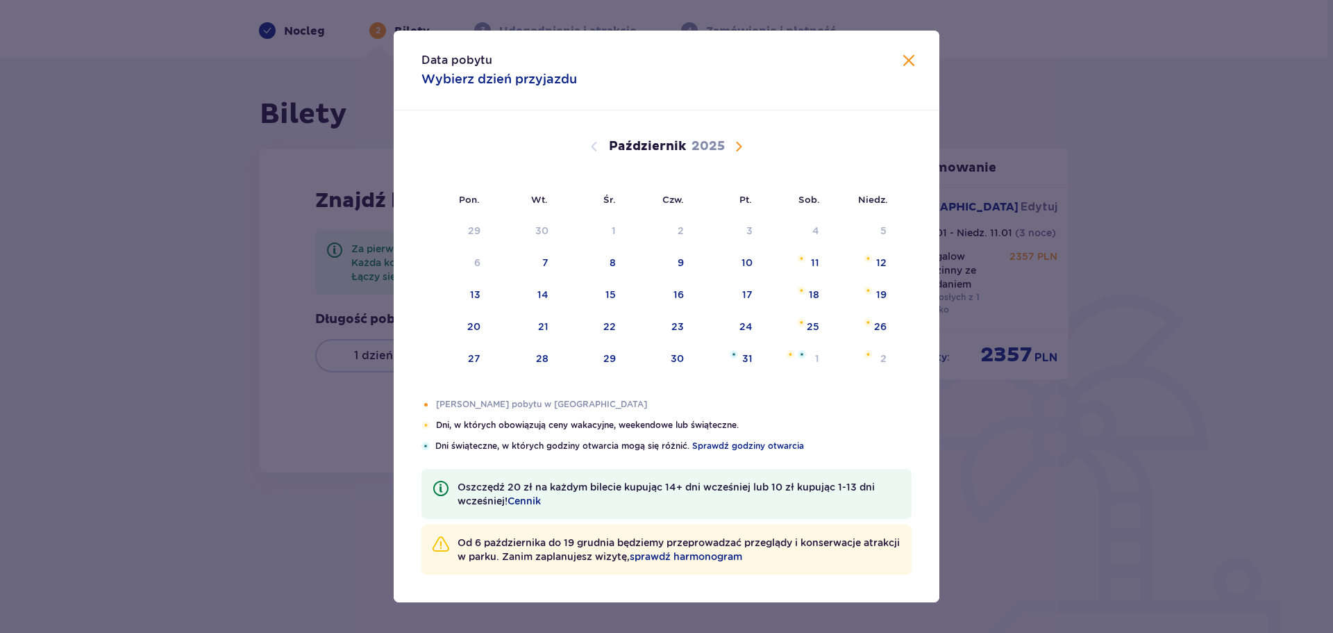
click at [739, 144] on span "Następny miesiąc" at bounding box center [739, 146] width 17 height 17
click at [742, 144] on span "Następny miesiąc" at bounding box center [739, 146] width 17 height 17
click at [682, 262] on div "8" at bounding box center [679, 263] width 6 height 14
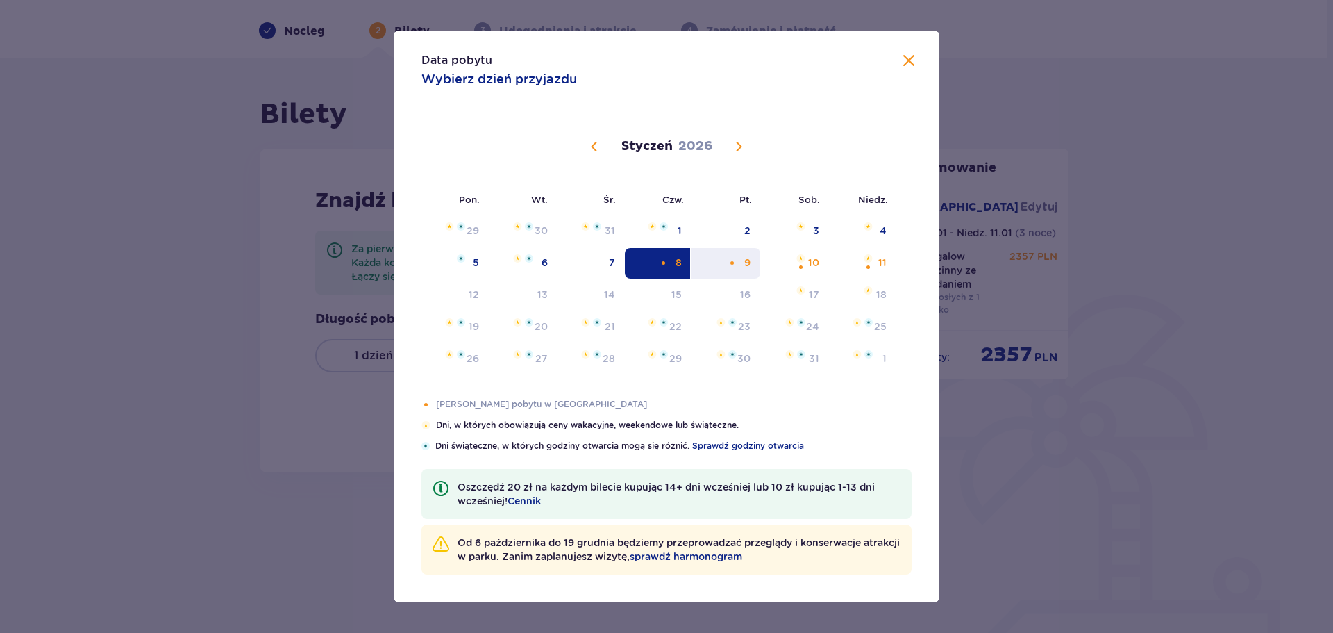
click at [734, 263] on div "Pomarańczowa kropka" at bounding box center [732, 262] width 9 height 9
type input "[DATE] - [DATE]"
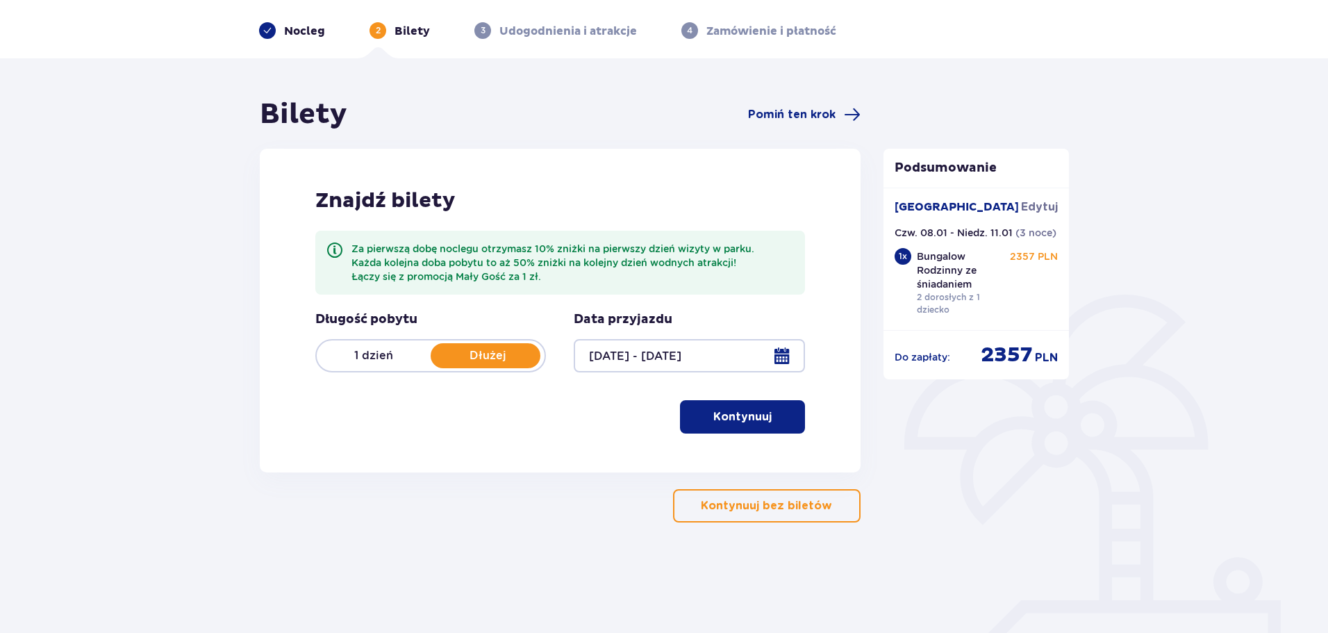
click at [792, 417] on button "Kontynuuj" at bounding box center [742, 416] width 125 height 33
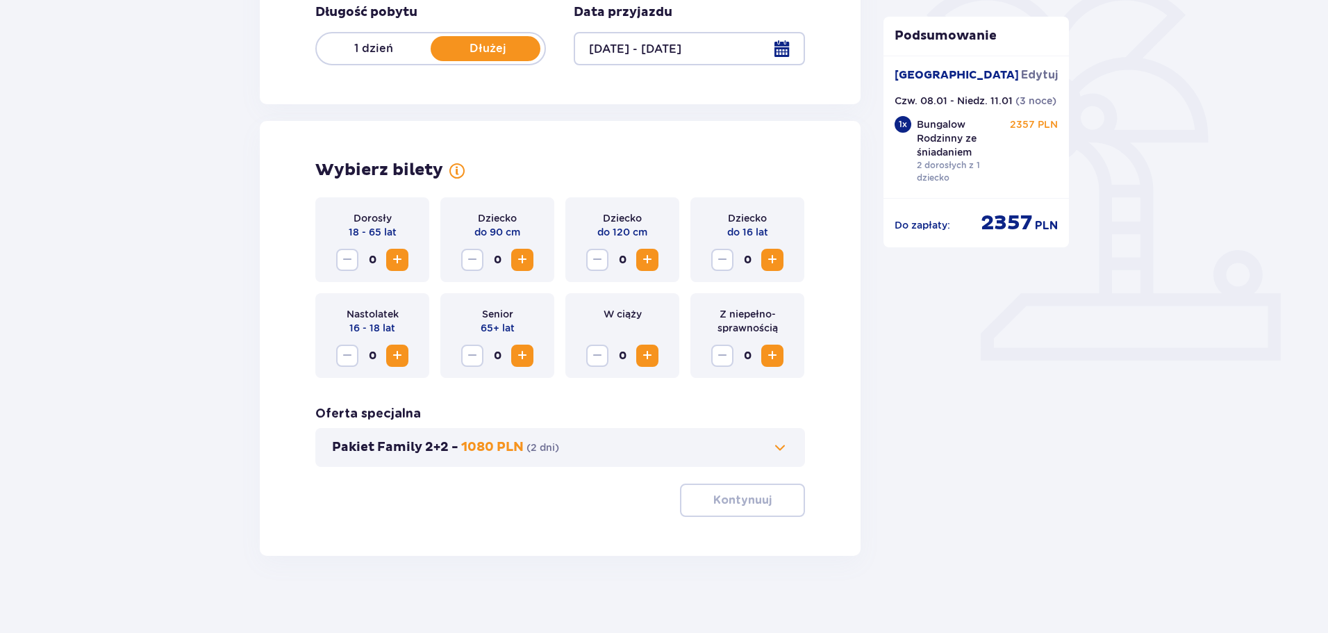
scroll to position [363, 0]
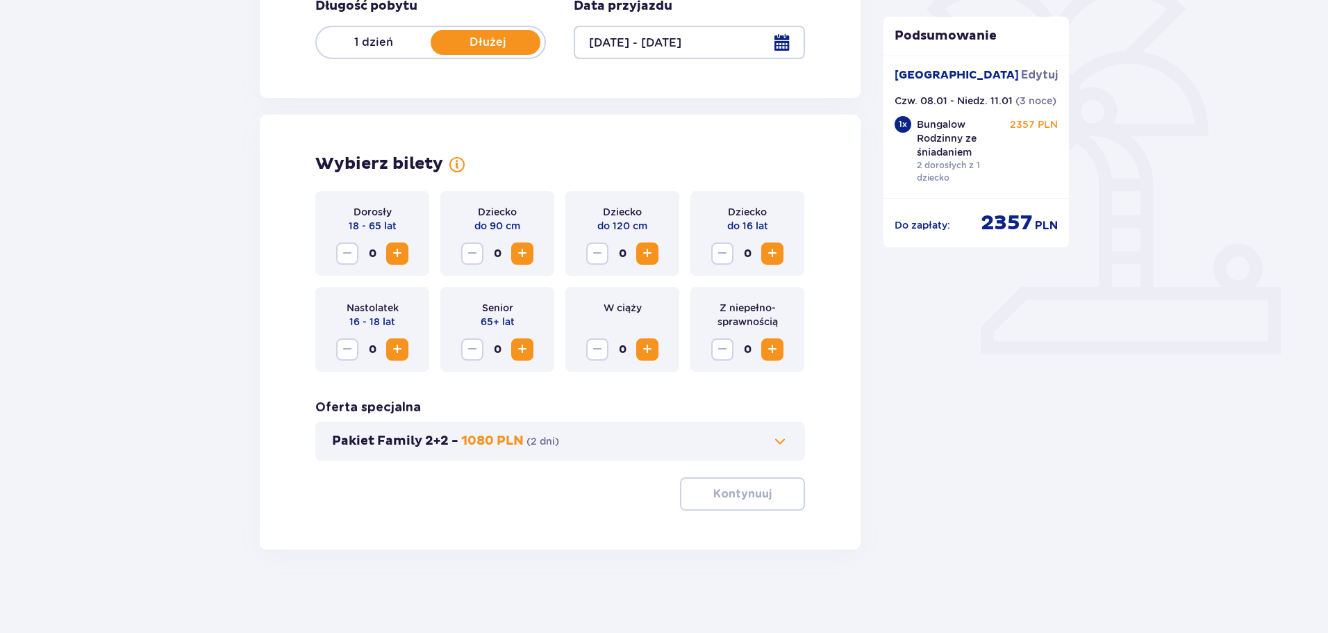
click at [389, 256] on span "Zwiększ" at bounding box center [397, 253] width 17 height 17
click at [769, 258] on span "Zwiększ" at bounding box center [772, 253] width 17 height 17
click at [747, 498] on p "Kontynuuj" at bounding box center [742, 493] width 58 height 15
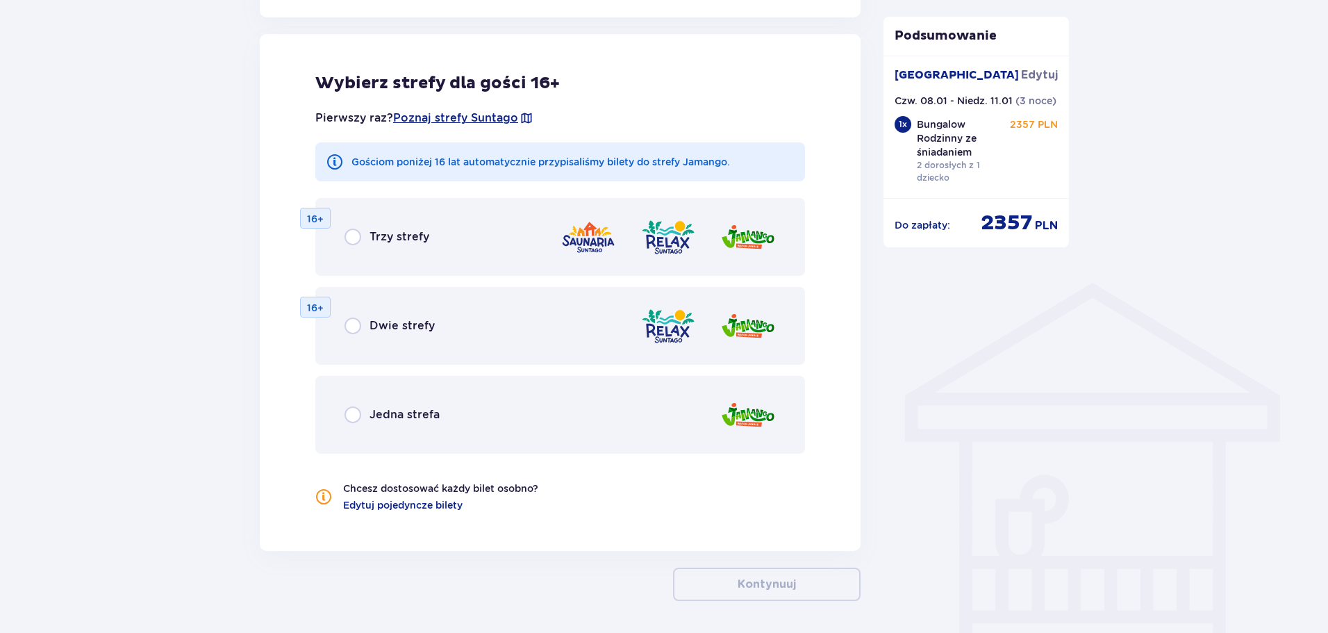
scroll to position [846, 0]
click at [468, 190] on div "Pierwszy raz? Poznaj strefy Suntago Gościom poniżej 16 lat automatycznie przypi…" at bounding box center [560, 302] width 490 height 418
click at [469, 232] on div "Trzy strefy 16+" at bounding box center [560, 236] width 490 height 78
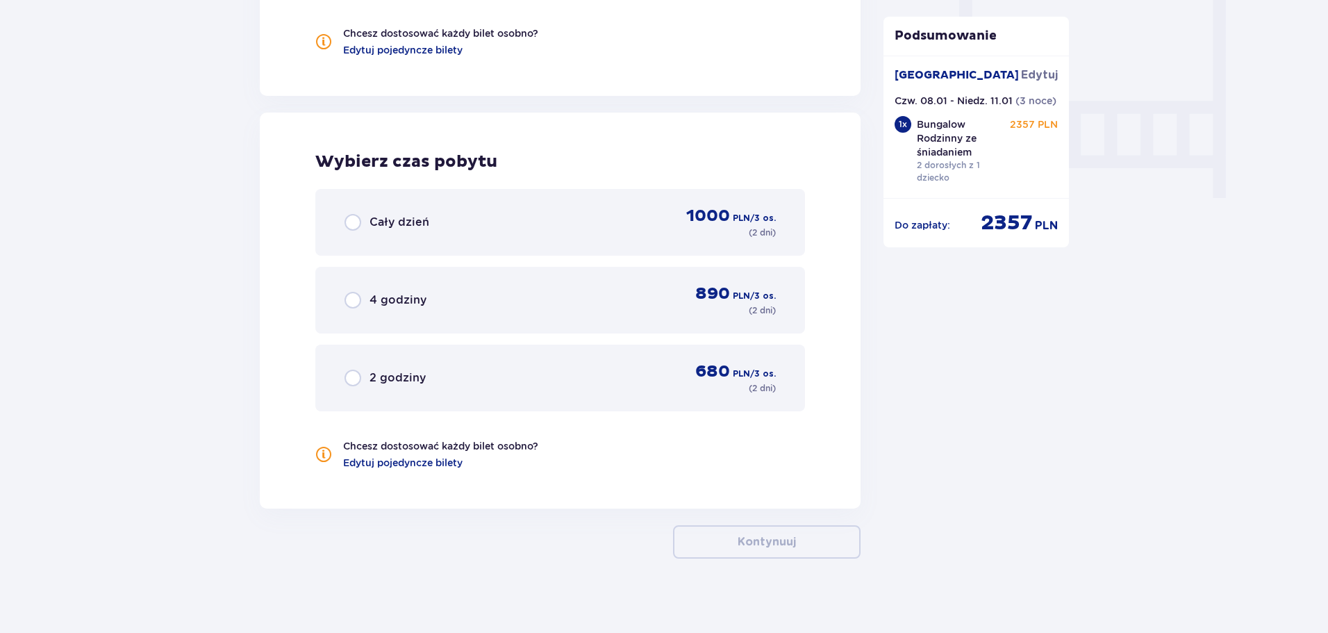
scroll to position [1309, 0]
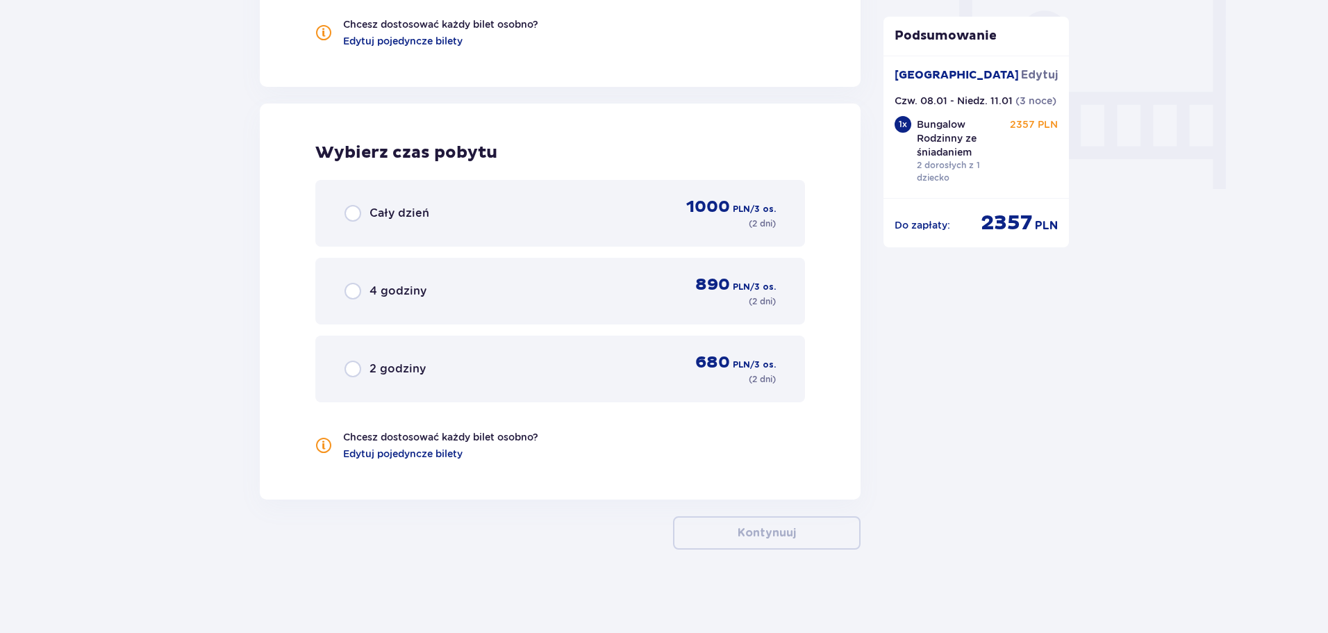
click at [505, 199] on div "Cały dzień 1000 PLN / 3 os. ( 2 dni )" at bounding box center [559, 213] width 431 height 33
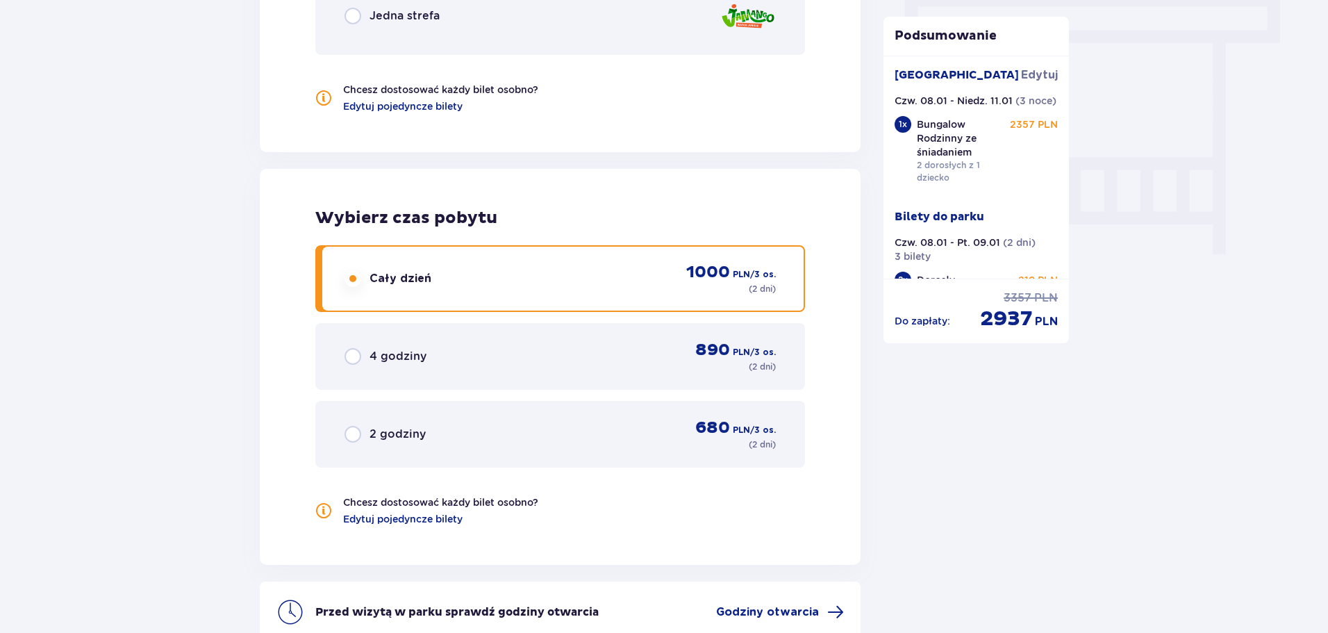
scroll to position [1387, 0]
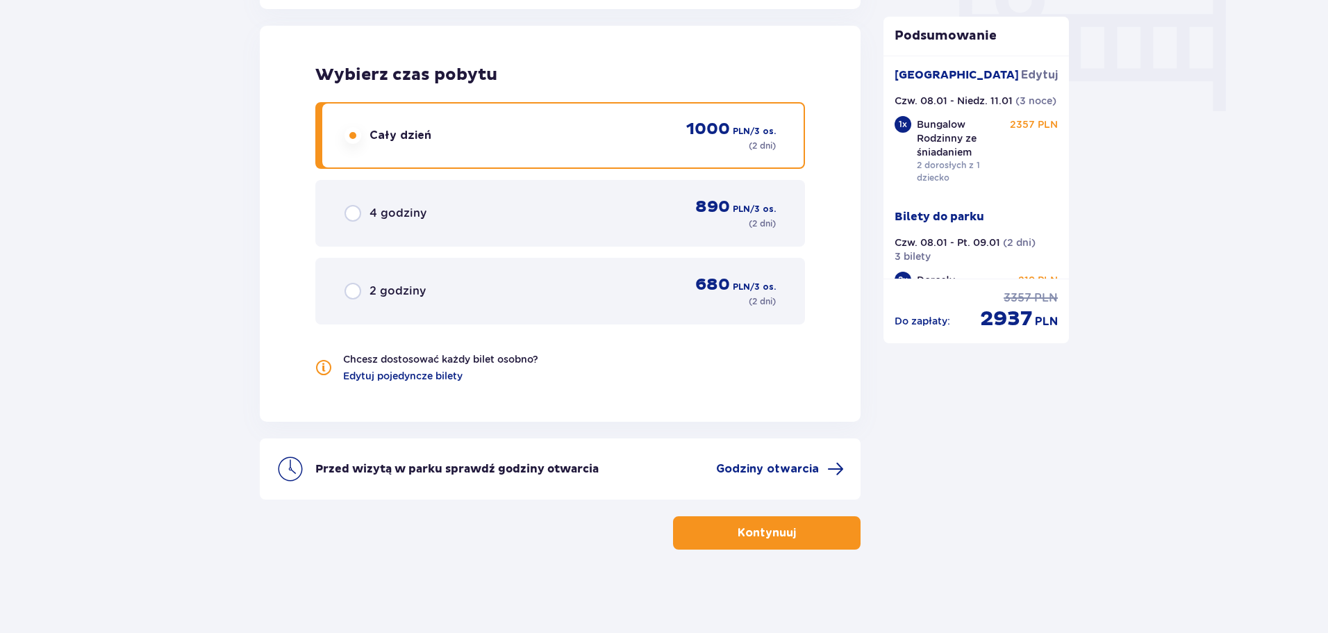
click at [714, 548] on button "Kontynuuj" at bounding box center [767, 532] width 188 height 33
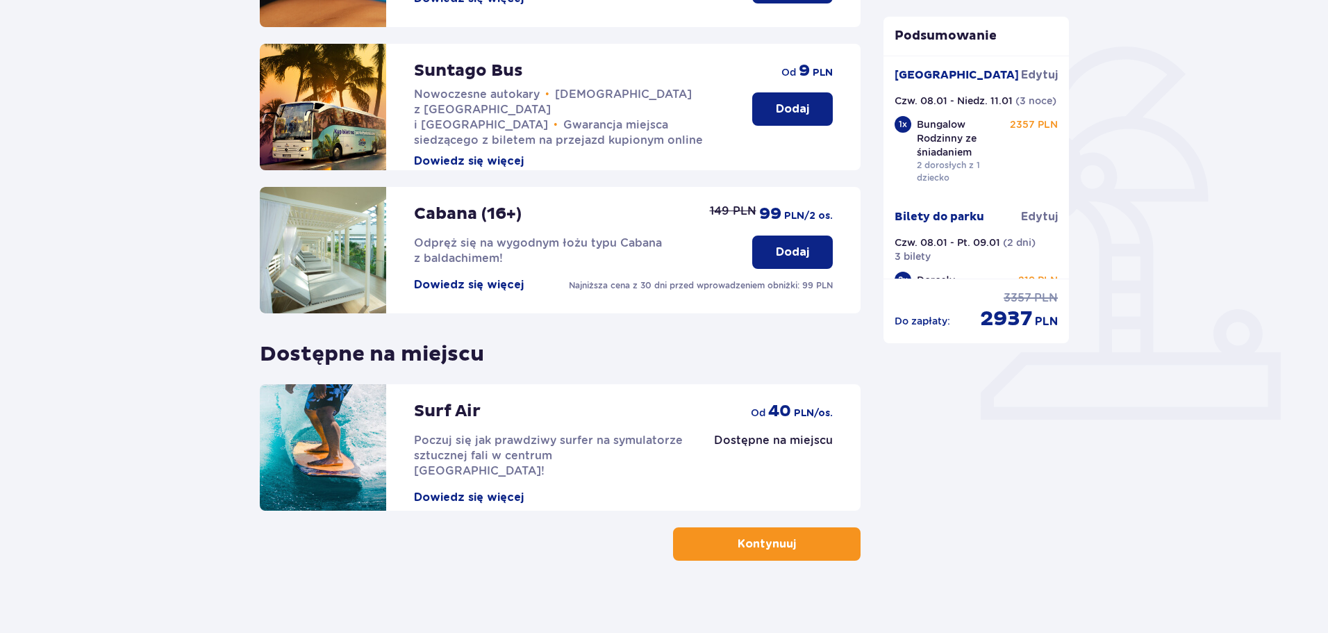
scroll to position [309, 0]
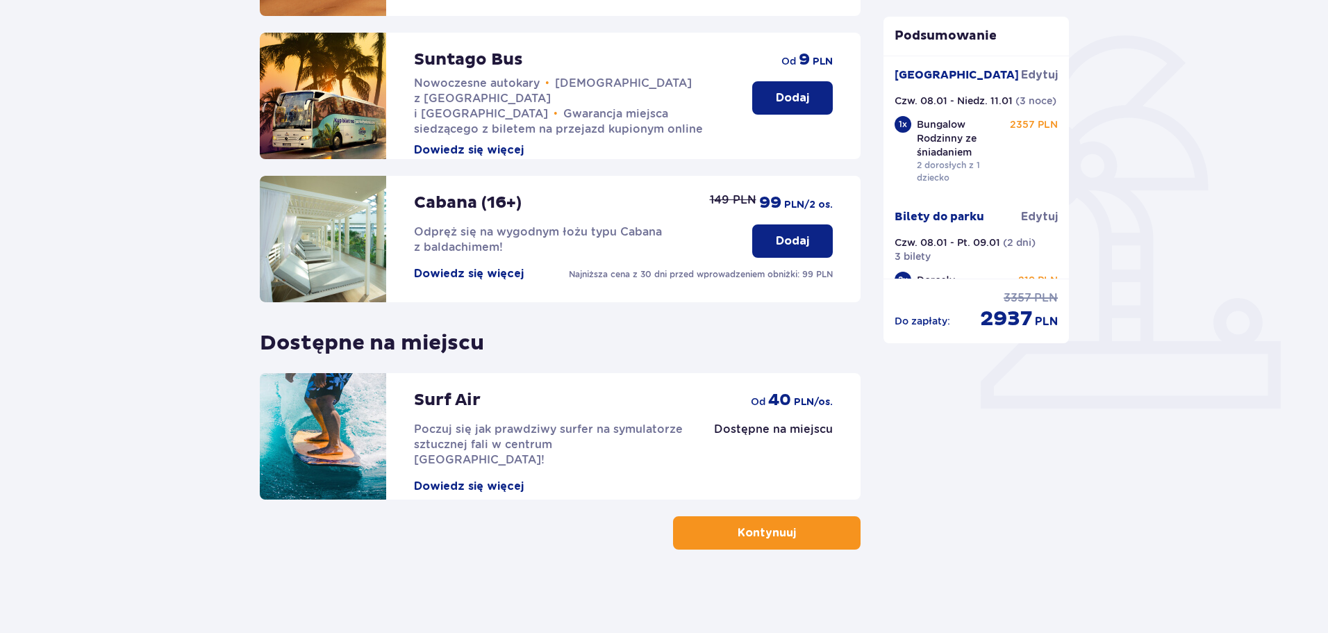
click at [798, 531] on span "button" at bounding box center [798, 532] width 17 height 17
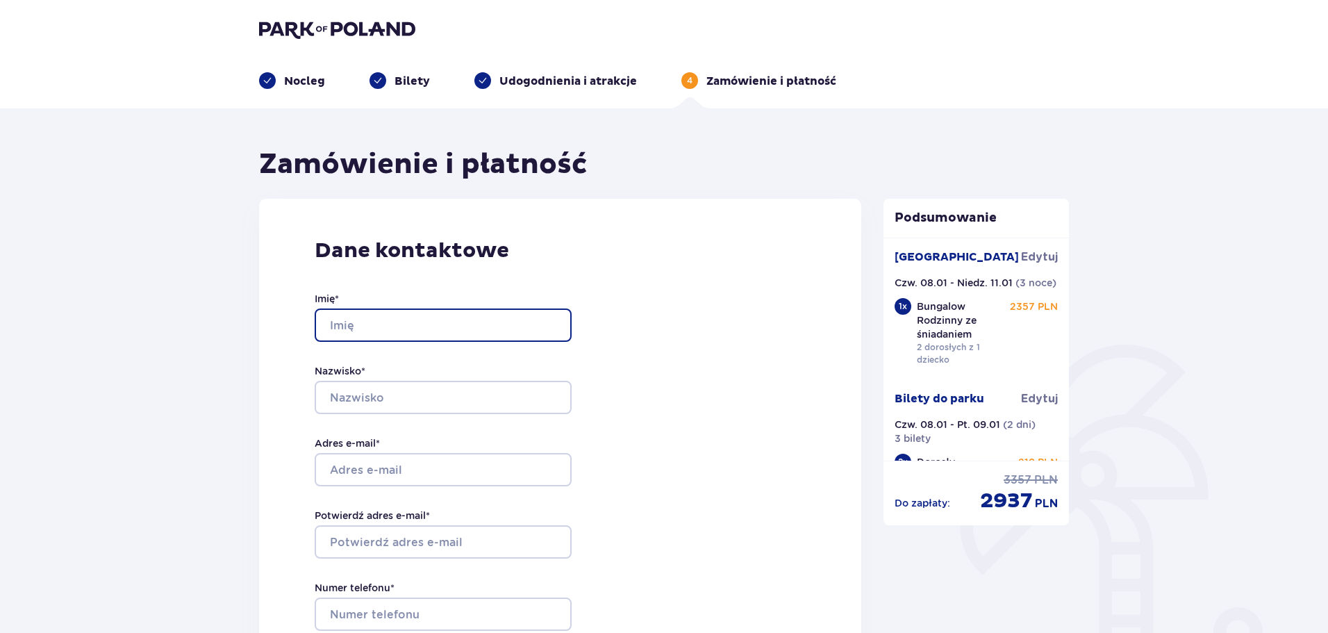
click at [482, 312] on input "Imię *" at bounding box center [443, 324] width 257 height 33
type input "[PERSON_NAME]"
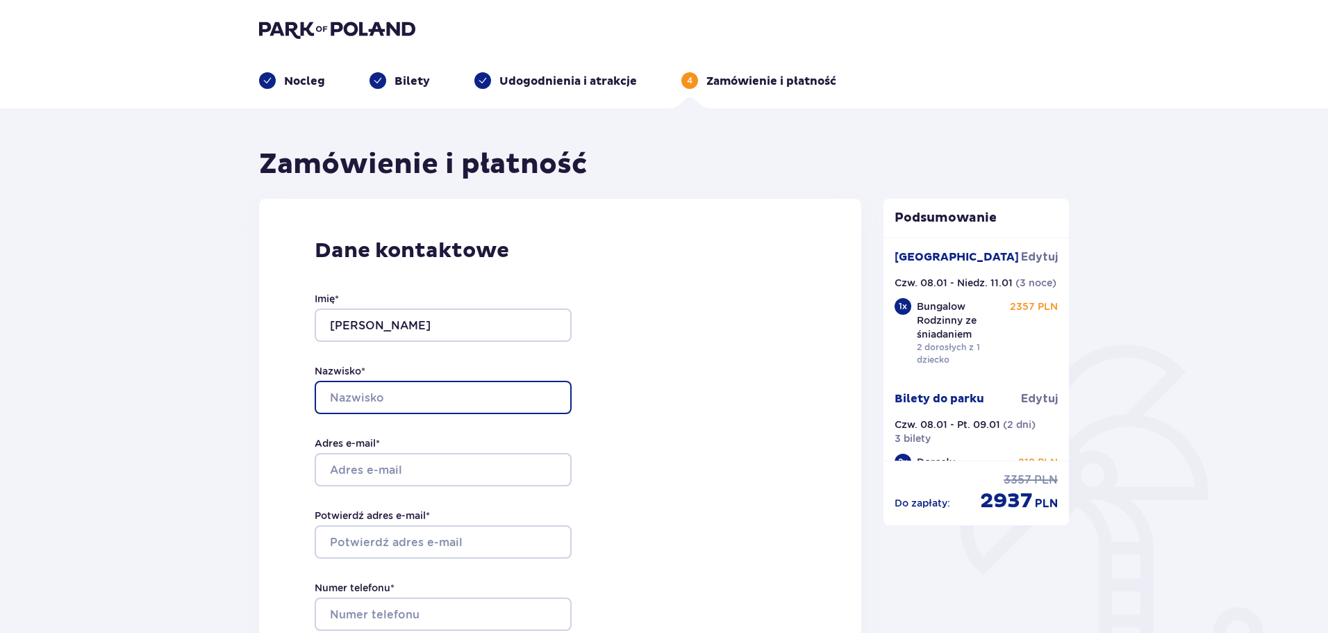
click at [536, 399] on input "Nazwisko *" at bounding box center [443, 397] width 257 height 33
type input "Springer"
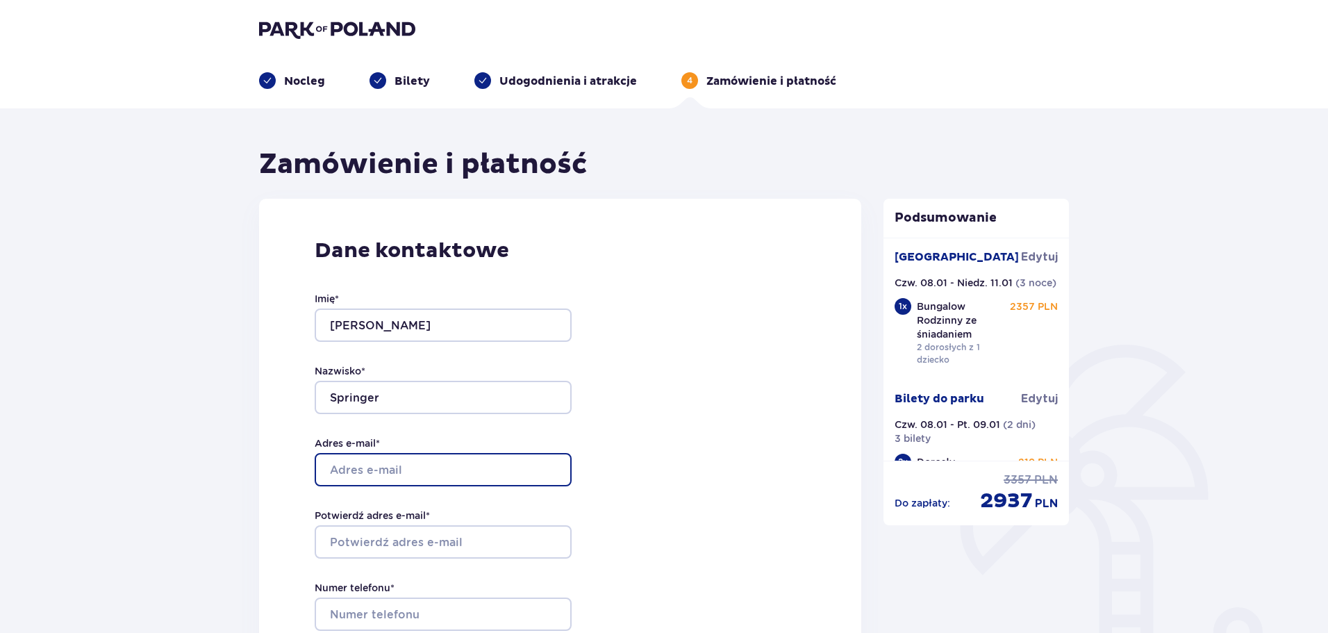
click at [485, 464] on input "Adres e-mail *" at bounding box center [443, 469] width 257 height 33
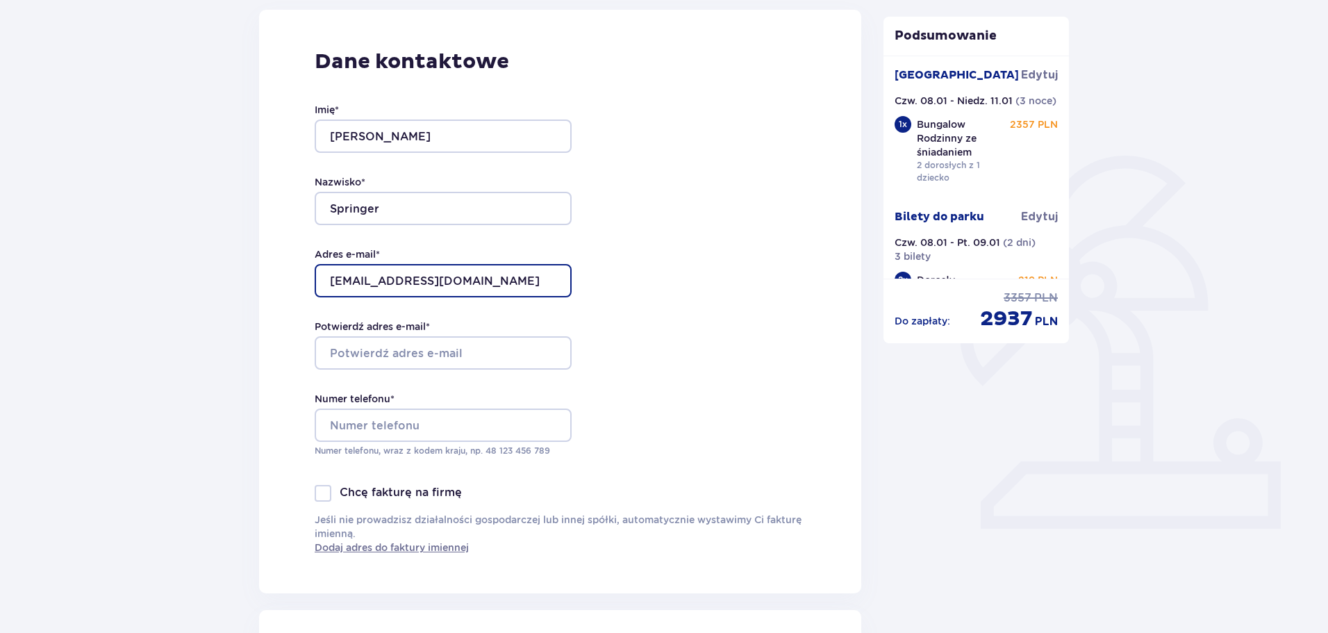
scroll to position [278, 0]
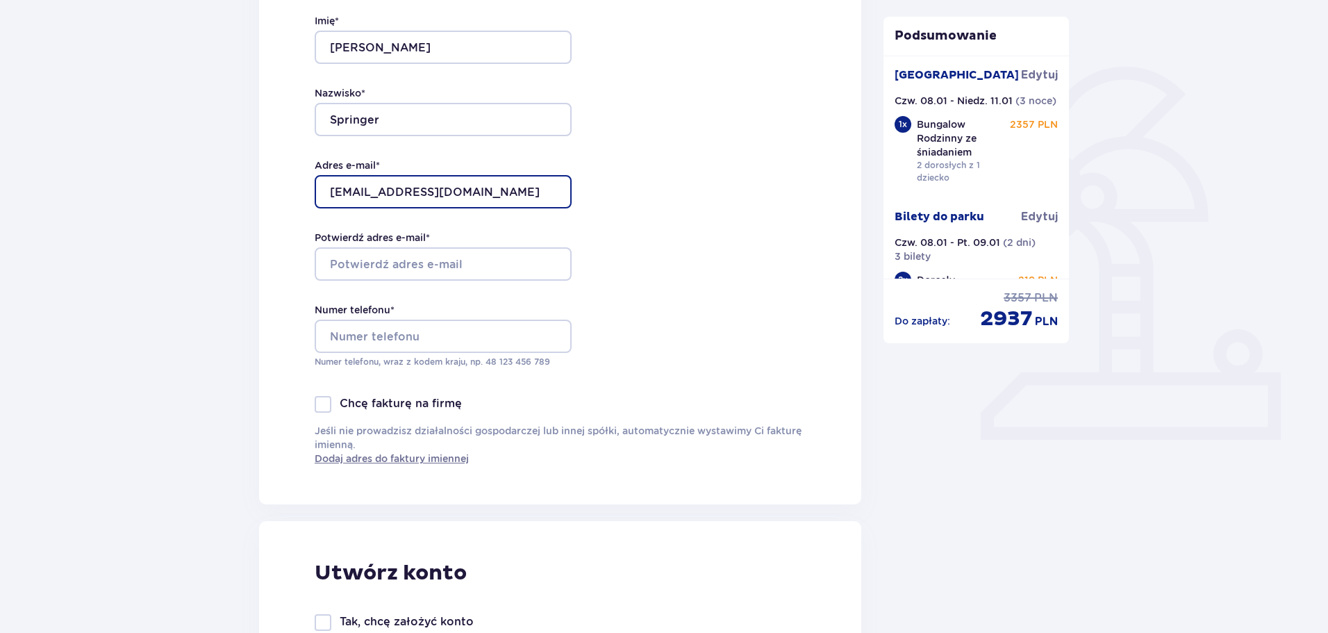
type input "[EMAIL_ADDRESS][DOMAIN_NAME]"
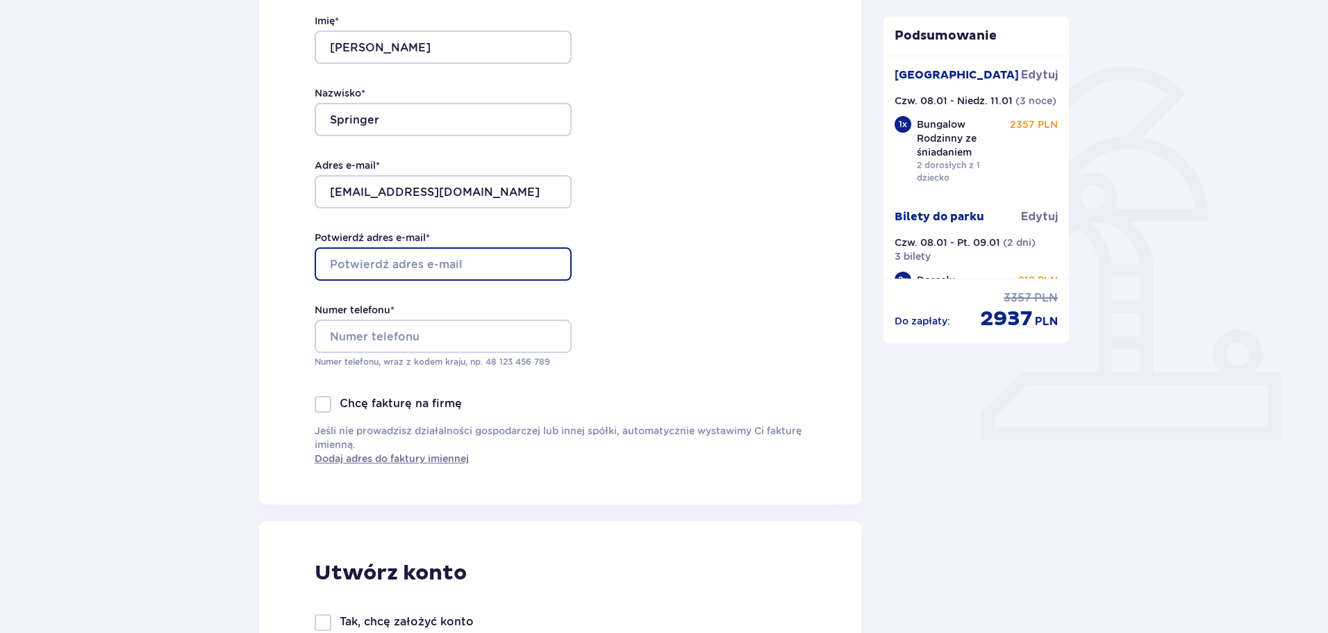
click at [476, 260] on input "Potwierdź adres e-mail *" at bounding box center [443, 263] width 257 height 33
type input "[EMAIL_ADDRESS][DOMAIN_NAME]"
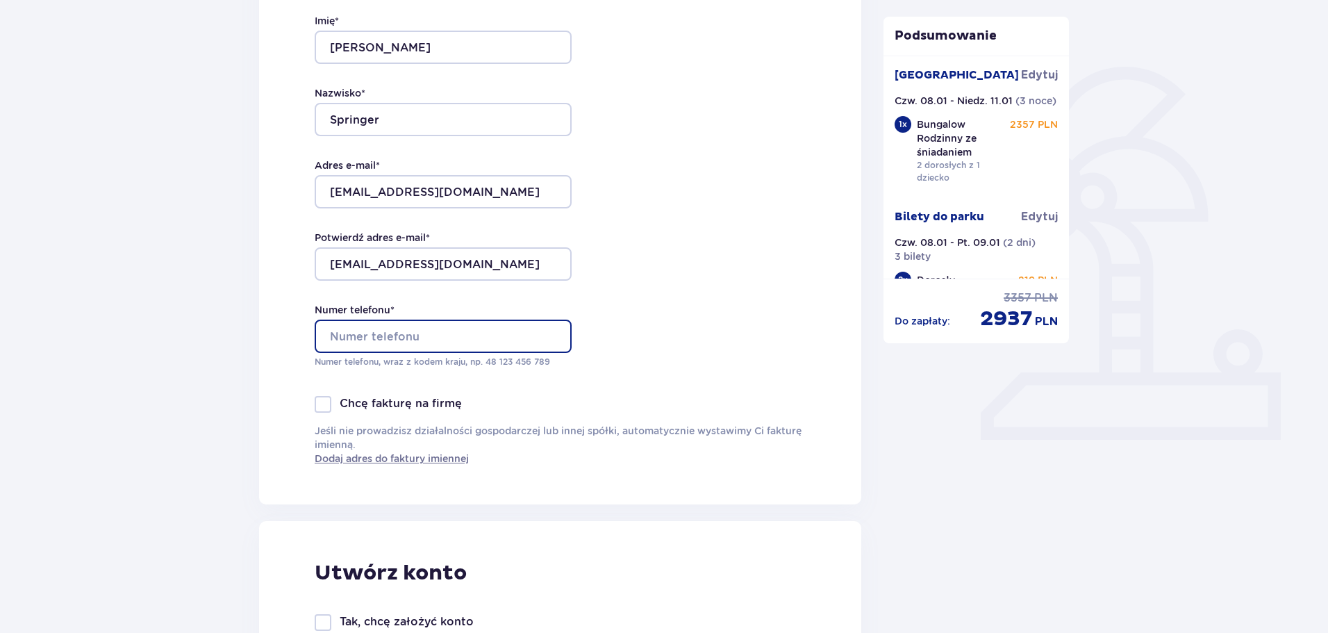
click at [422, 340] on input "Numer telefonu *" at bounding box center [443, 335] width 257 height 33
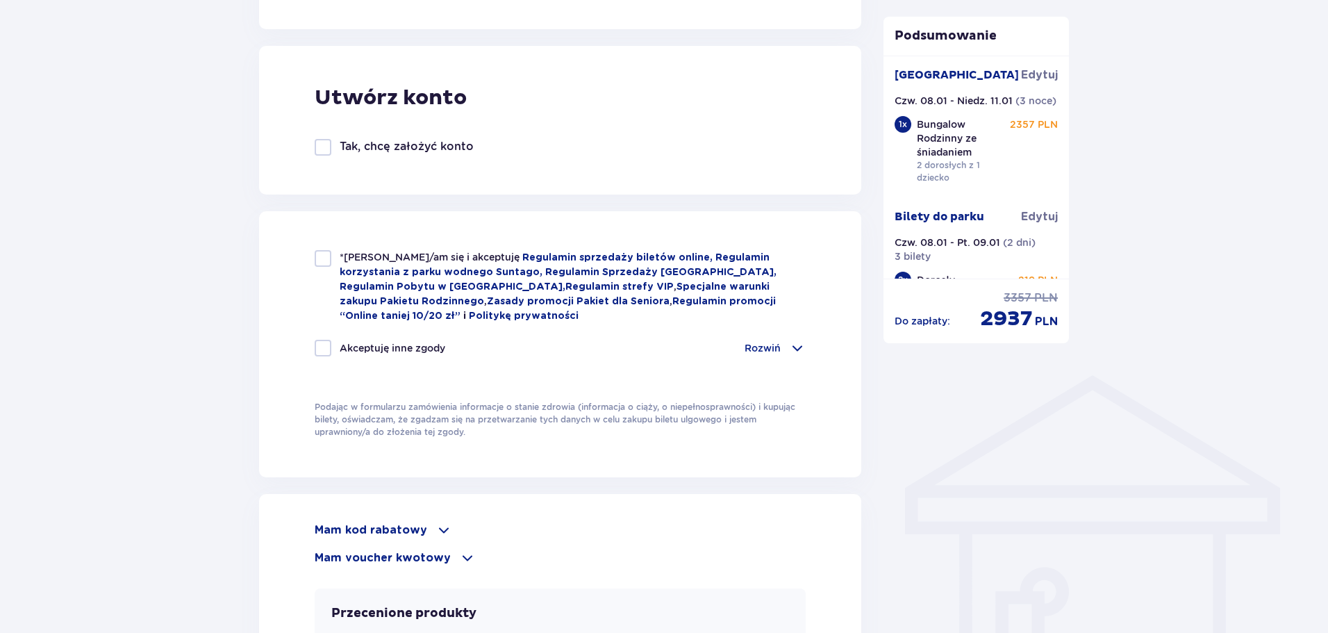
scroll to position [625, 0]
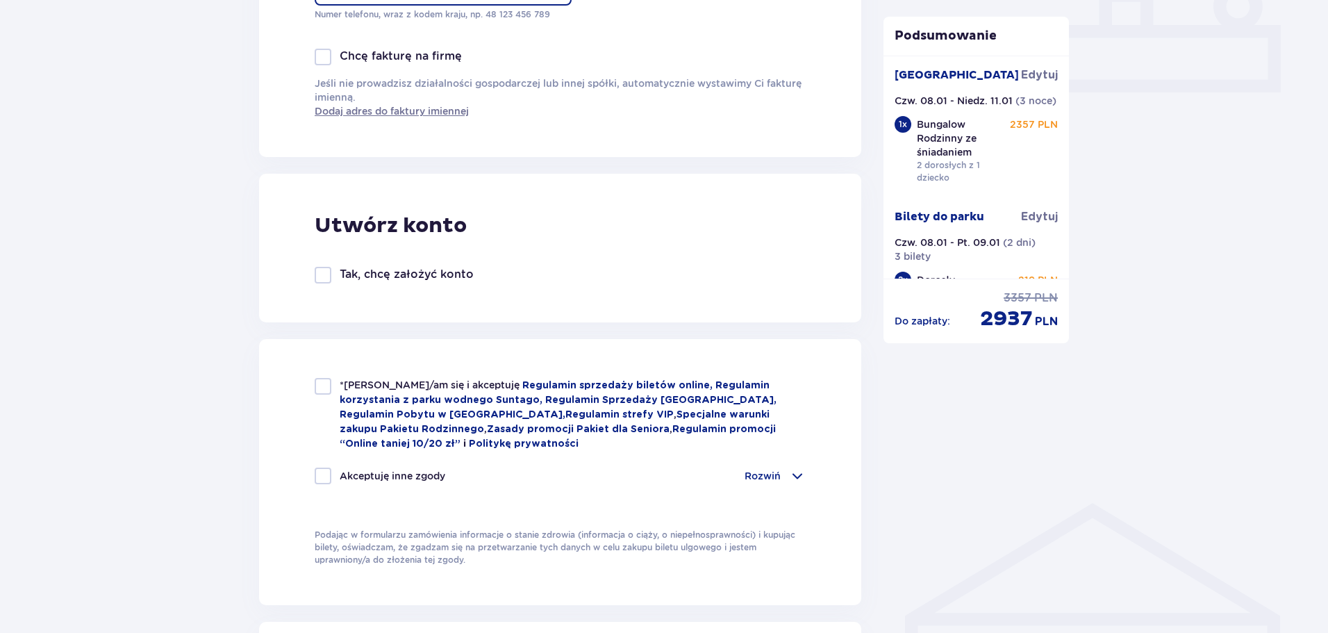
type input "721121251"
click at [323, 278] on div at bounding box center [323, 275] width 17 height 17
checkbox input "true"
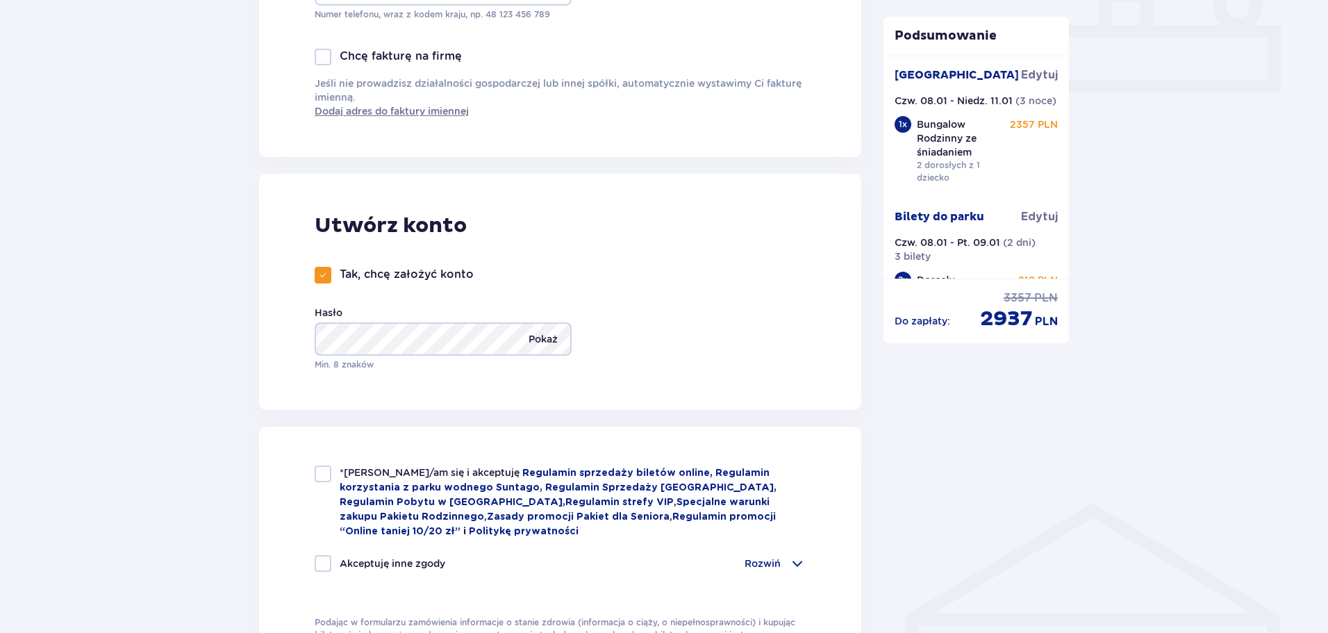
click at [528, 342] on p "Pokaż" at bounding box center [542, 338] width 29 height 33
click at [744, 328] on div "Utwórz konto Tak, chcę założyć konto Hasło Ukryj Min. 8 znaków" at bounding box center [560, 292] width 602 height 236
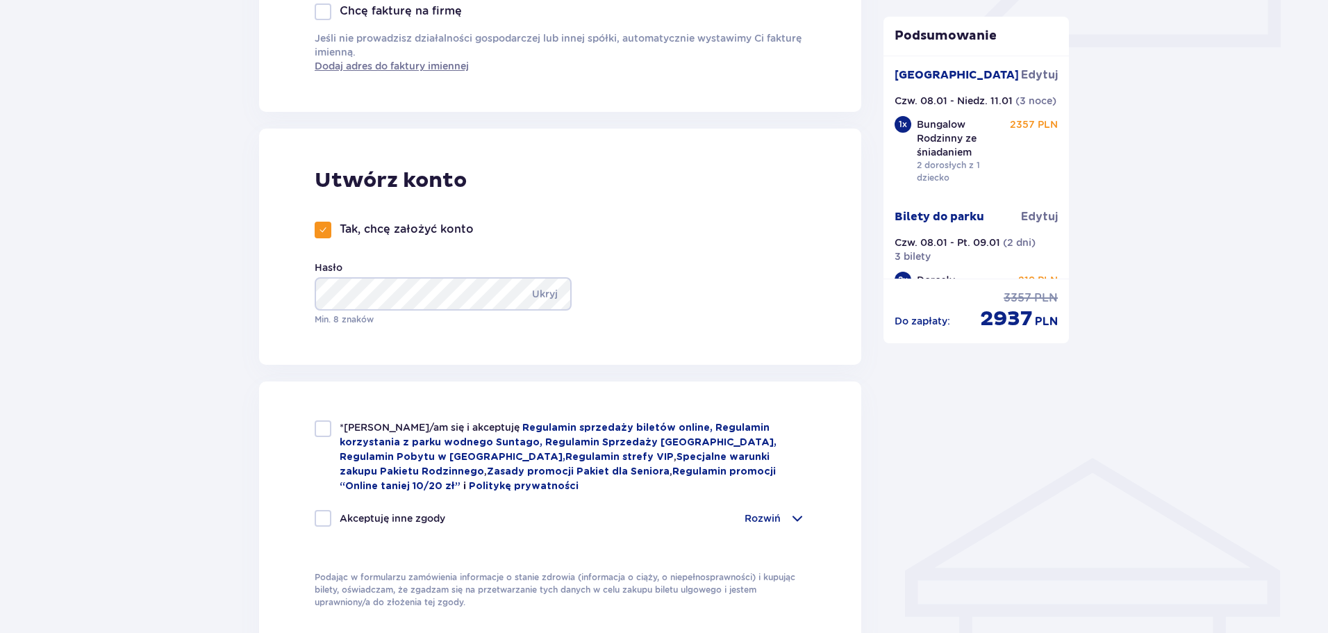
scroll to position [694, 0]
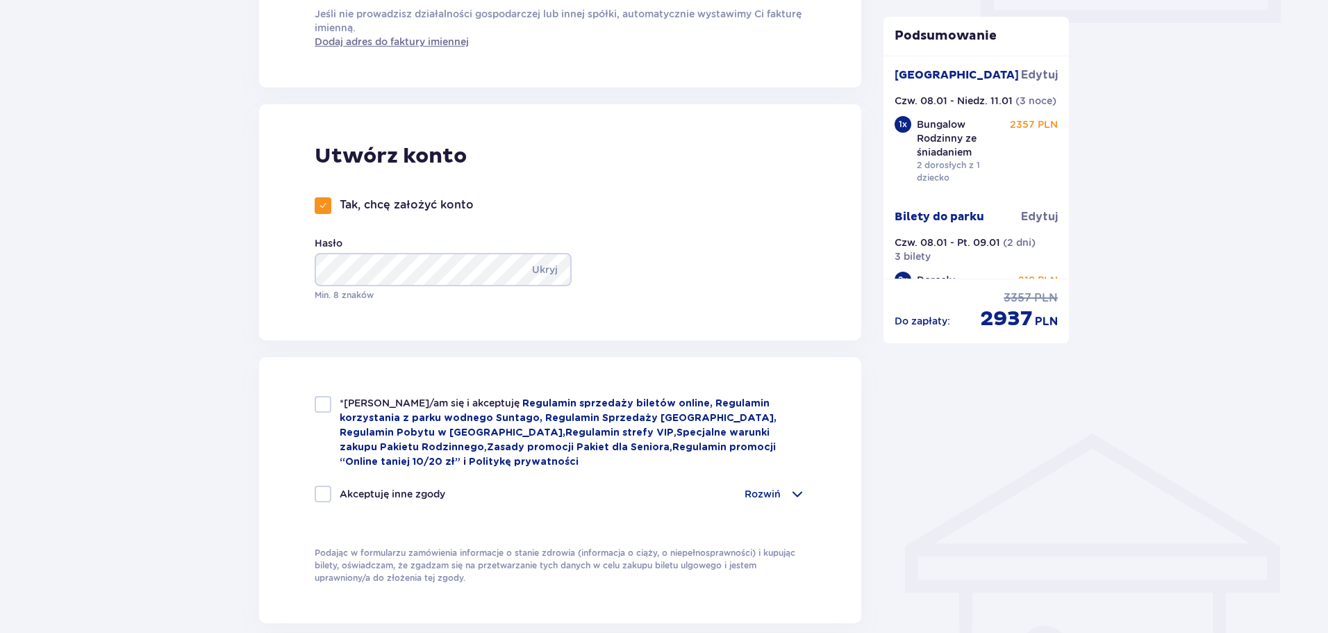
click at [318, 413] on div at bounding box center [323, 404] width 17 height 17
checkbox input "true"
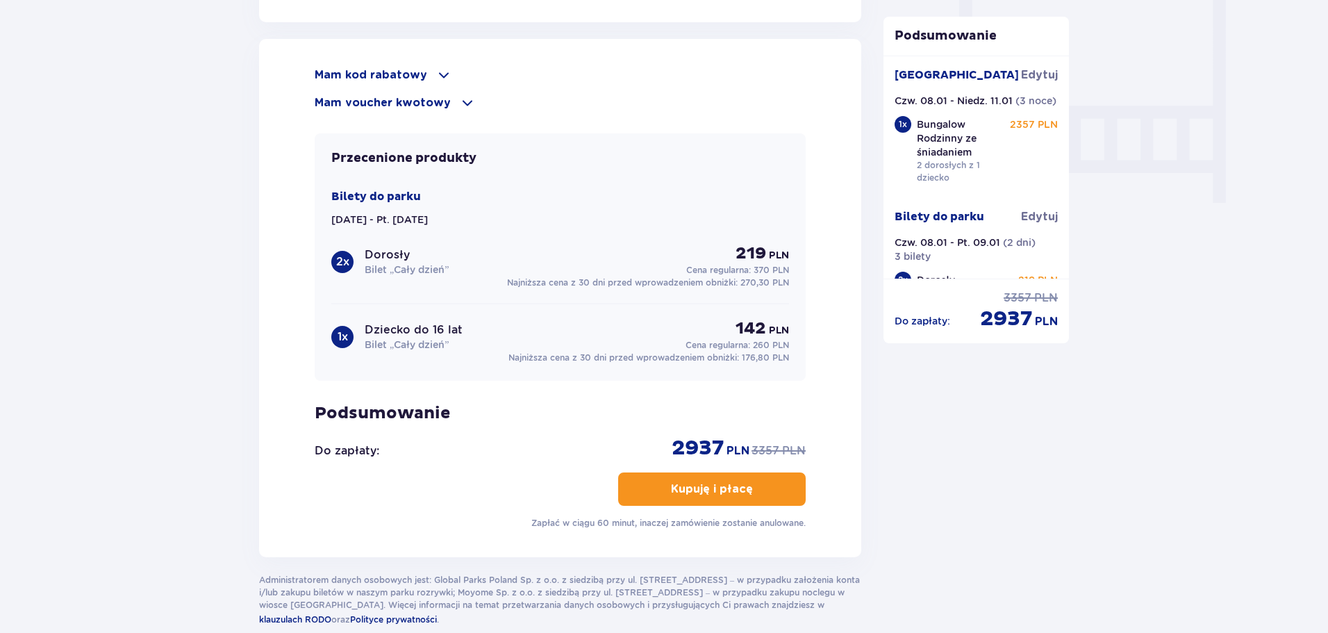
scroll to position [1319, 0]
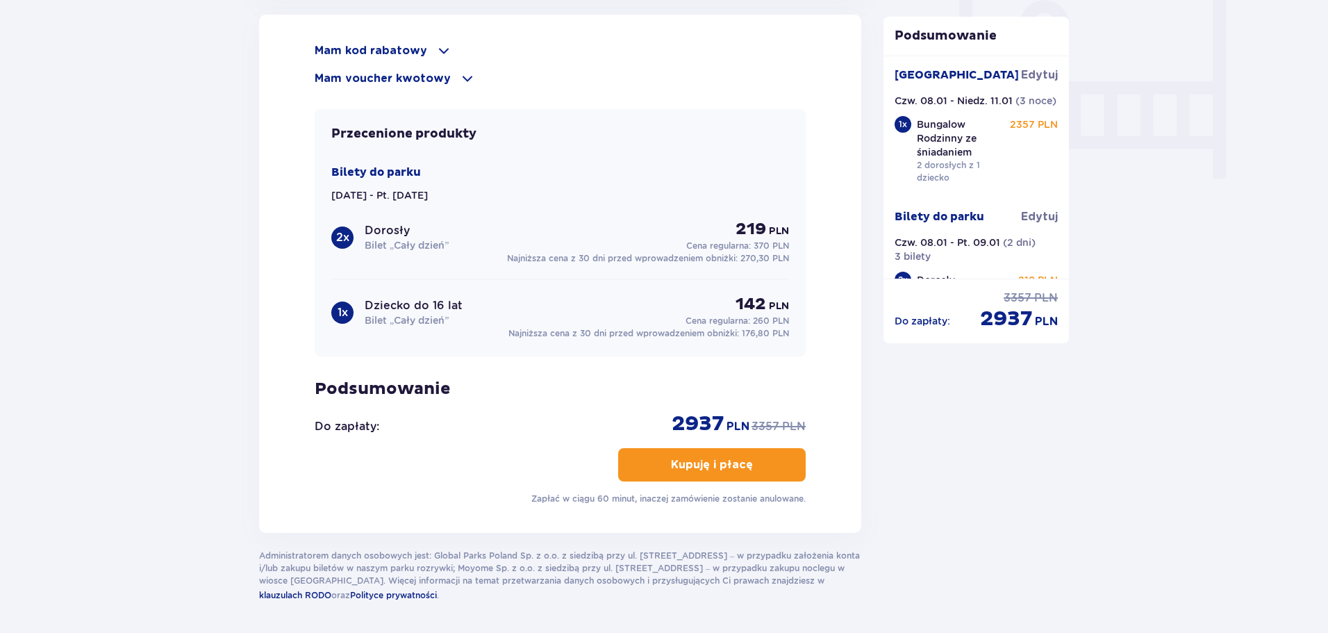
click at [788, 474] on button "Kupuję i płacę" at bounding box center [712, 464] width 188 height 33
